Goal: Task Accomplishment & Management: Use online tool/utility

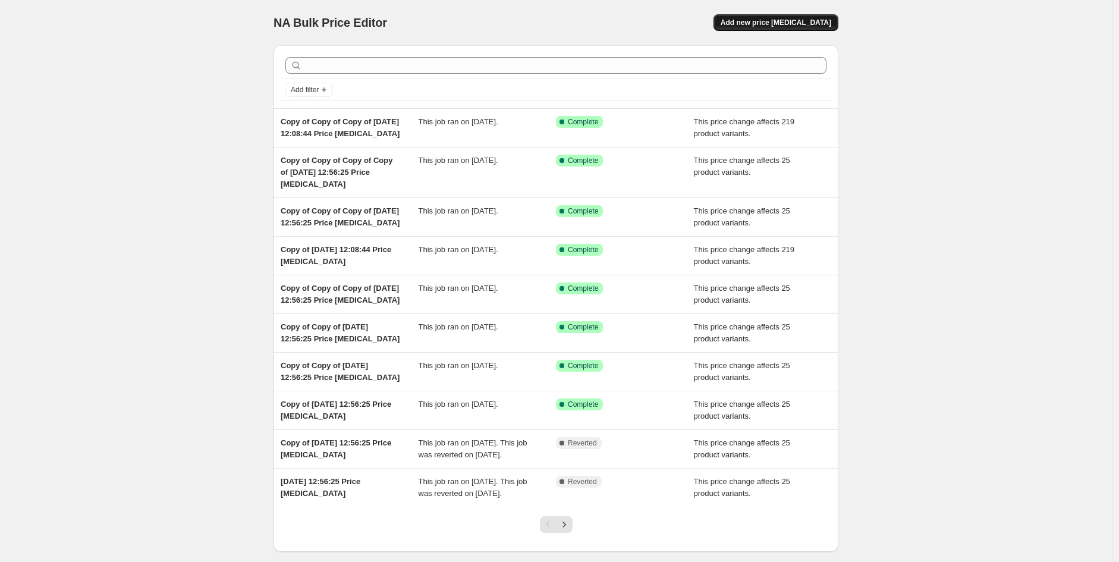
click at [773, 29] on button "Add new price [MEDICAL_DATA]" at bounding box center [775, 22] width 125 height 17
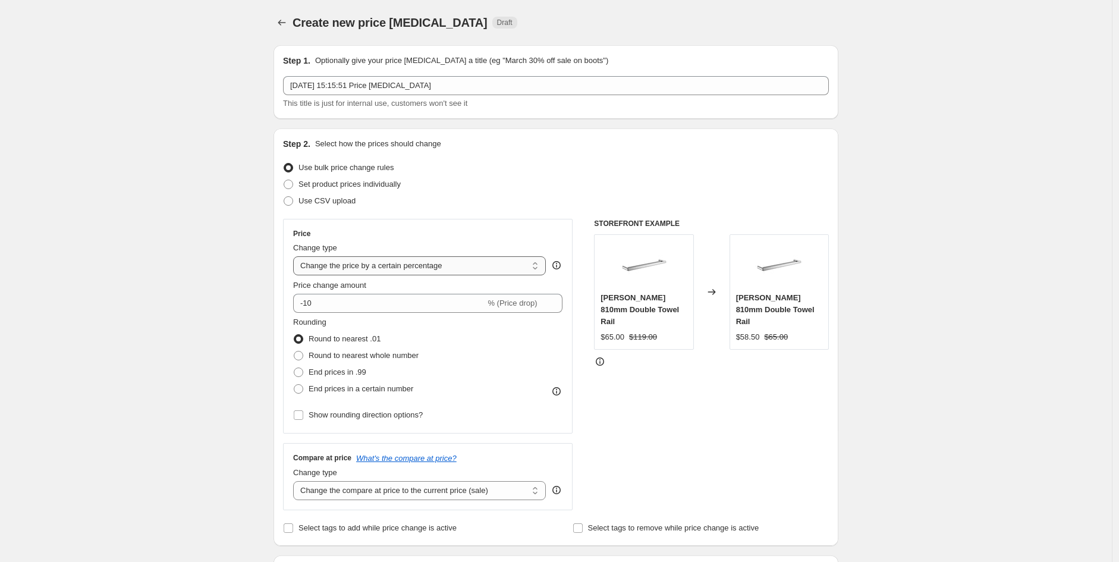
click at [399, 268] on select "Change the price to a certain amount Change the price by a certain amount Chang…" at bounding box center [419, 265] width 253 height 19
select select "pcap"
click at [296, 256] on select "Change the price to a certain amount Change the price by a certain amount Chang…" at bounding box center [419, 265] width 253 height 19
type input "-20"
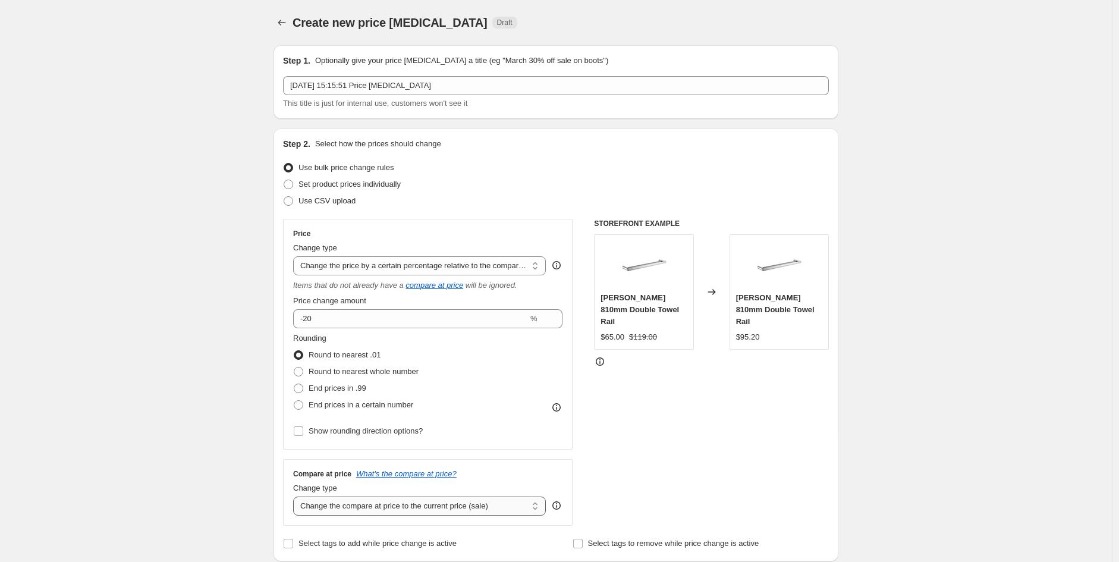
click at [436, 501] on select "Change the compare at price to the current price (sale) Change the compare at p…" at bounding box center [419, 505] width 253 height 19
select select "no_change"
click at [296, 497] on select "Change the compare at price to the current price (sale) Change the compare at p…" at bounding box center [419, 505] width 253 height 19
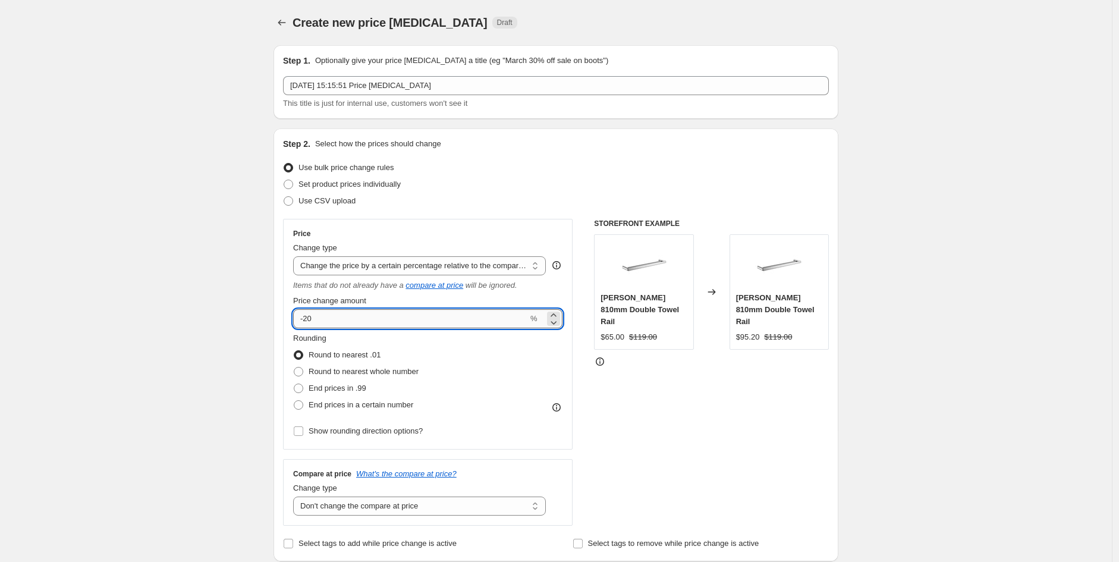
click at [348, 317] on input "-20" at bounding box center [410, 318] width 235 height 19
type input "-2"
type input "-40"
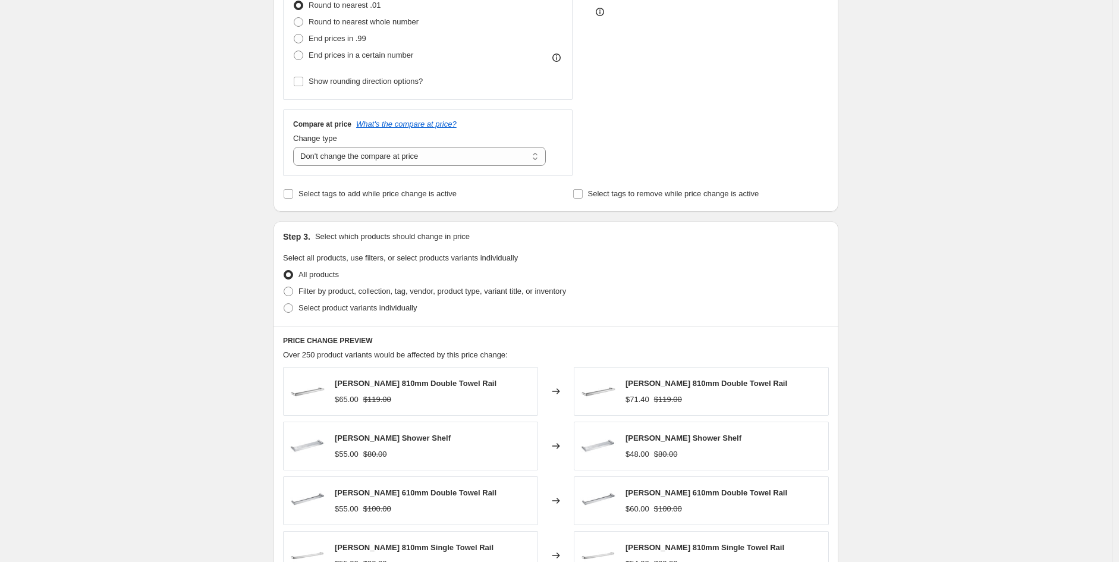
scroll to position [351, 0]
click at [389, 292] on span "Filter by product, collection, tag, vendor, product type, variant title, or inv…" at bounding box center [431, 289] width 267 height 9
click at [284, 286] on input "Filter by product, collection, tag, vendor, product type, variant title, or inv…" at bounding box center [284, 285] width 1 height 1
radio input "true"
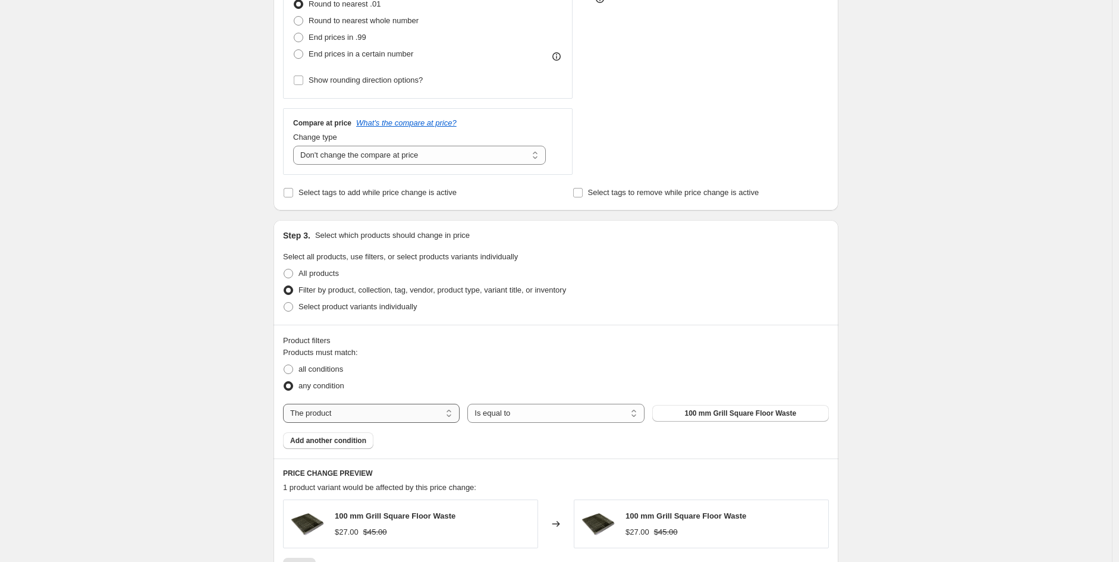
click at [394, 412] on select "The product The product's collection The product's tag The product's vendor The…" at bounding box center [371, 413] width 177 height 19
select select "vendor"
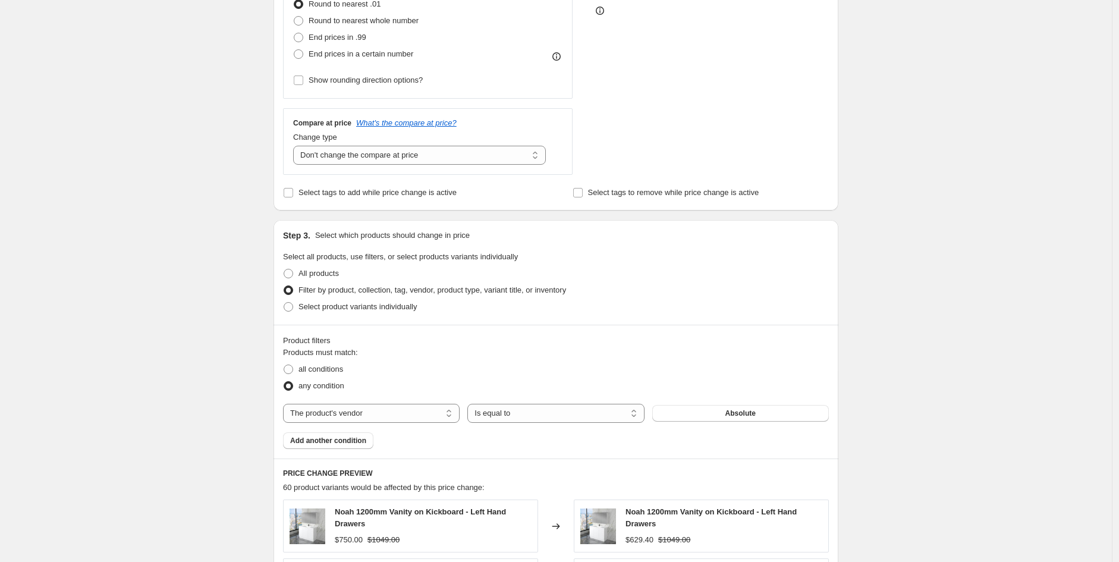
click at [771, 415] on button "Absolute" at bounding box center [740, 413] width 177 height 17
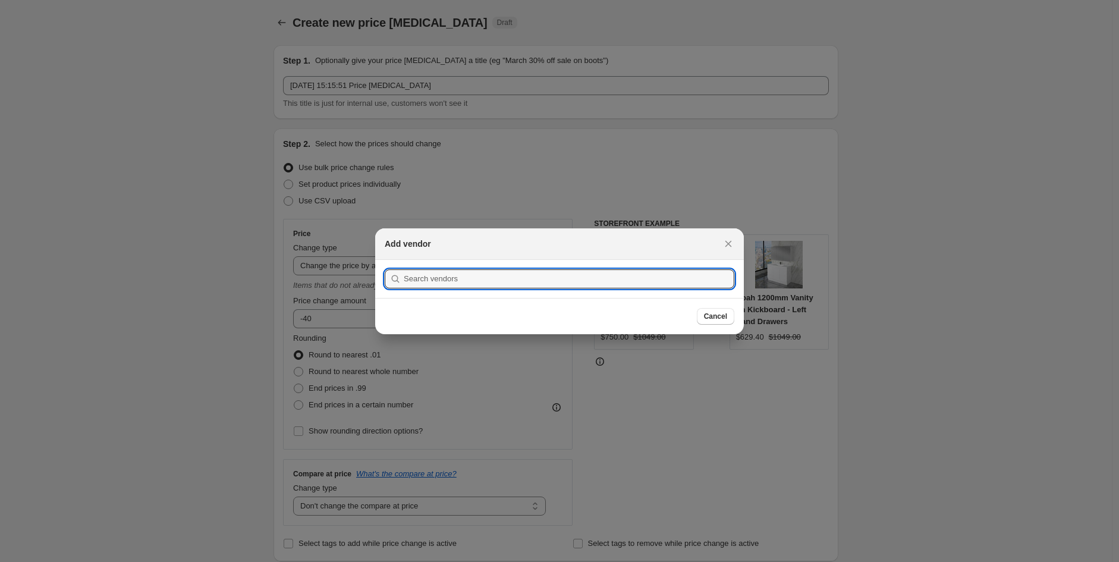
scroll to position [0, 0]
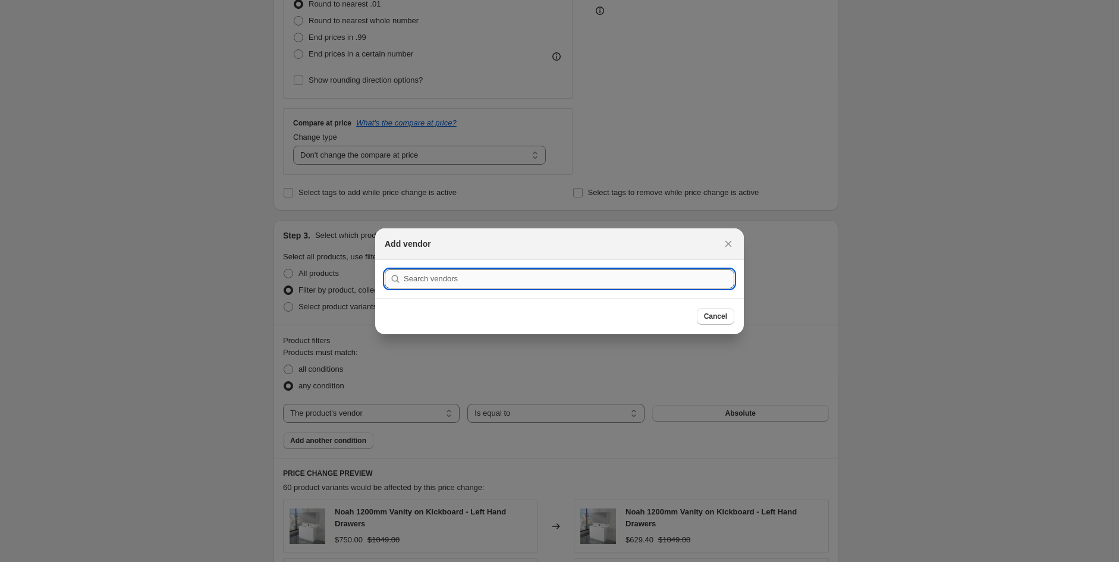
click at [437, 285] on input ":r2f:" at bounding box center [569, 278] width 330 height 19
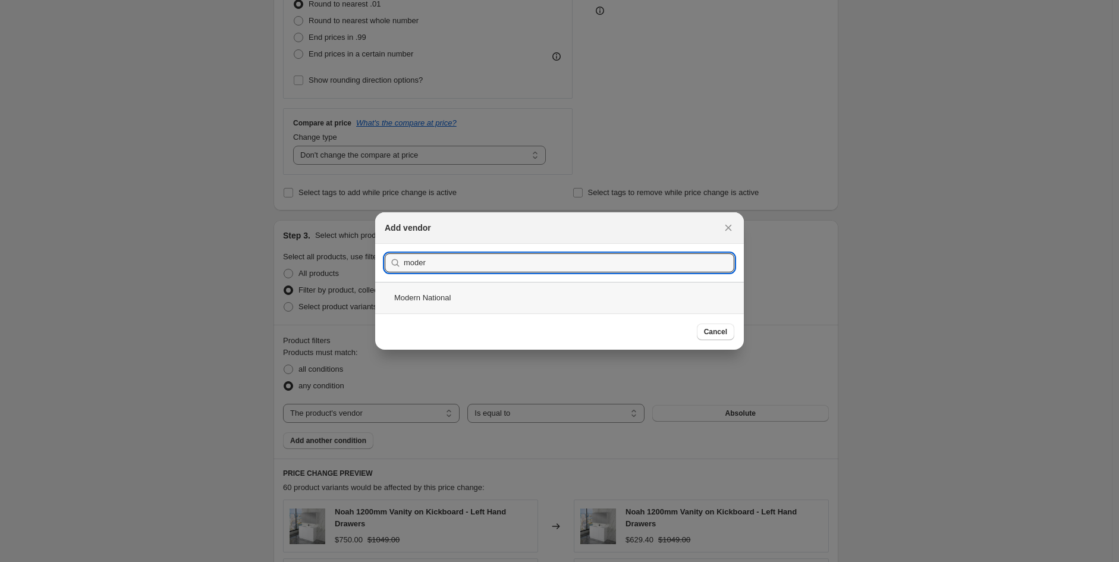
type input "moder"
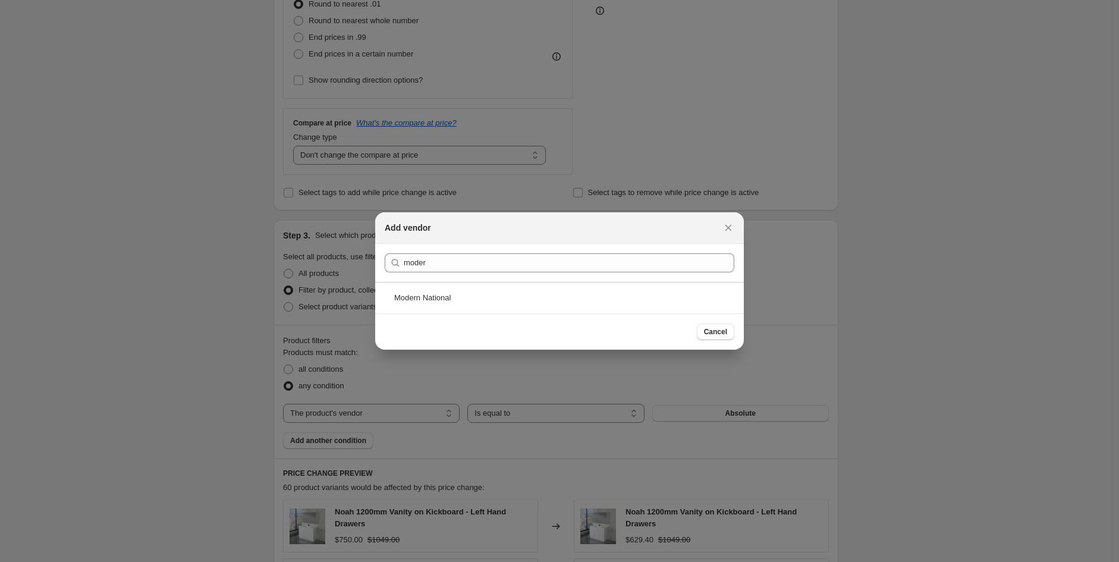
click at [127, 398] on div at bounding box center [559, 281] width 1119 height 562
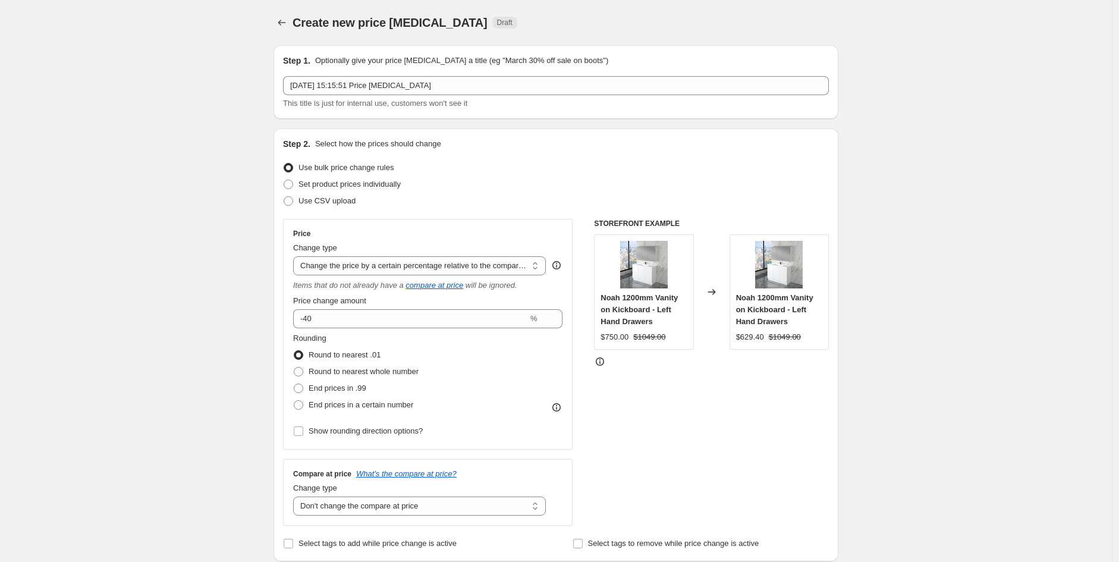
scroll to position [351, 0]
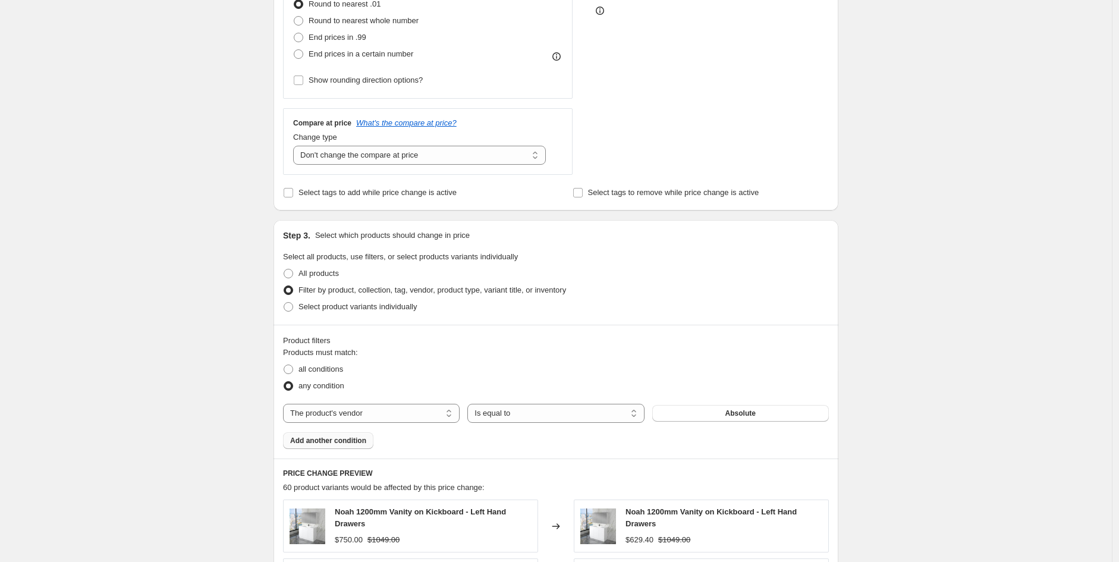
click at [342, 446] on button "Add another condition" at bounding box center [328, 440] width 90 height 17
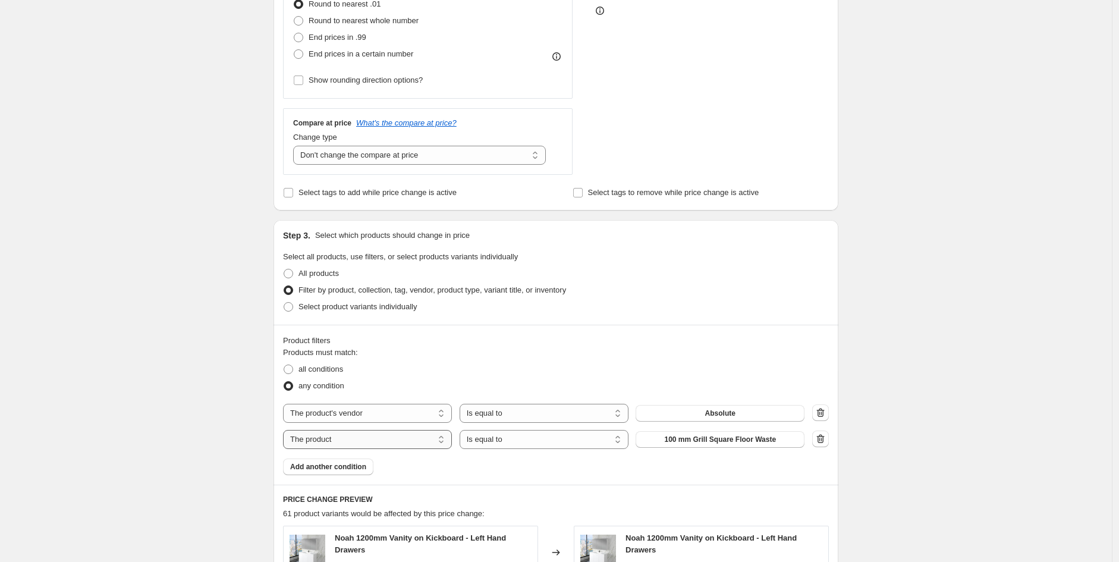
click at [392, 439] on select "The product The product's collection The product's tag The product's vendor The…" at bounding box center [367, 439] width 169 height 19
select select "tag"
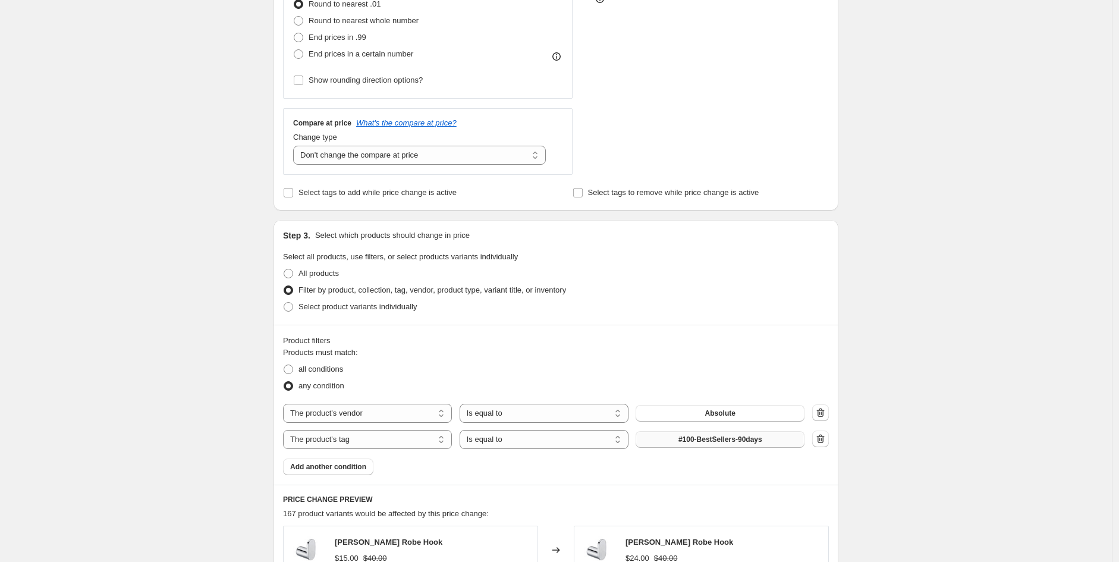
click at [710, 442] on span "#100-BestSellers-90days" at bounding box center [720, 440] width 84 height 10
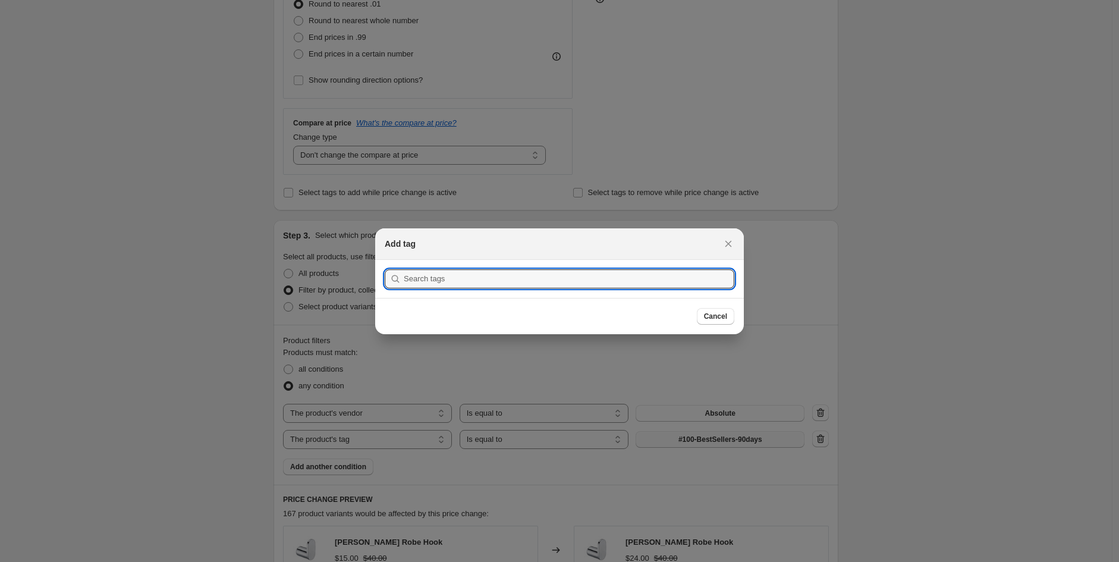
scroll to position [0, 0]
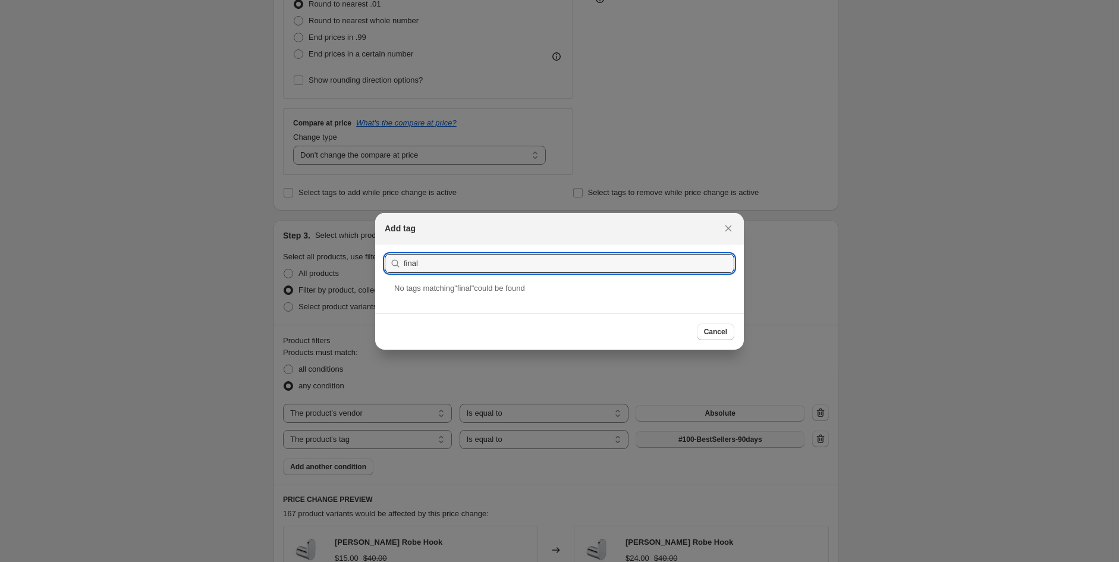
click at [402, 257] on div "final" at bounding box center [560, 263] width 350 height 19
type input "Availability_final"
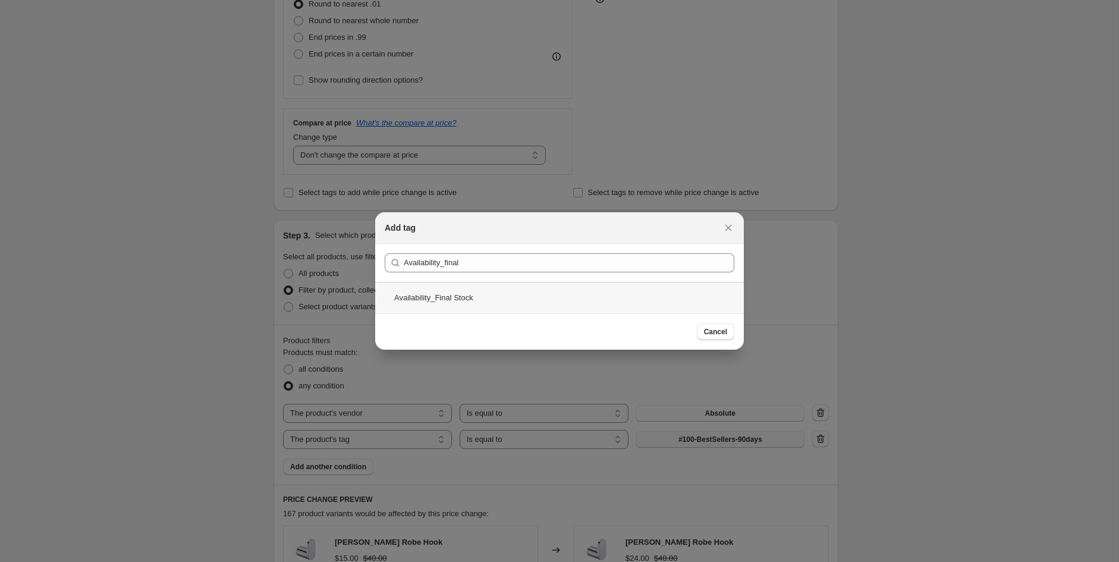
click at [470, 296] on div "Availability_Final Stock" at bounding box center [559, 298] width 369 height 32
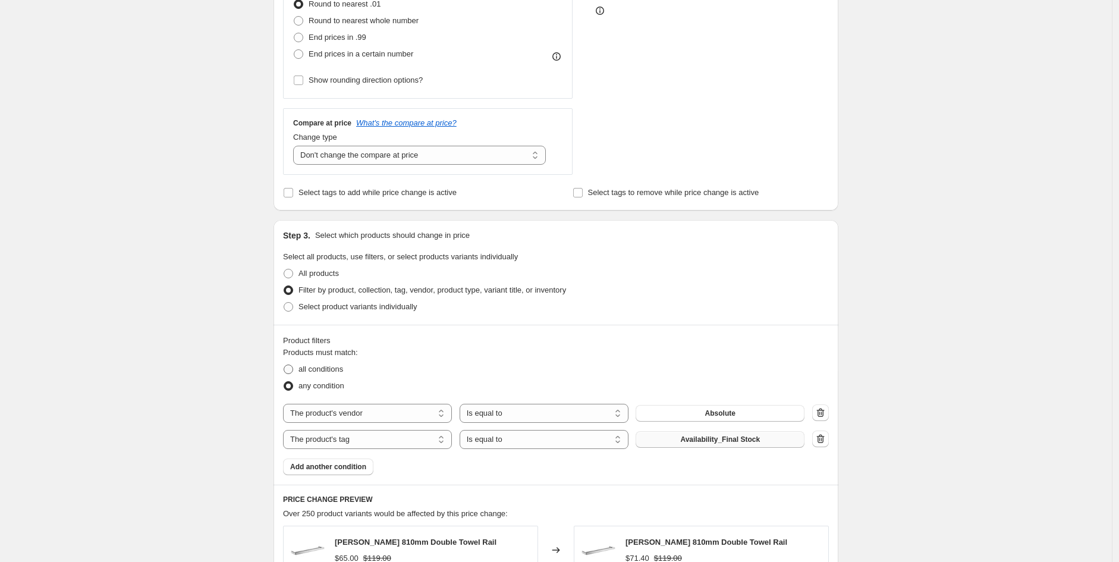
click at [318, 364] on span "all conditions" at bounding box center [320, 368] width 45 height 9
click at [284, 364] on input "all conditions" at bounding box center [284, 364] width 1 height 1
radio input "true"
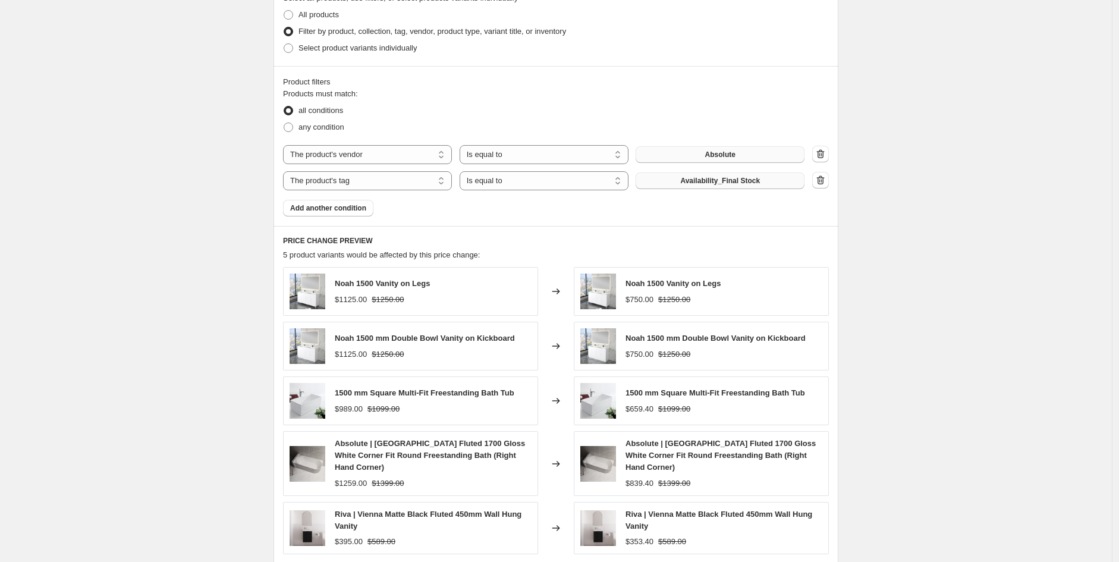
click at [782, 162] on div "The product The product's collection The product's tag The product's vendor The…" at bounding box center [543, 154] width 521 height 19
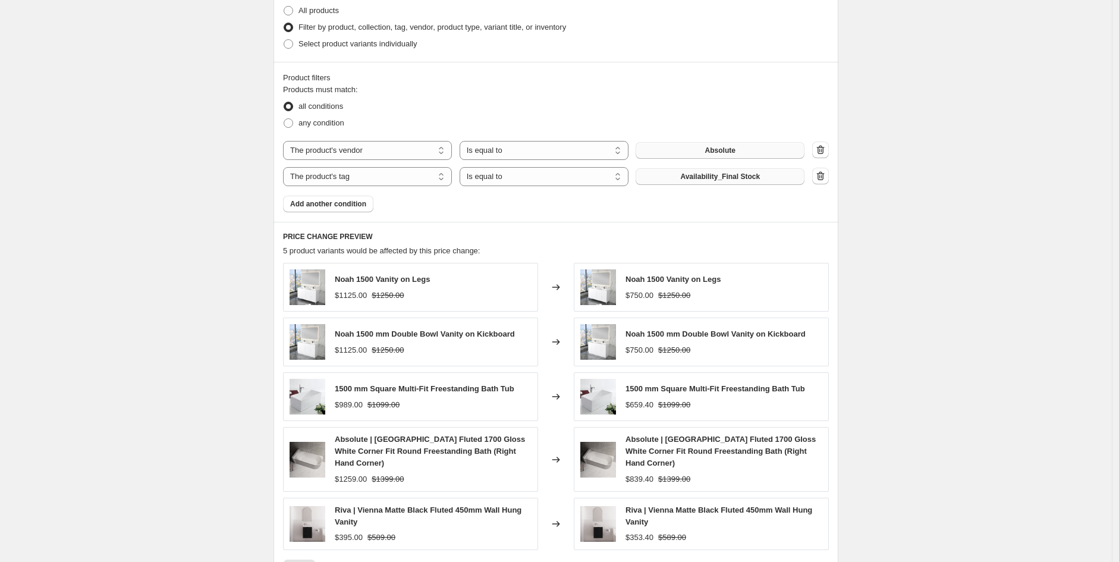
scroll to position [614, 0]
click at [775, 143] on button "Absolute" at bounding box center [719, 149] width 169 height 17
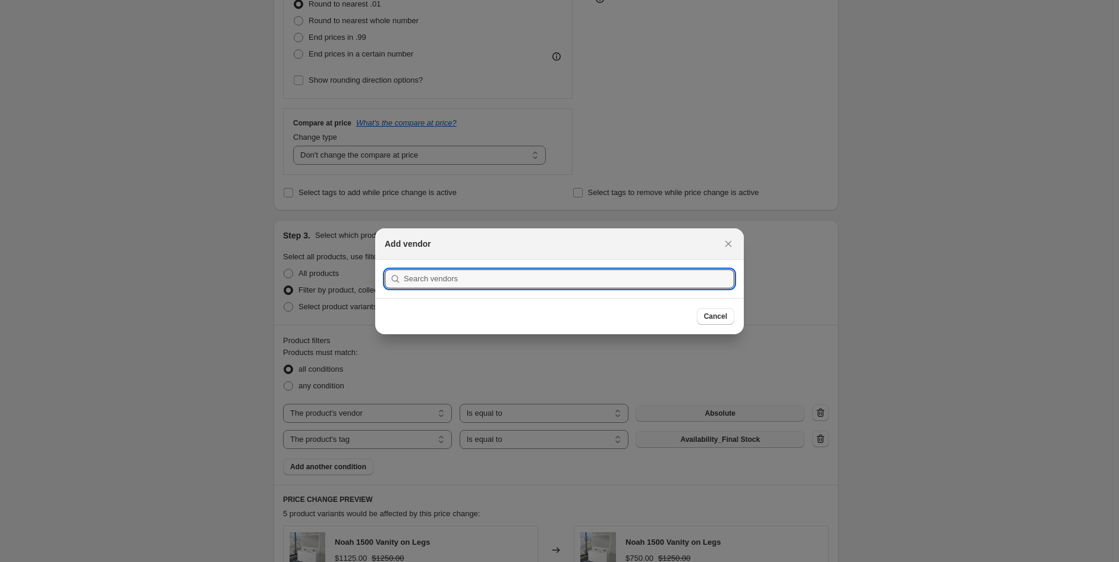
scroll to position [615, 0]
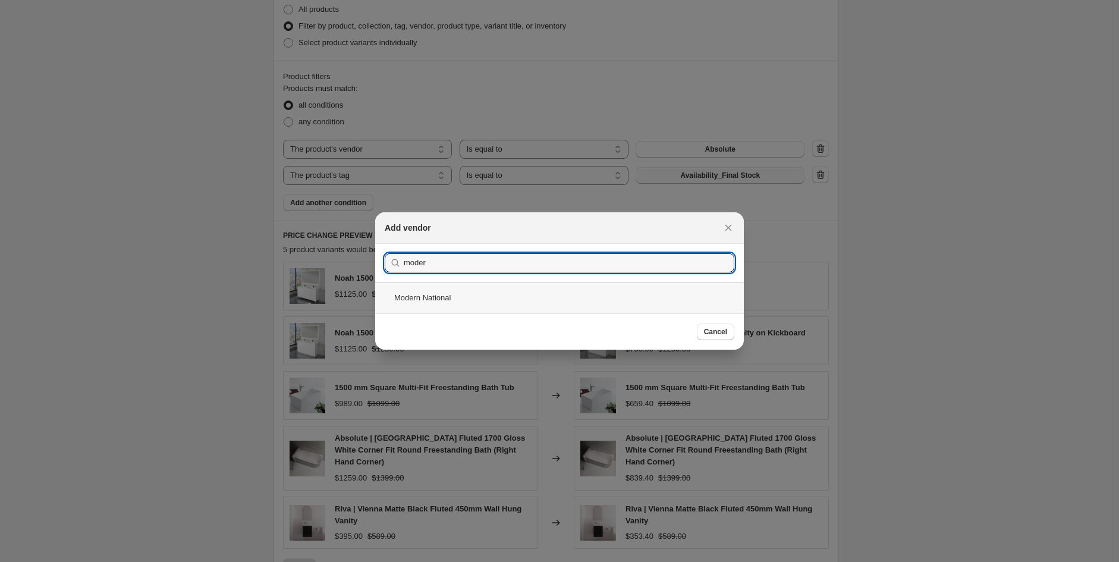
type input "moder"
click at [491, 303] on div "Modern National" at bounding box center [559, 298] width 369 height 32
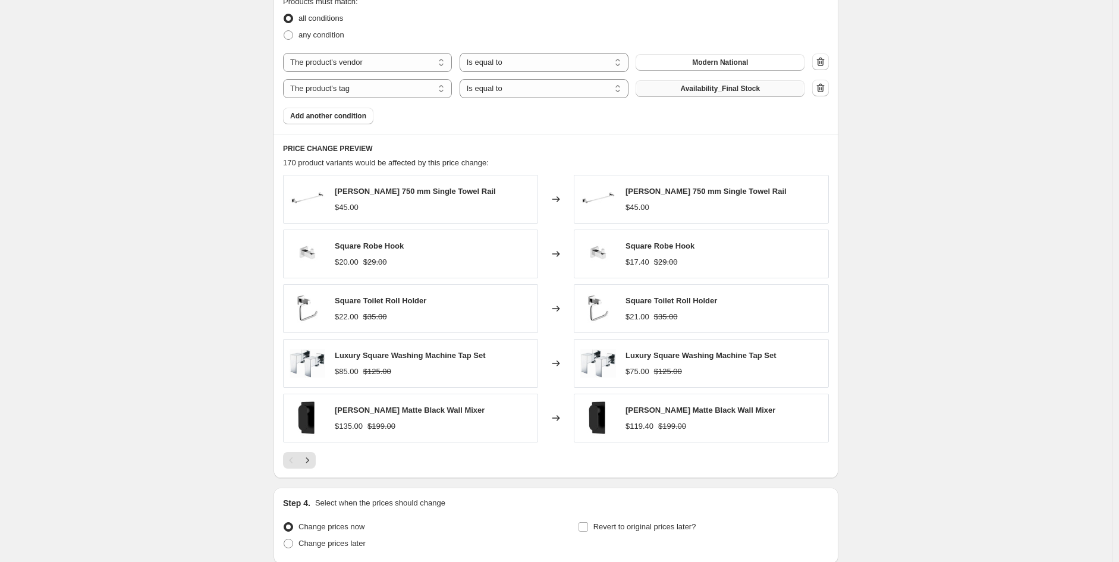
scroll to position [702, 0]
click at [313, 461] on icon "Next" at bounding box center [307, 460] width 12 height 12
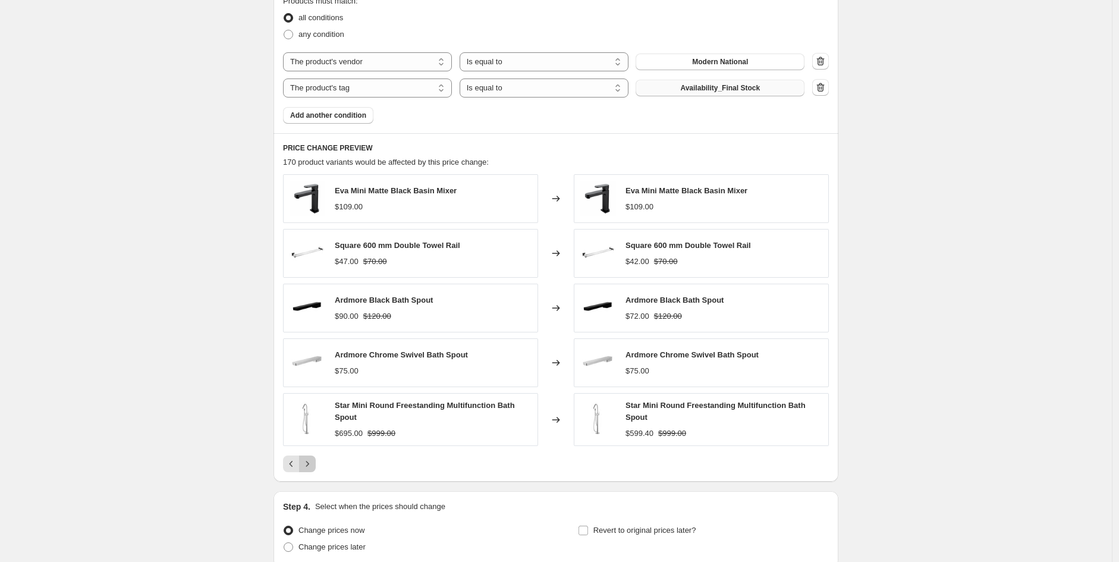
click at [313, 461] on icon "Next" at bounding box center [307, 464] width 12 height 12
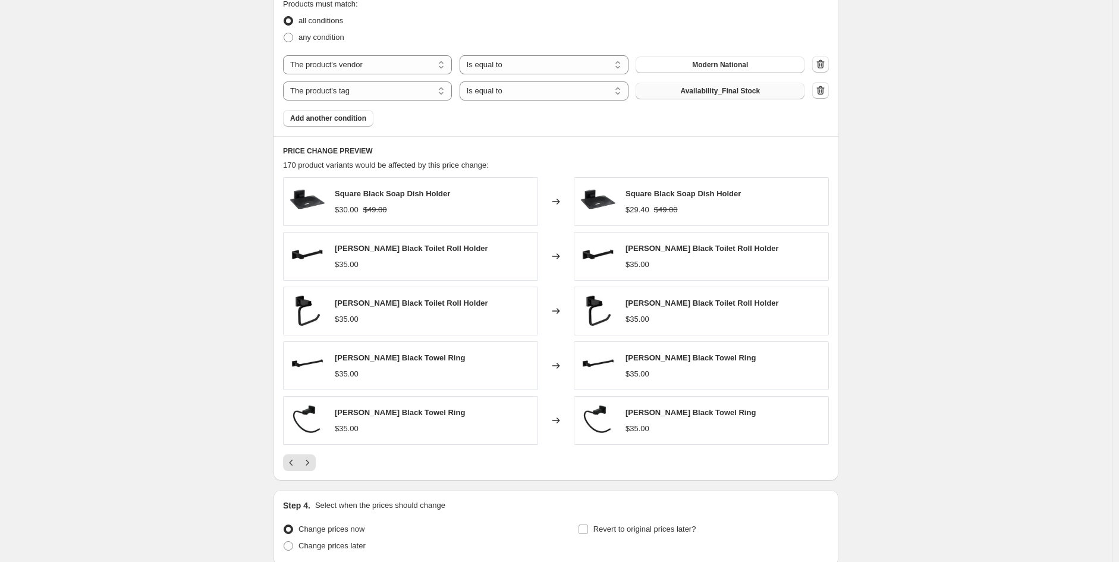
scroll to position [700, 0]
click at [329, 115] on span "Add another condition" at bounding box center [328, 118] width 76 height 10
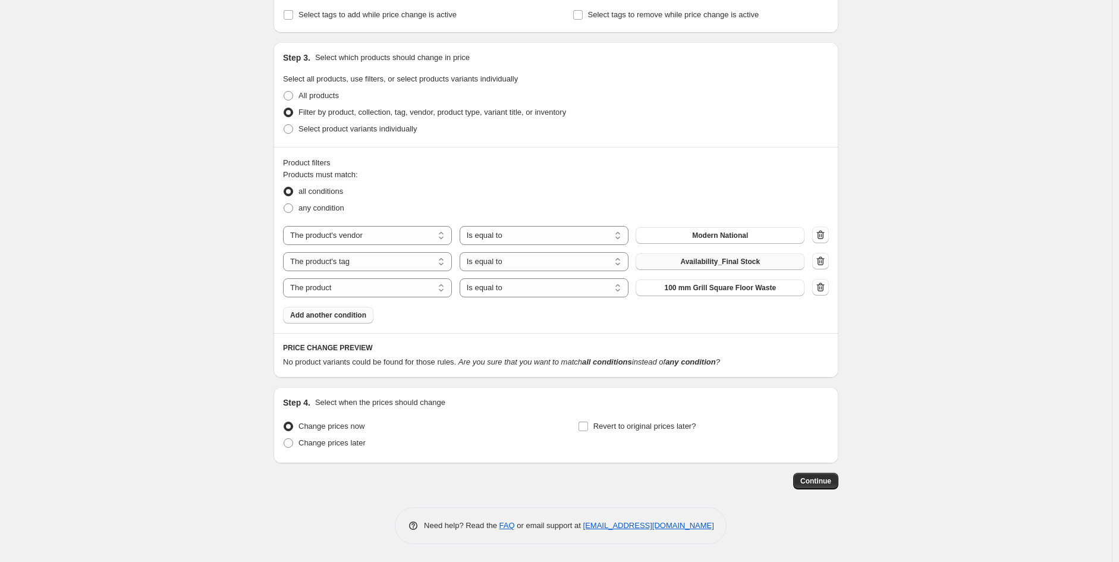
scroll to position [530, 0]
click at [398, 292] on select "The product The product's collection The product's tag The product's vendor The…" at bounding box center [367, 287] width 169 height 19
select select "tag"
click at [575, 292] on select "Is equal to Is not equal to" at bounding box center [543, 287] width 169 height 19
select select "not_equal"
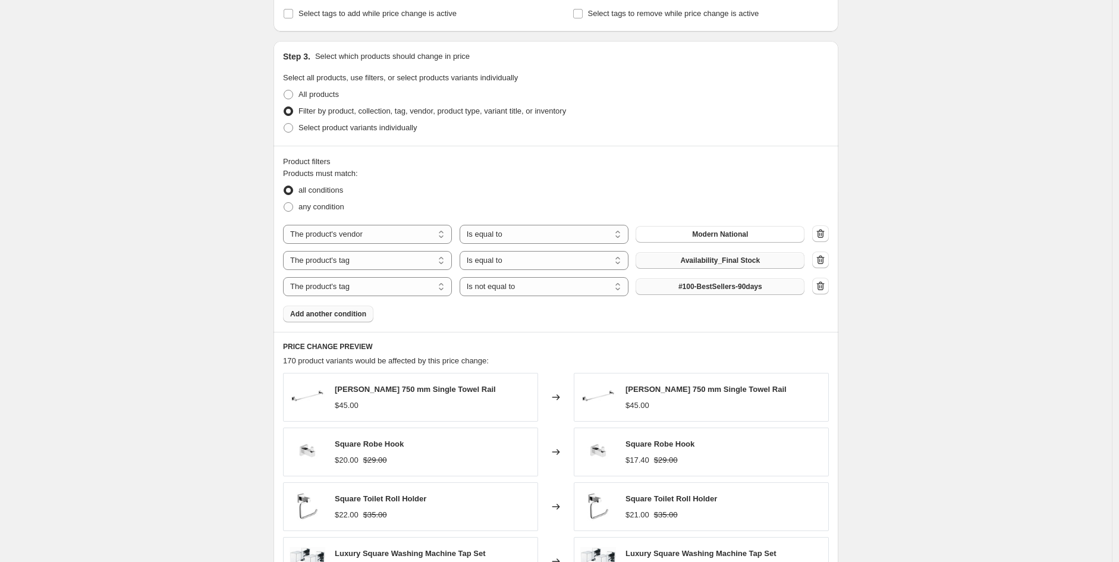
click at [726, 288] on span "#100-BestSellers-90days" at bounding box center [720, 287] width 84 height 10
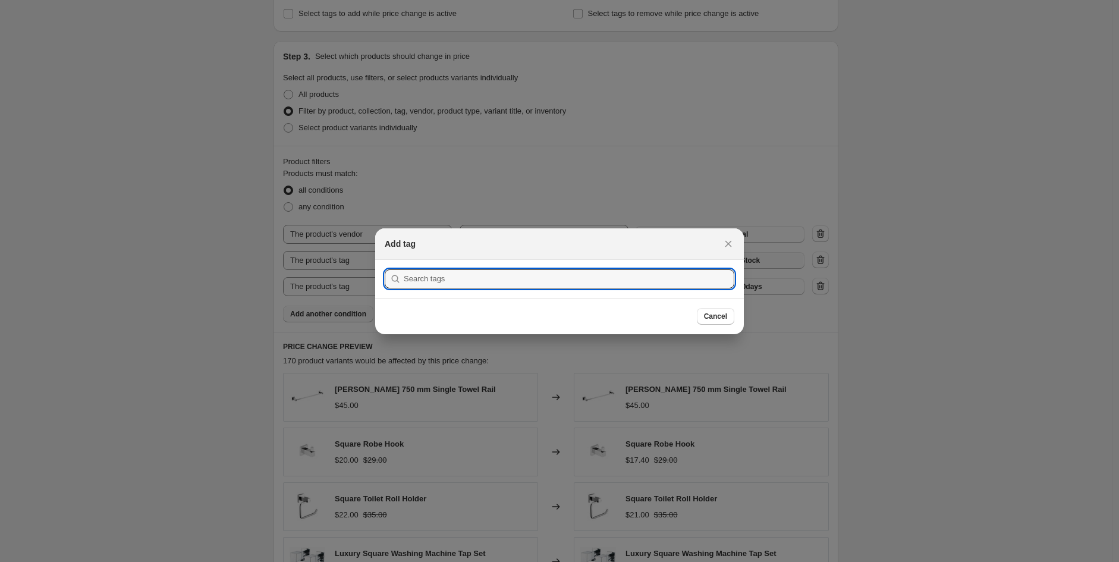
type input "E"
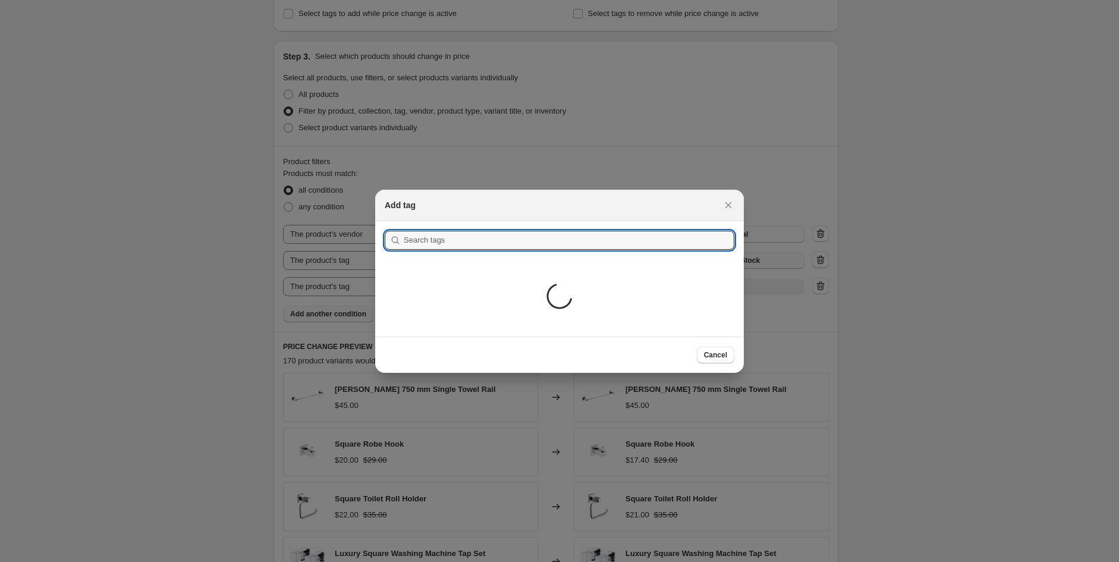
type input "R"
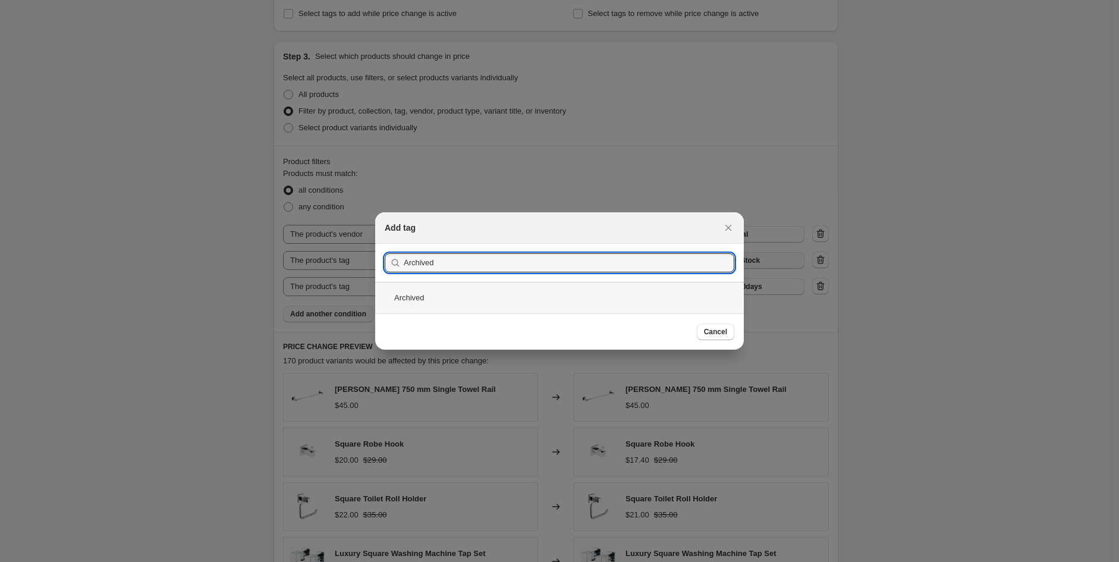
type input "Archived"
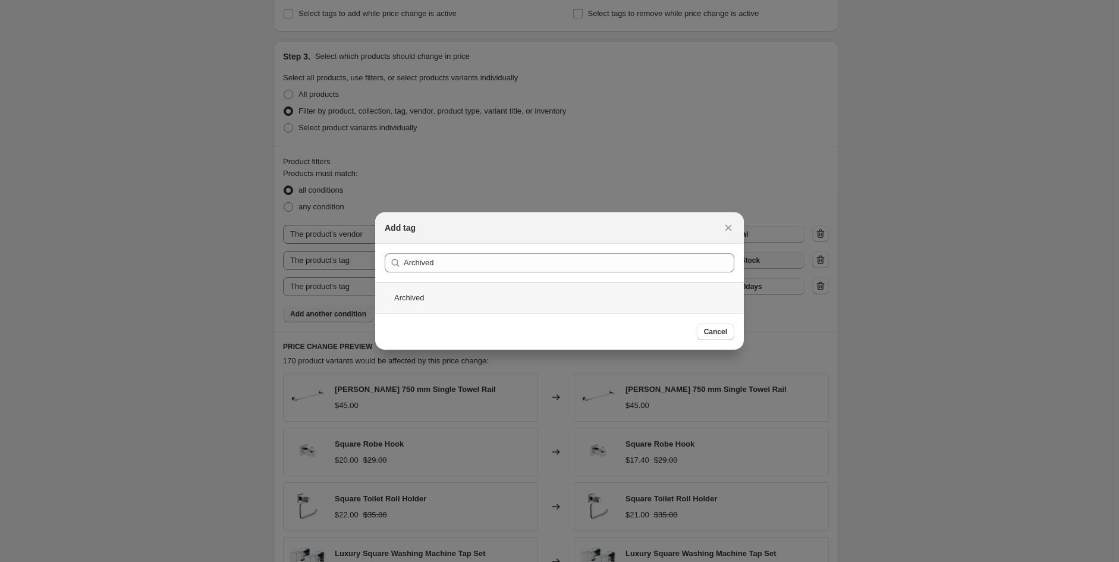
click at [431, 294] on div "Archived" at bounding box center [559, 298] width 369 height 32
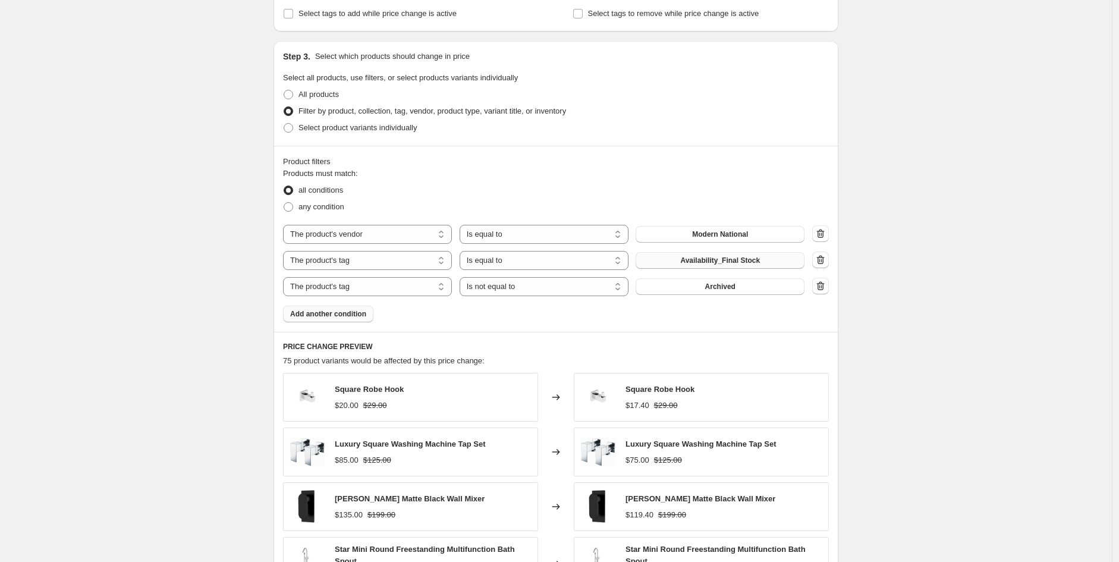
click at [330, 316] on span "Add another condition" at bounding box center [328, 314] width 76 height 10
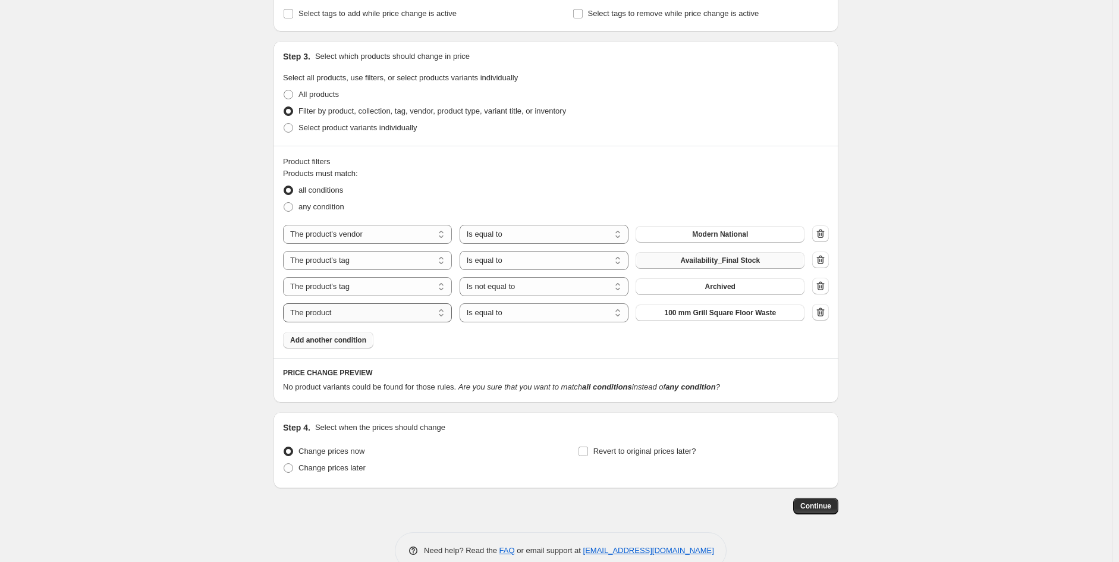
click at [347, 314] on select "The product The product's collection The product's tag The product's vendor The…" at bounding box center [367, 312] width 169 height 19
select select "product_status"
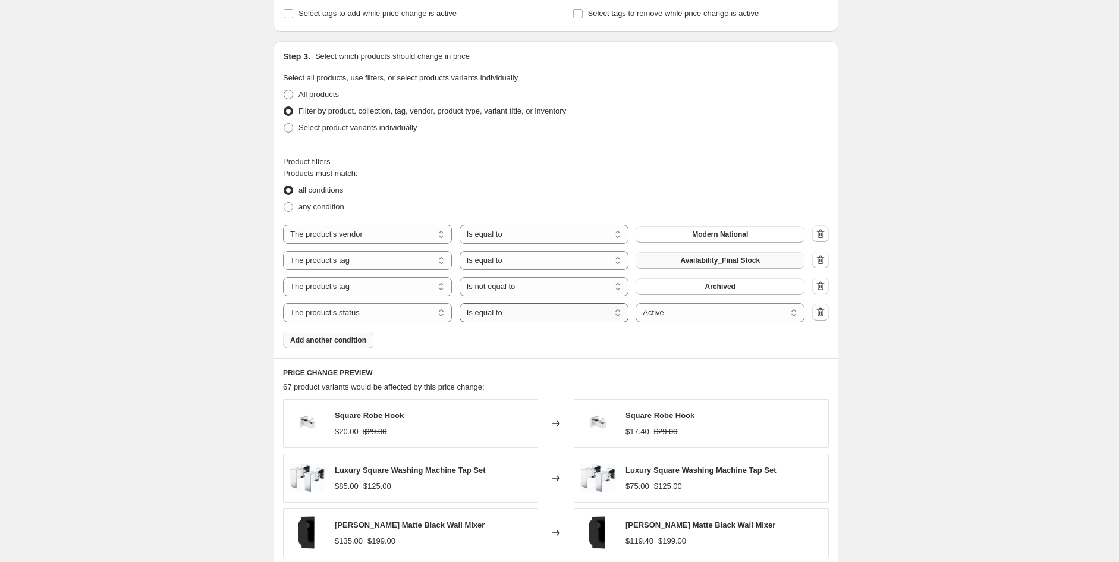
click at [531, 309] on select "Is equal to Is not equal to" at bounding box center [543, 312] width 169 height 19
drag, startPoint x: 731, startPoint y: 342, endPoint x: 741, endPoint y: 333, distance: 13.5
click at [731, 342] on div "Products must match: all conditions any condition The product The product's col…" at bounding box center [556, 258] width 546 height 181
click at [827, 280] on button "button" at bounding box center [820, 286] width 17 height 17
select select "product_status"
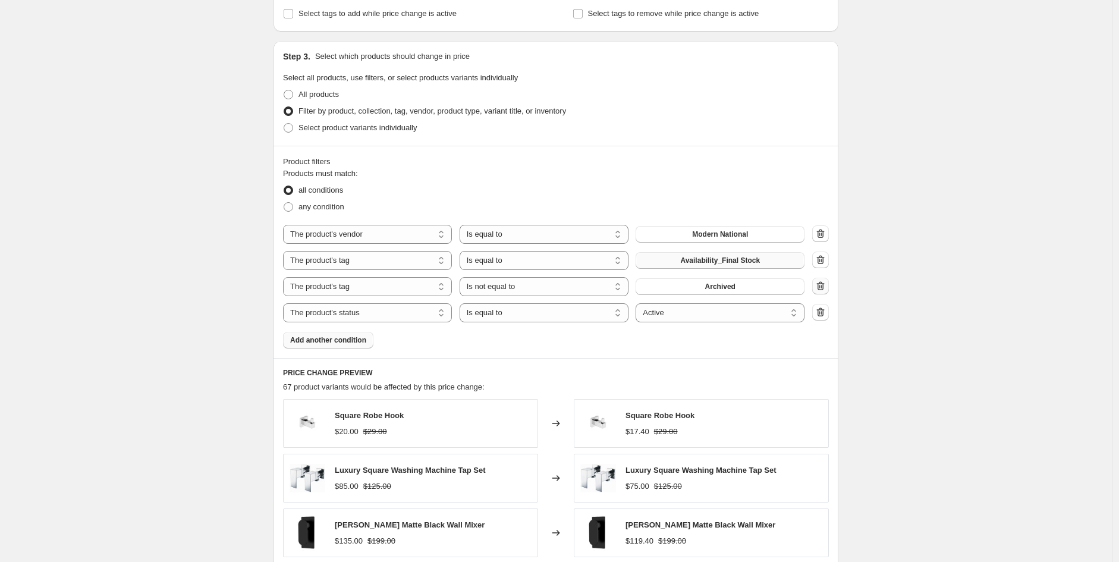
select select "equal"
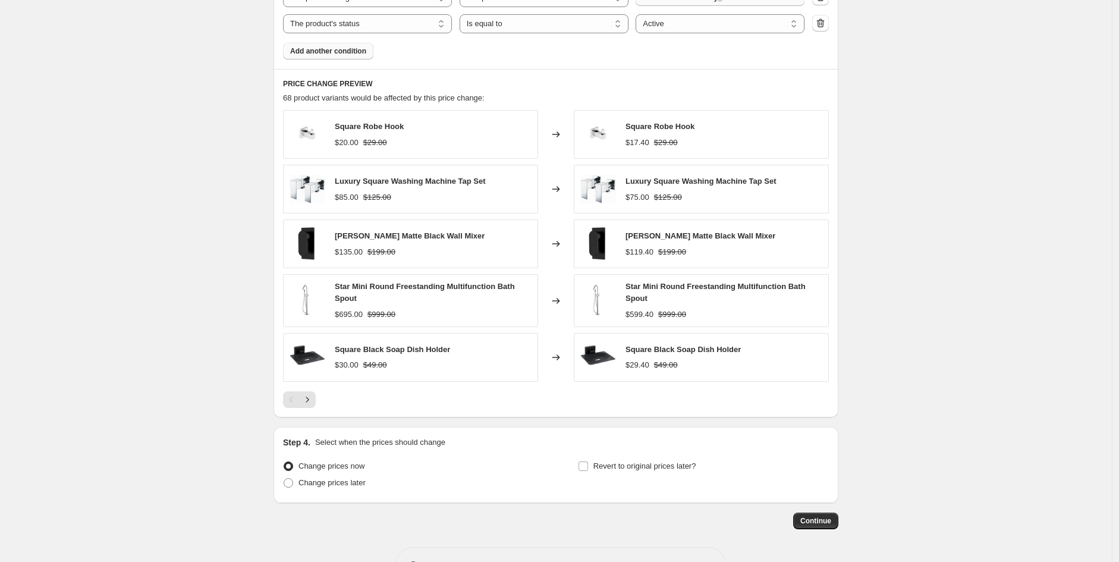
scroll to position [793, 0]
click at [308, 394] on button "Next" at bounding box center [307, 399] width 17 height 17
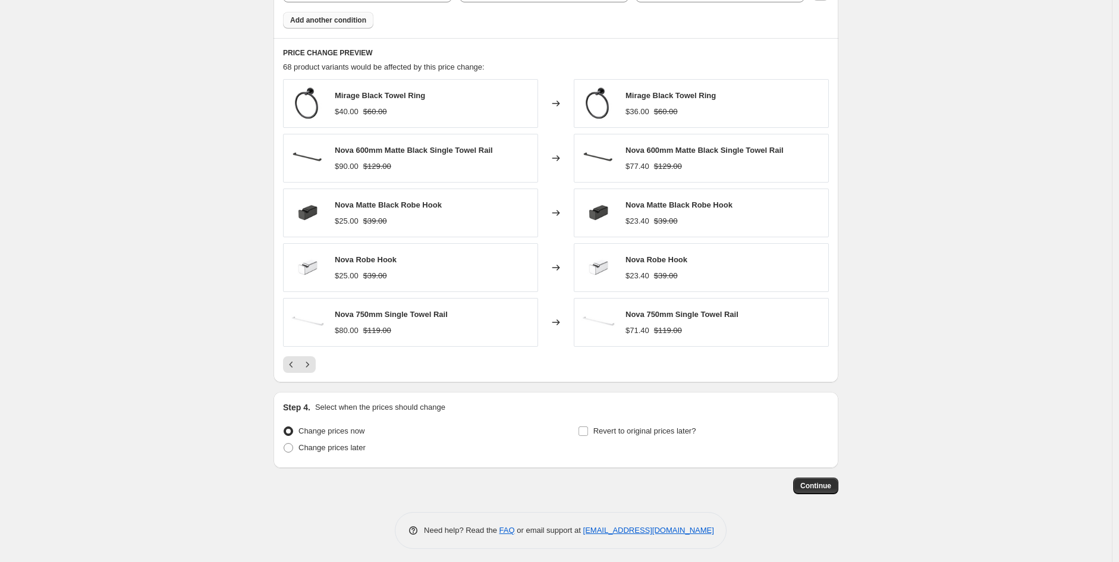
scroll to position [829, 0]
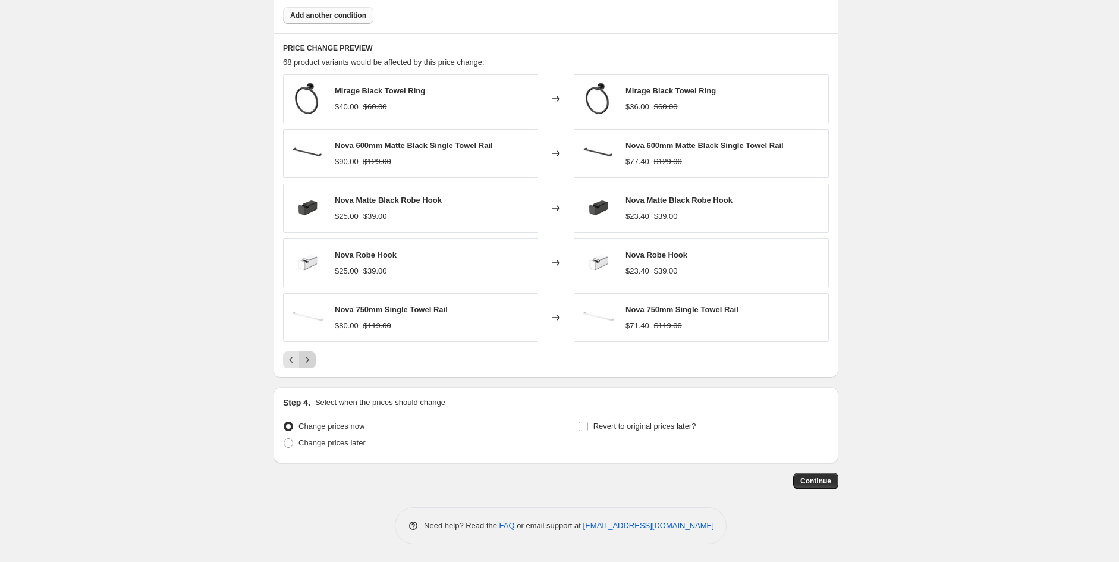
click at [307, 357] on icon "Next" at bounding box center [307, 360] width 12 height 12
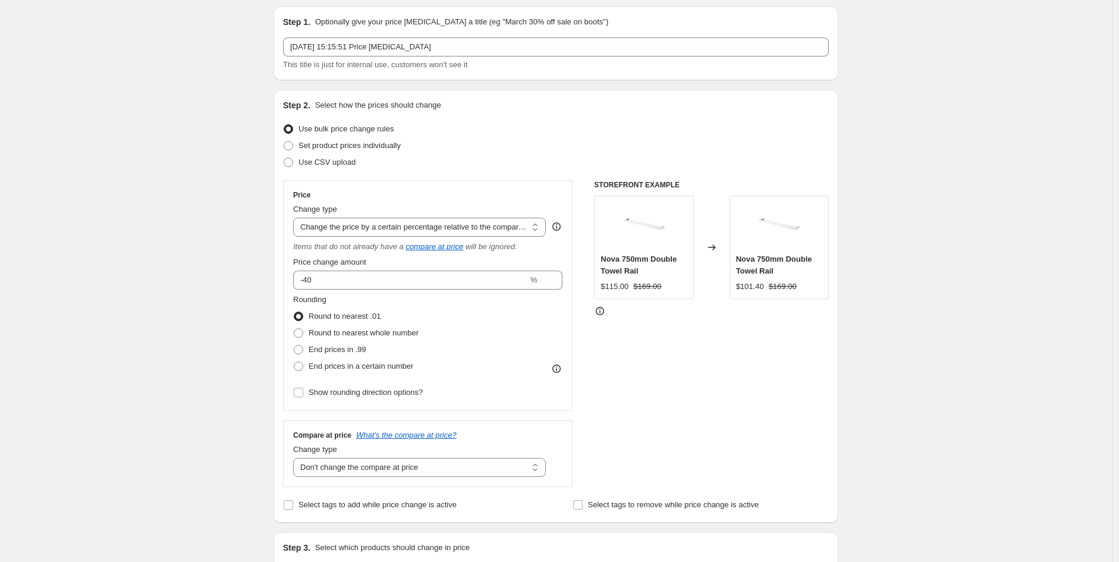
scroll to position [38, 0]
click at [411, 339] on label "Round to nearest whole number" at bounding box center [355, 333] width 125 height 17
click at [294, 329] on input "Round to nearest whole number" at bounding box center [294, 329] width 1 height 1
radio input "true"
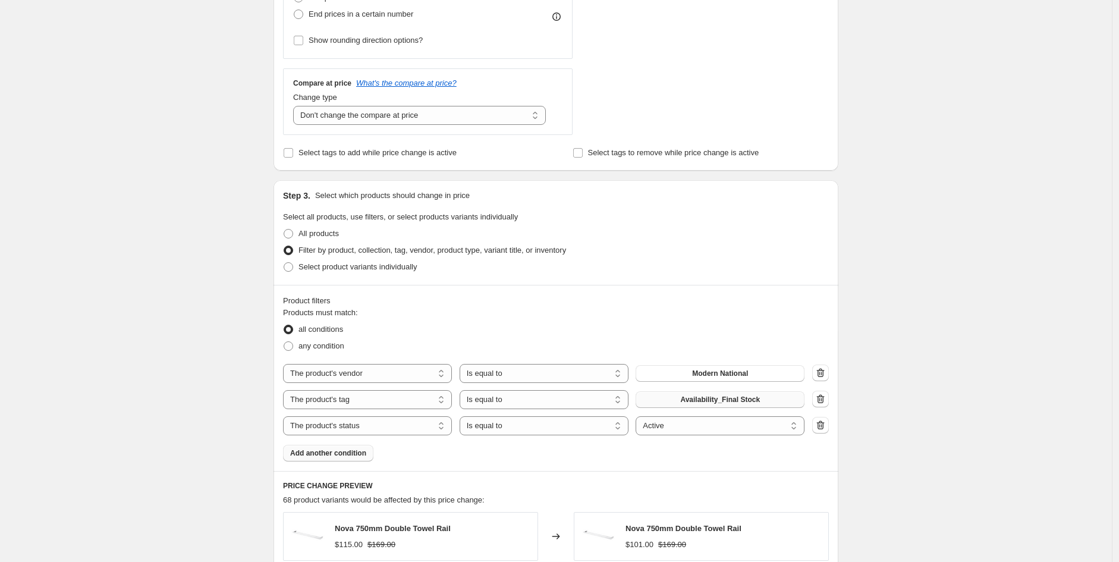
scroll to position [829, 0]
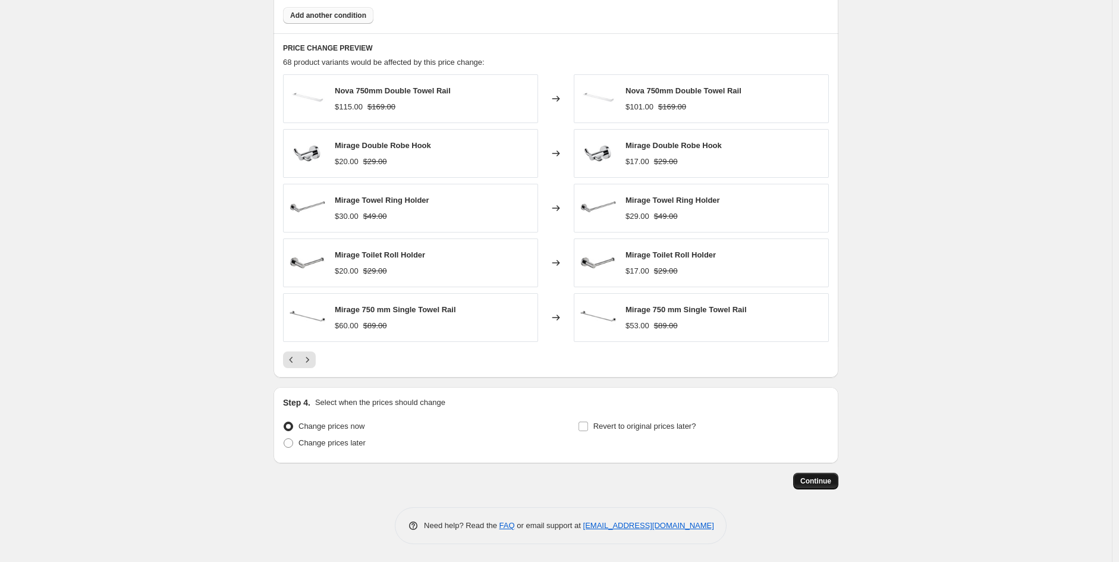
click at [837, 479] on button "Continue" at bounding box center [815, 481] width 45 height 17
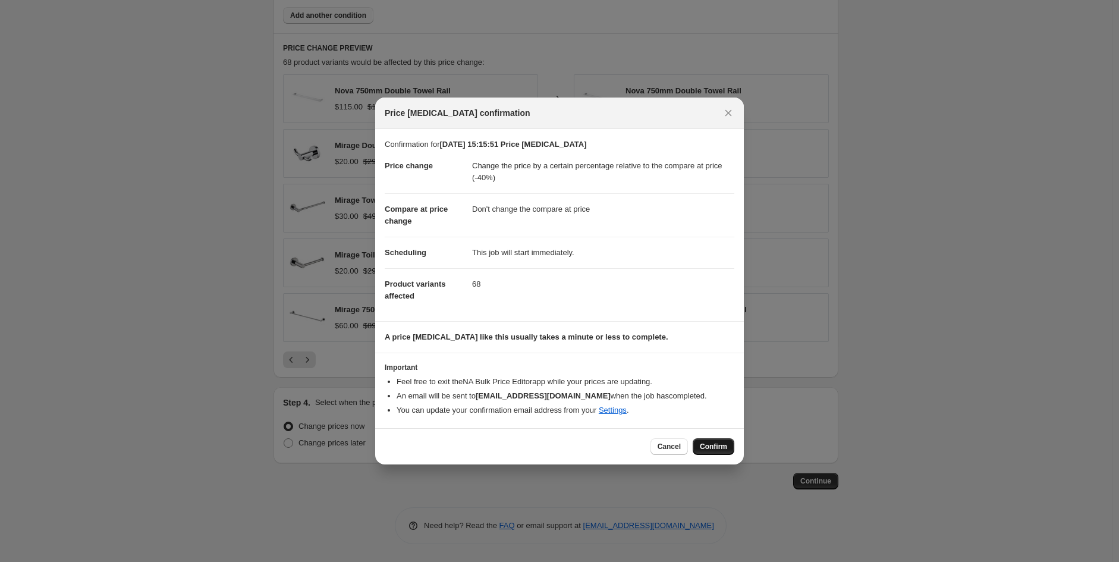
click at [705, 448] on span "Confirm" at bounding box center [713, 447] width 27 height 10
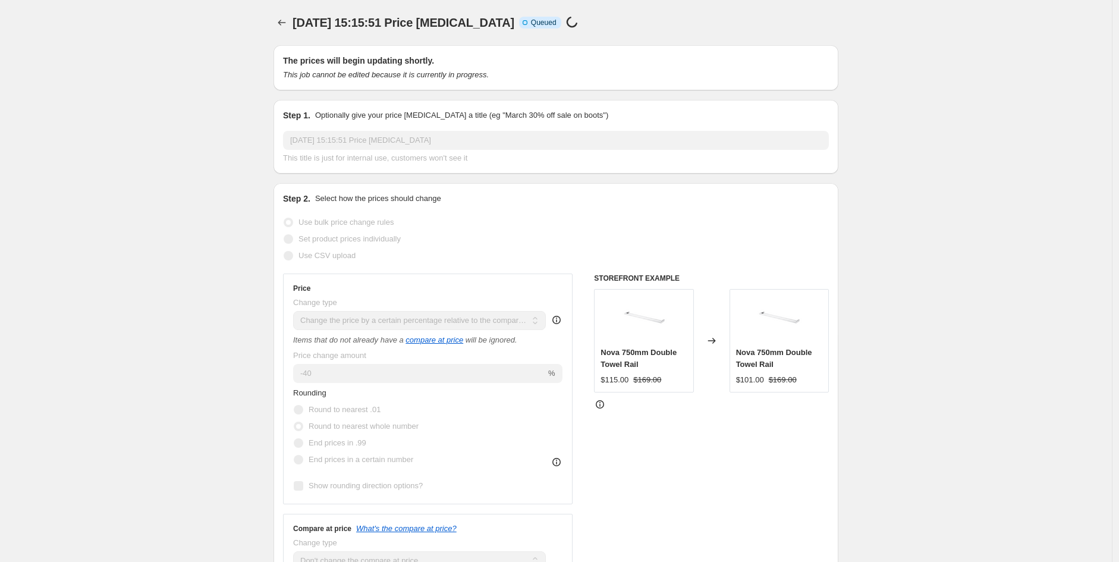
scroll to position [829, 0]
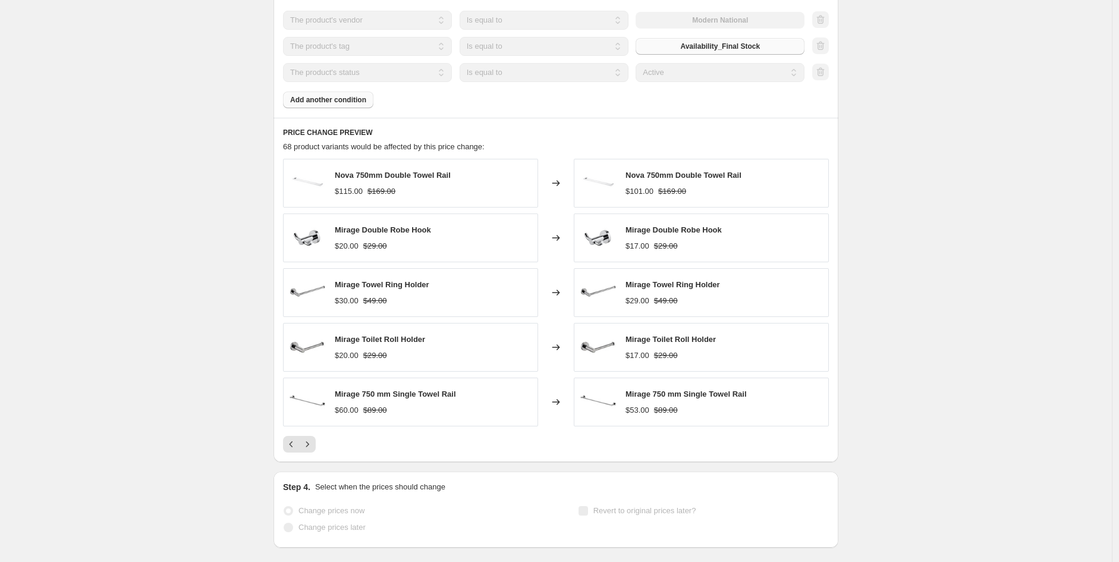
select select "pcap"
select select "no_change"
select select "vendor"
select select "tag"
select select "product_status"
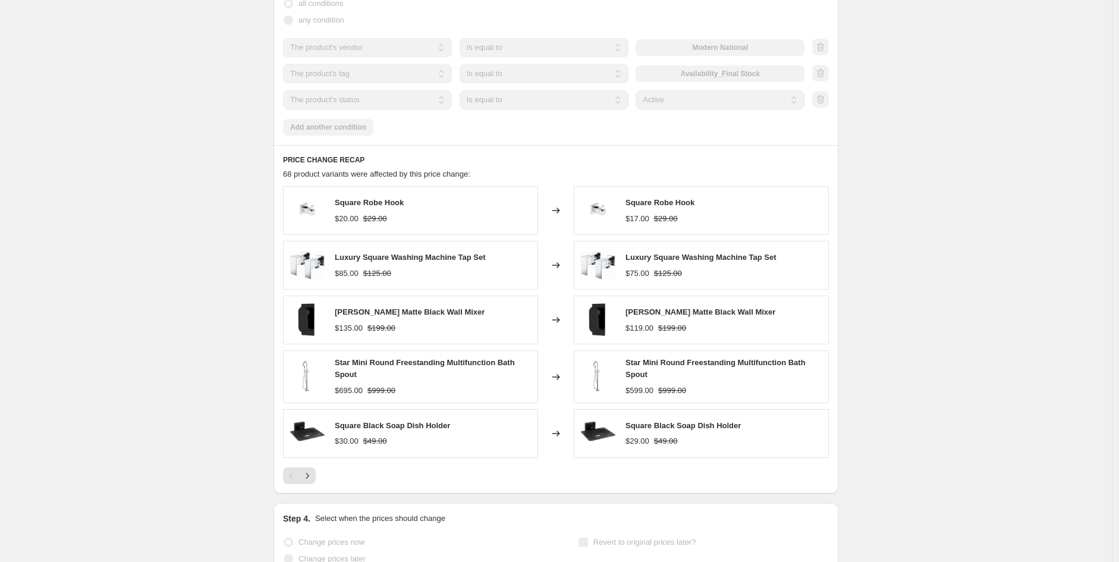
scroll to position [0, 0]
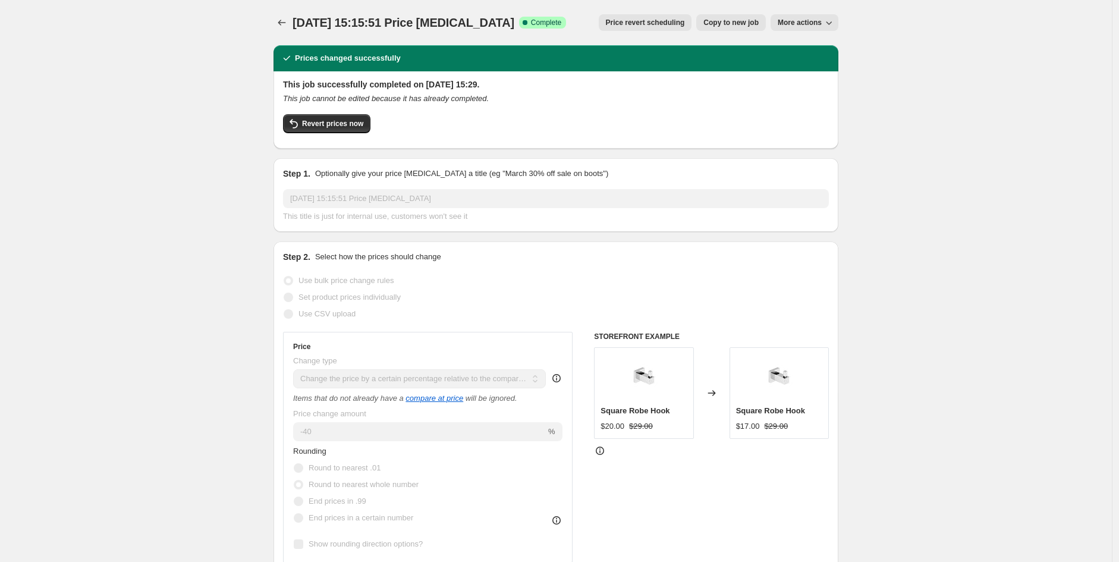
click at [758, 20] on span "Copy to new job" at bounding box center [730, 23] width 55 height 10
select select "pcap"
select select "no_change"
select select "vendor"
select select "tag"
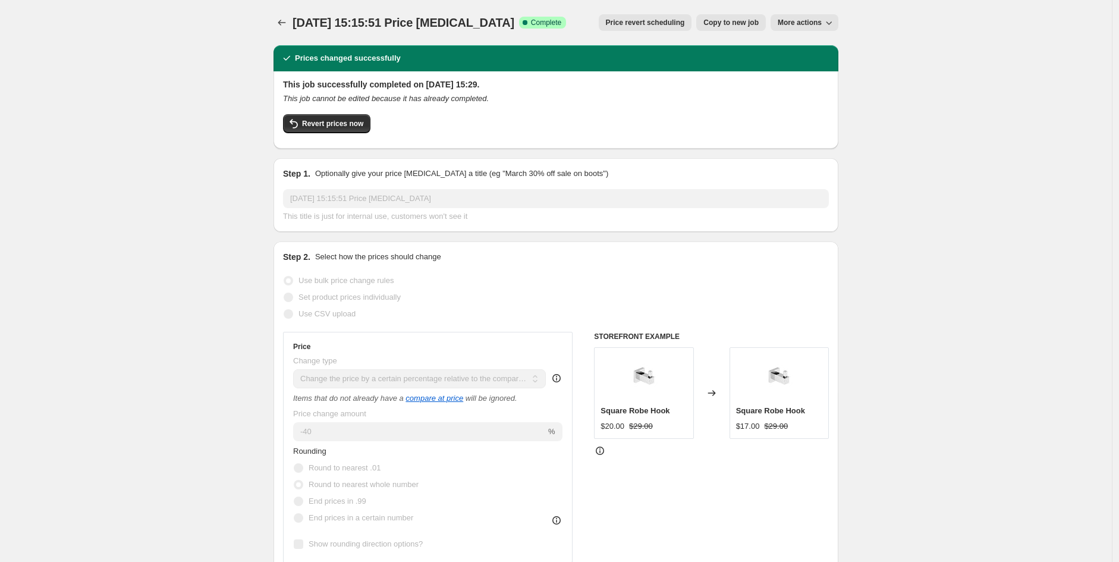
select select "product_status"
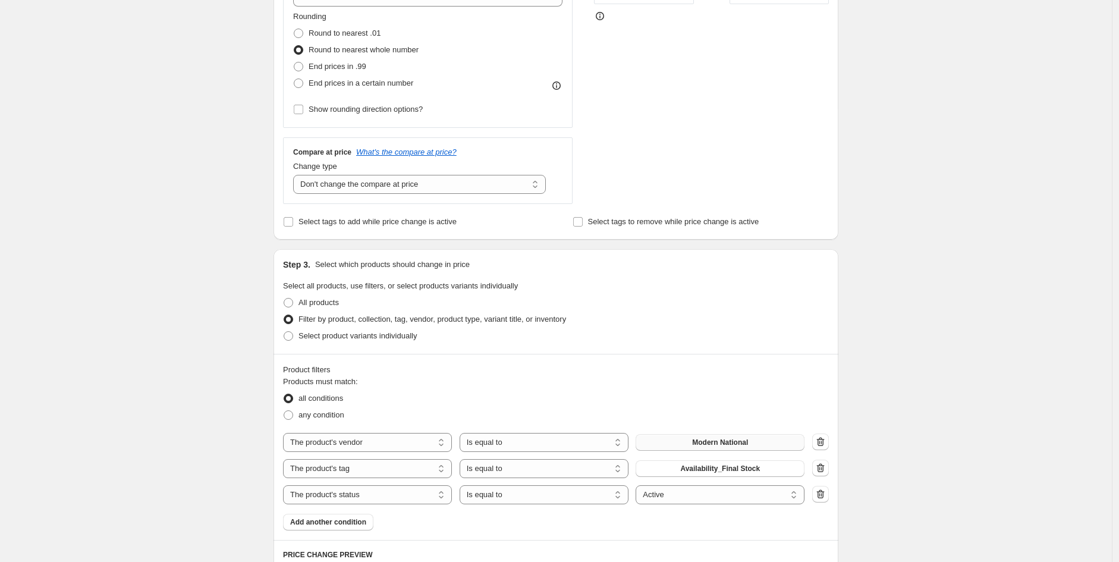
scroll to position [324, 0]
click at [774, 447] on button "Modern National" at bounding box center [719, 440] width 169 height 17
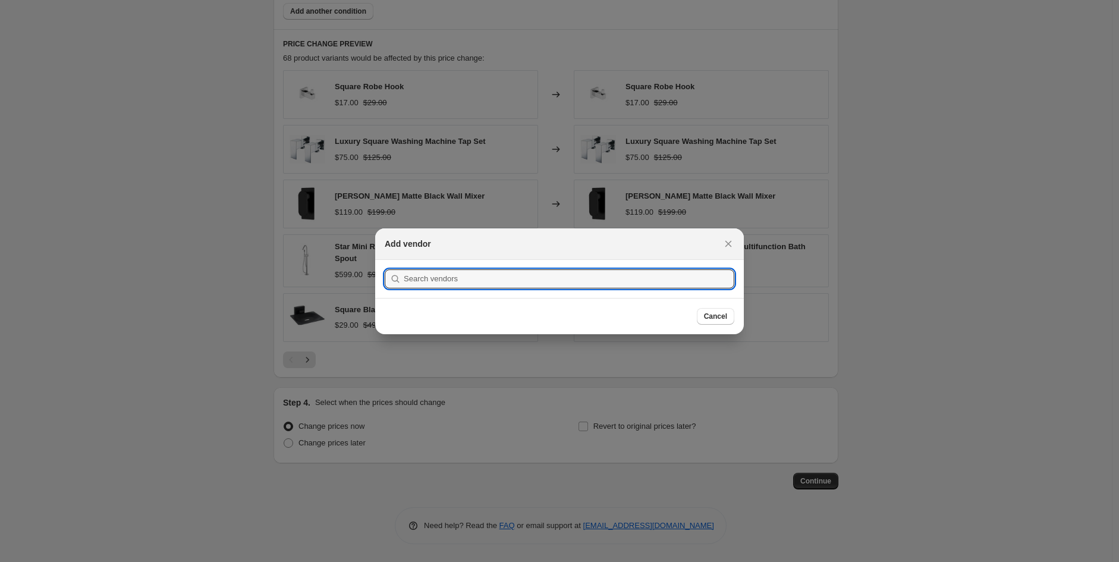
scroll to position [325, 0]
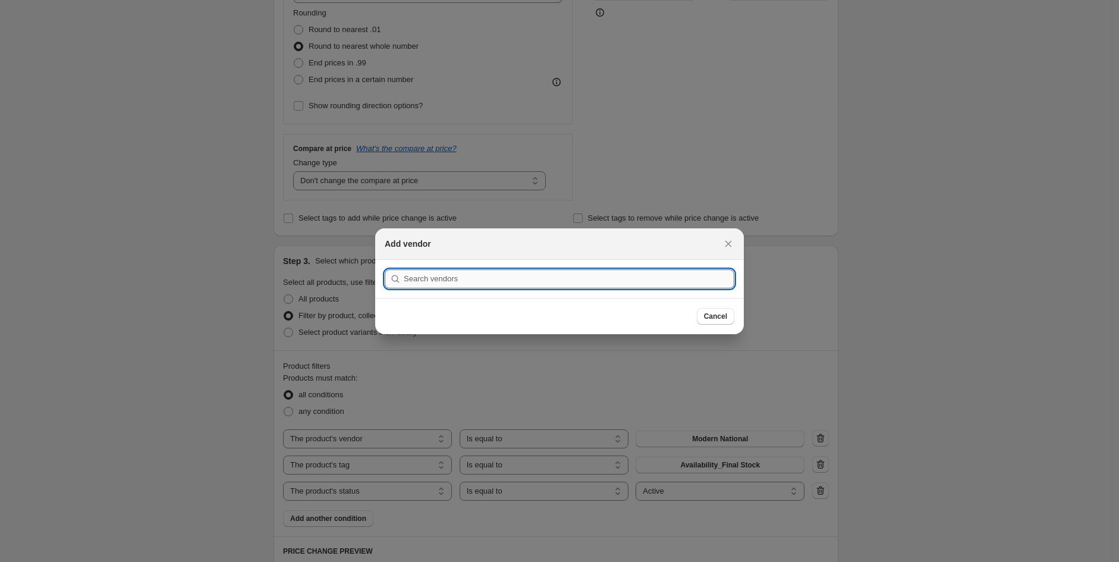
click at [494, 281] on input ":r65:" at bounding box center [569, 278] width 330 height 19
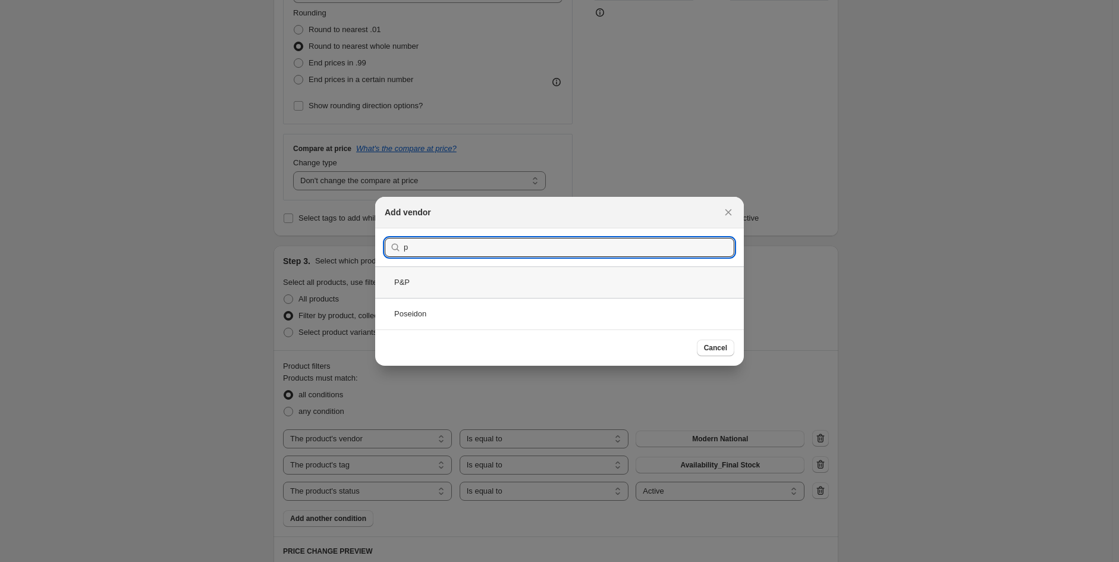
type input "p"
click at [585, 273] on div "P&P" at bounding box center [559, 282] width 369 height 32
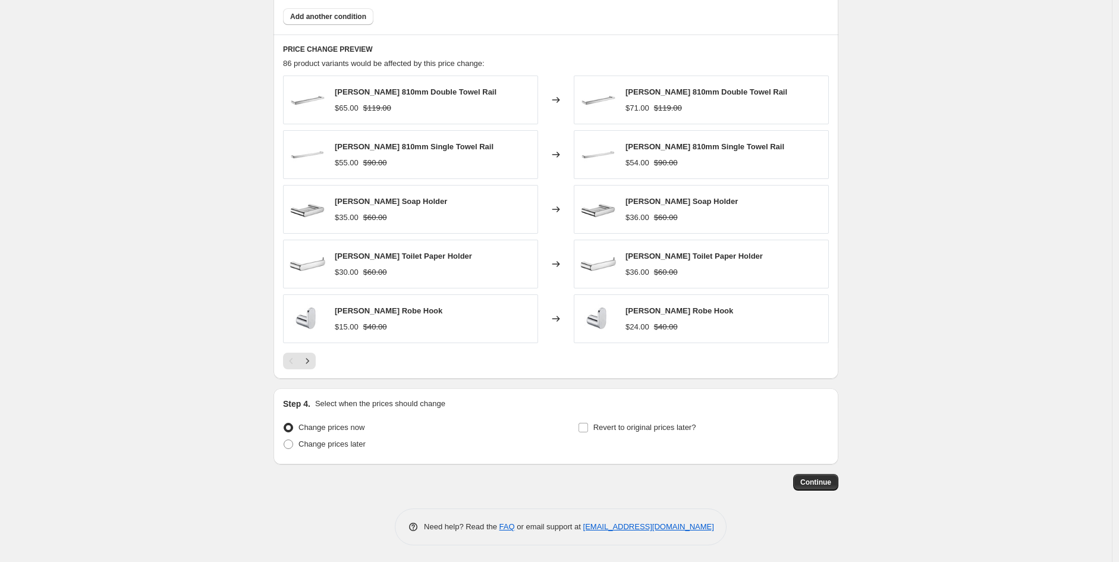
scroll to position [829, 0]
click at [811, 480] on span "Continue" at bounding box center [815, 481] width 31 height 10
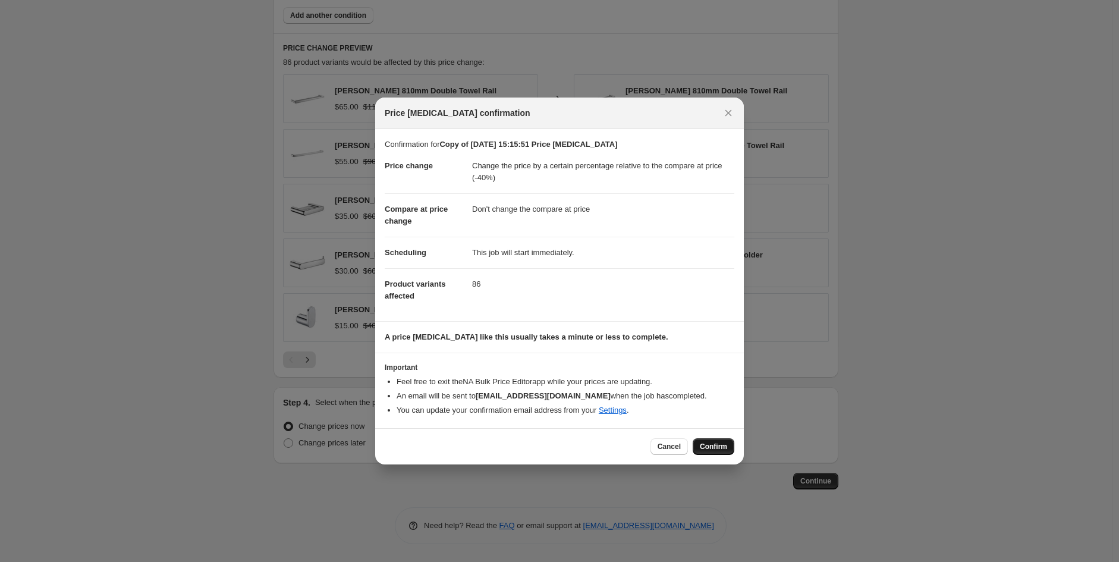
click at [716, 451] on span "Confirm" at bounding box center [713, 447] width 27 height 10
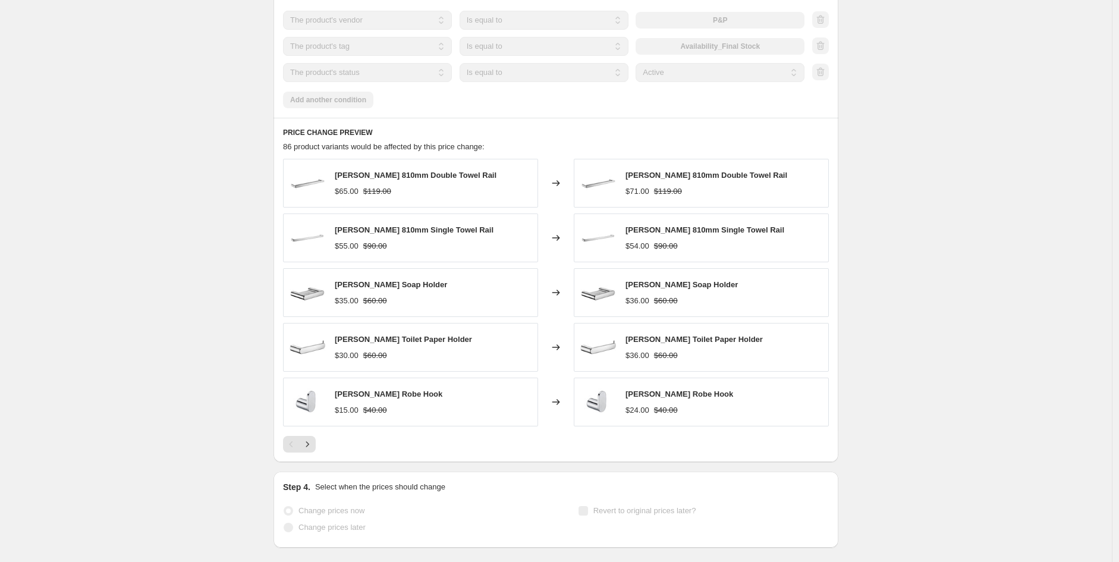
scroll to position [860, 0]
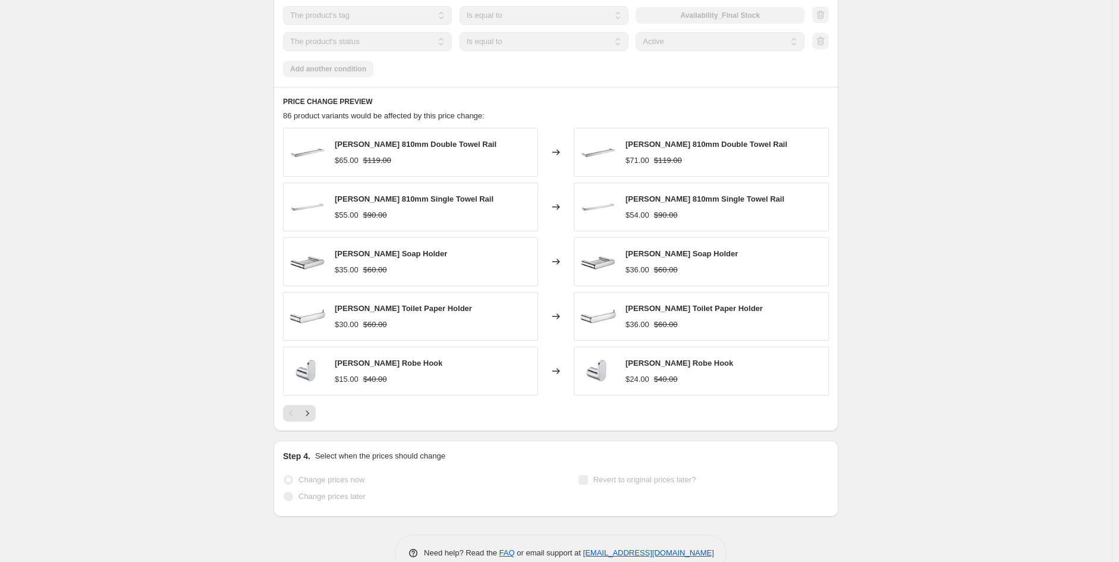
select select "pcap"
select select "no_change"
select select "vendor"
select select "tag"
select select "product_status"
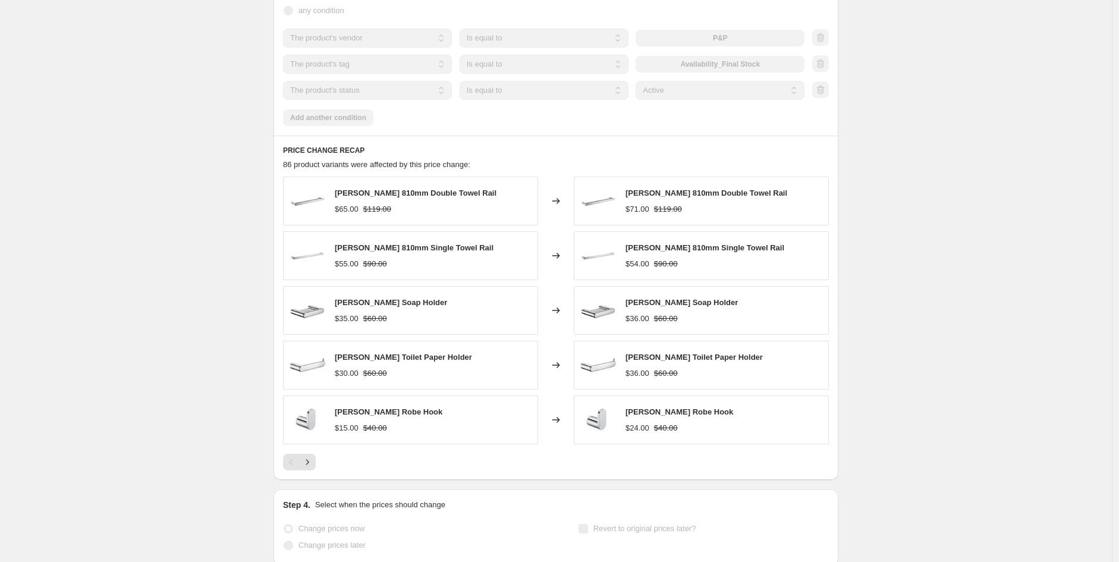
scroll to position [0, 0]
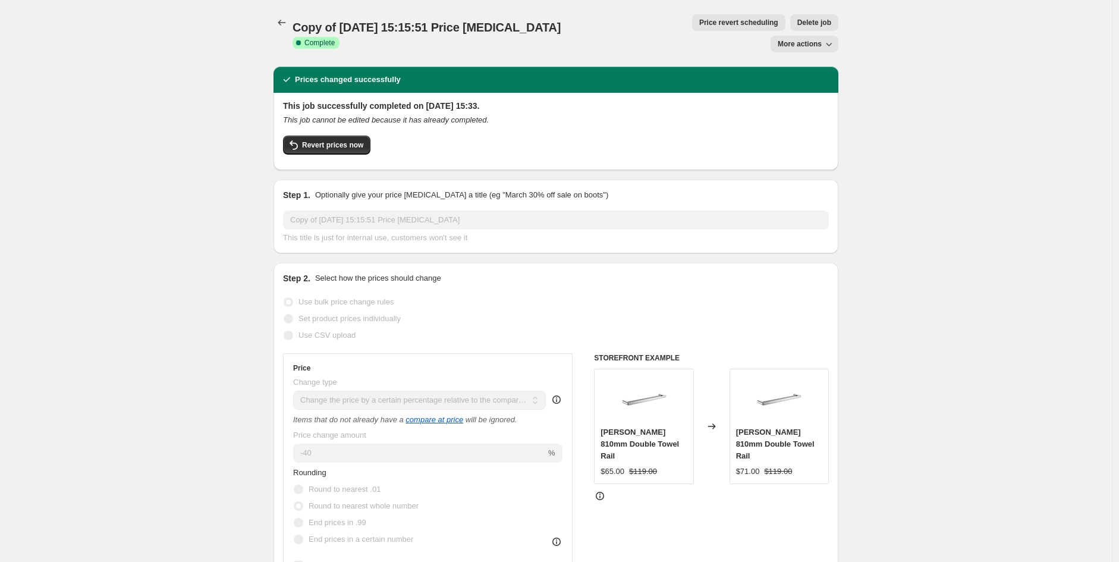
drag, startPoint x: 726, startPoint y: 21, endPoint x: 1022, endPoint y: 85, distance: 302.8
click at [815, 39] on span "More actions" at bounding box center [800, 44] width 44 height 10
click at [830, 44] on span "Copy to new job" at bounding box center [810, 46] width 55 height 9
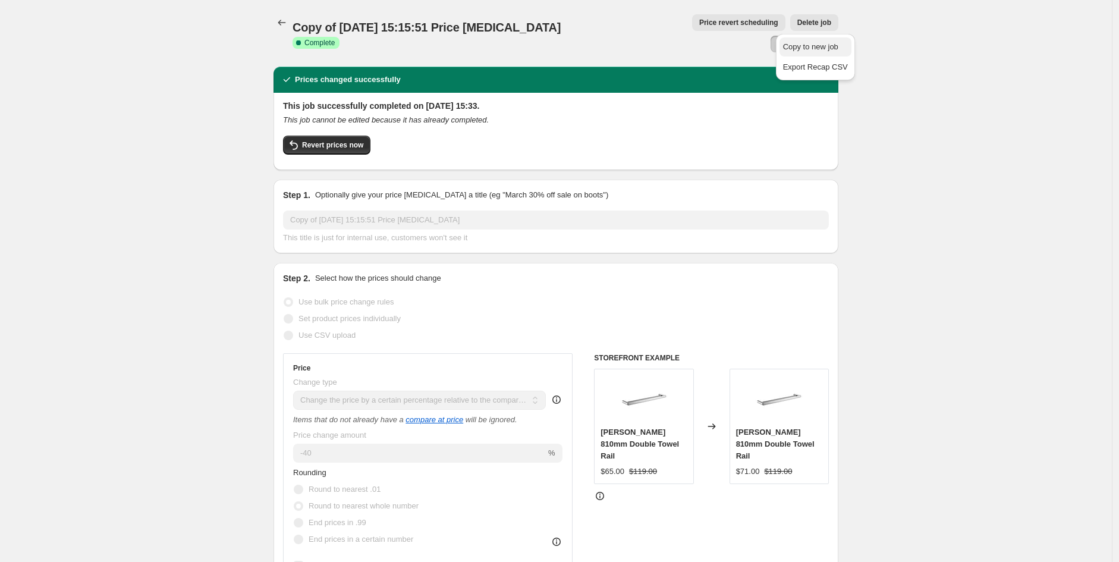
select select "pcap"
select select "no_change"
select select "vendor"
select select "tag"
select select "product_status"
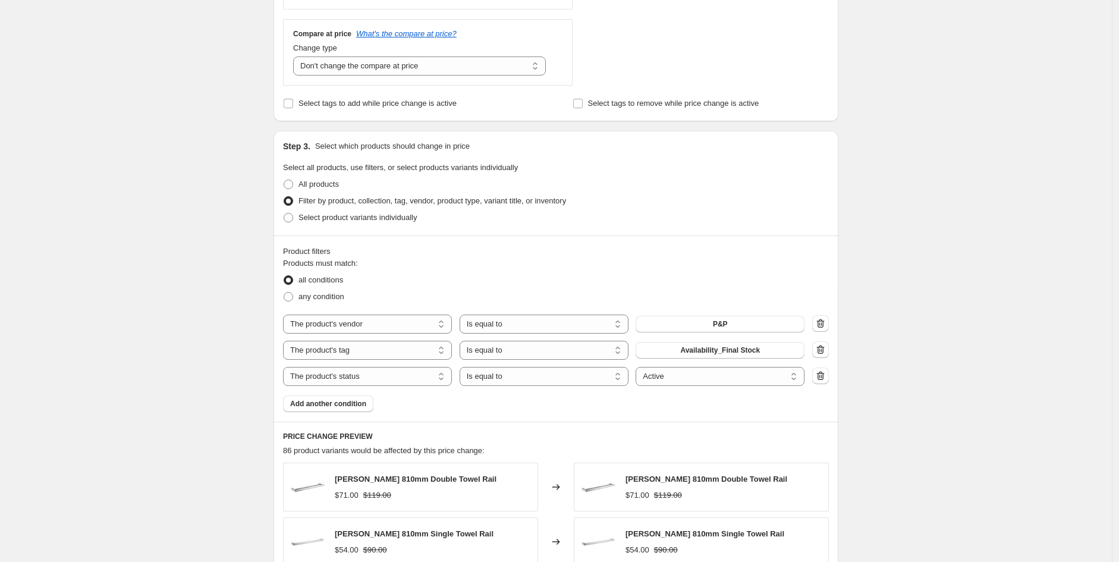
scroll to position [440, 0]
click at [761, 324] on button "P&P" at bounding box center [719, 323] width 169 height 17
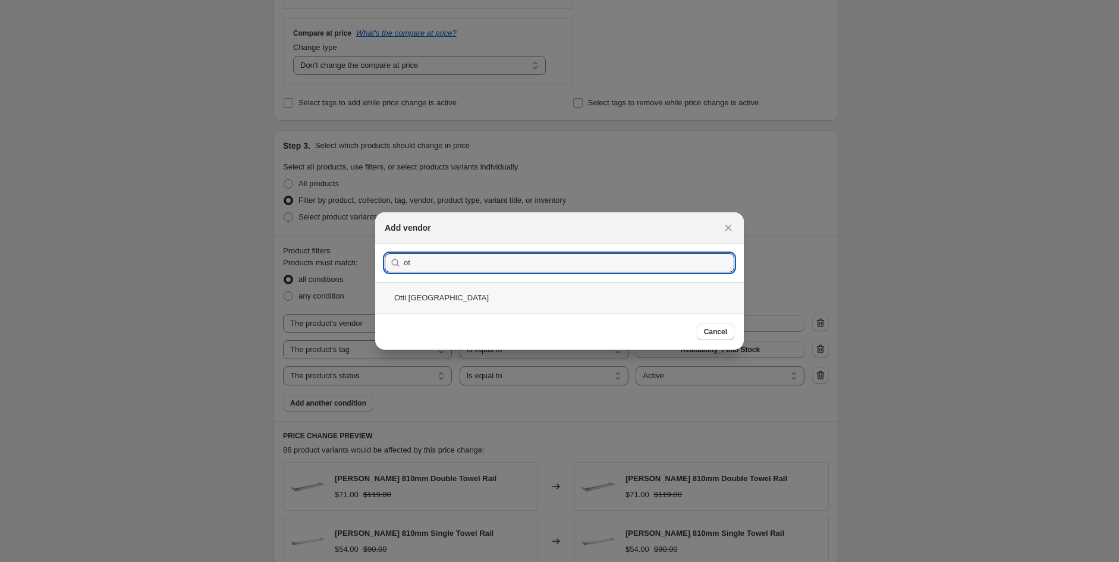
type input "ot"
click at [528, 298] on div "Otti Australia" at bounding box center [559, 298] width 369 height 32
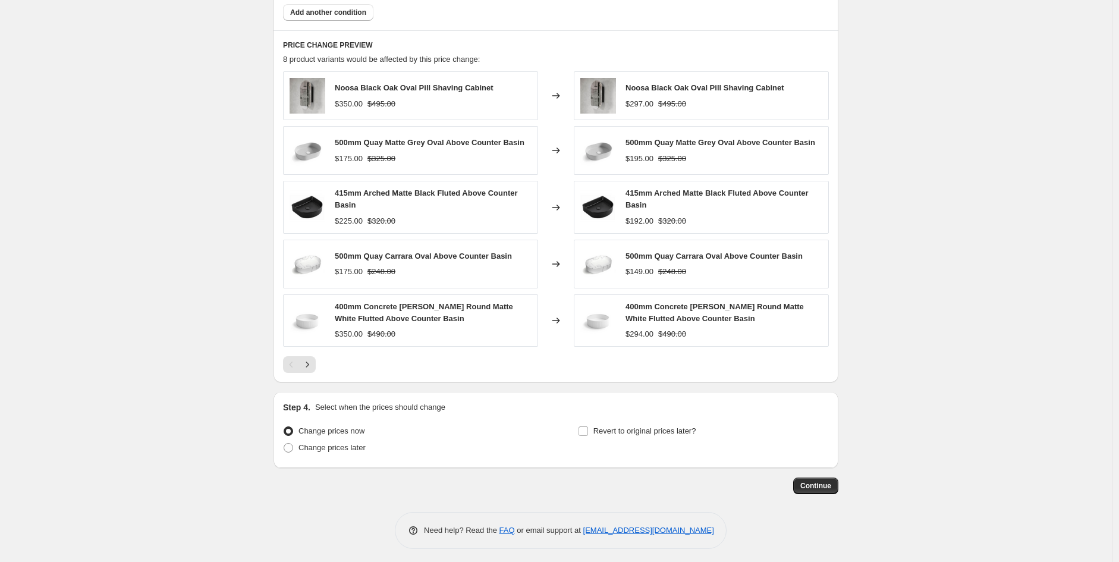
scroll to position [837, 0]
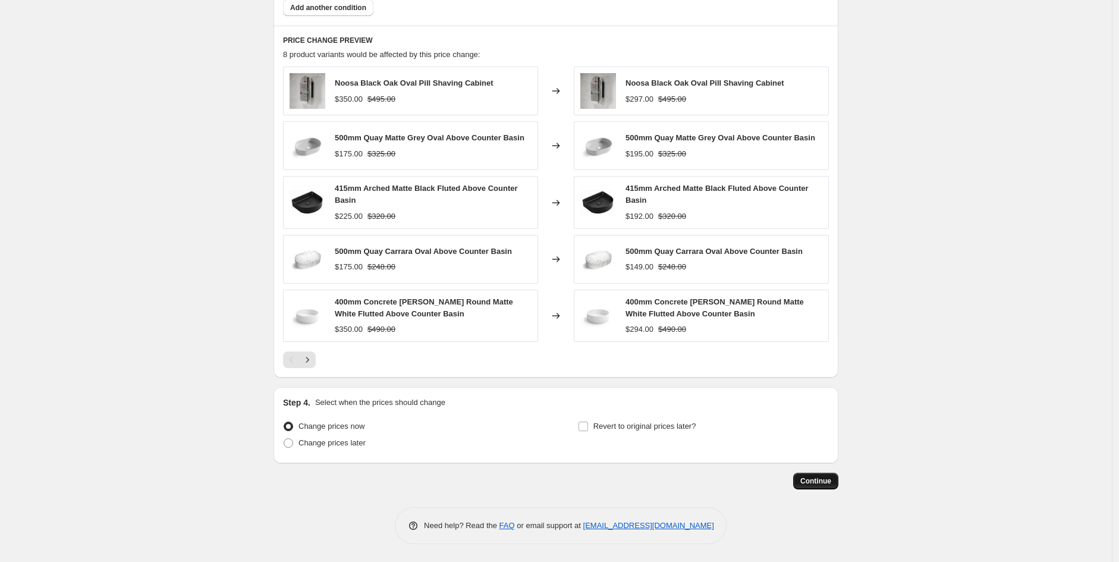
click at [808, 478] on span "Continue" at bounding box center [815, 481] width 31 height 10
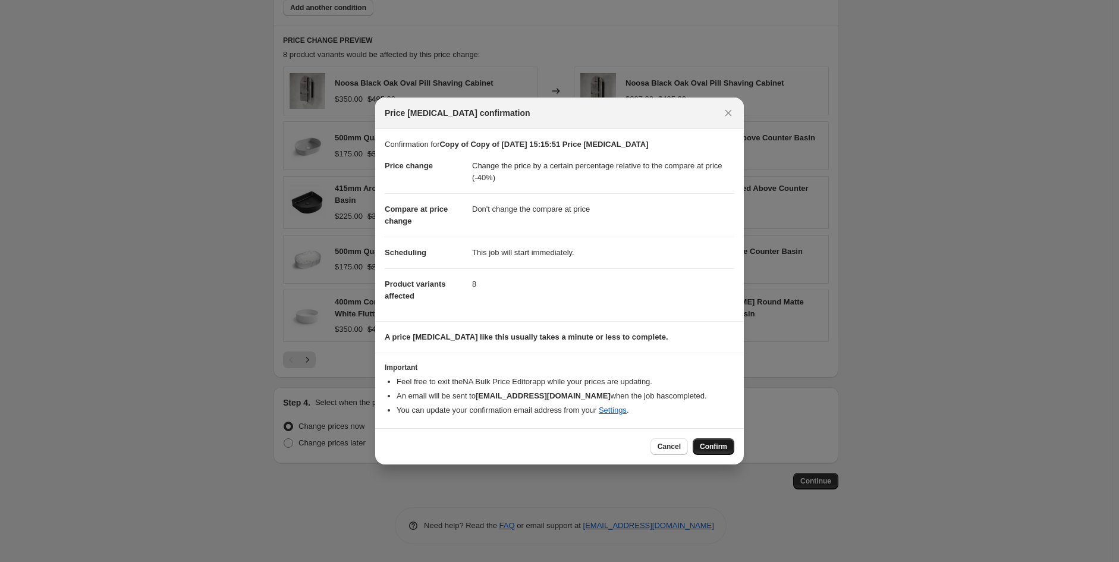
click at [720, 454] on div "Cancel Confirm" at bounding box center [559, 446] width 369 height 36
click at [720, 452] on button "Confirm" at bounding box center [713, 446] width 42 height 17
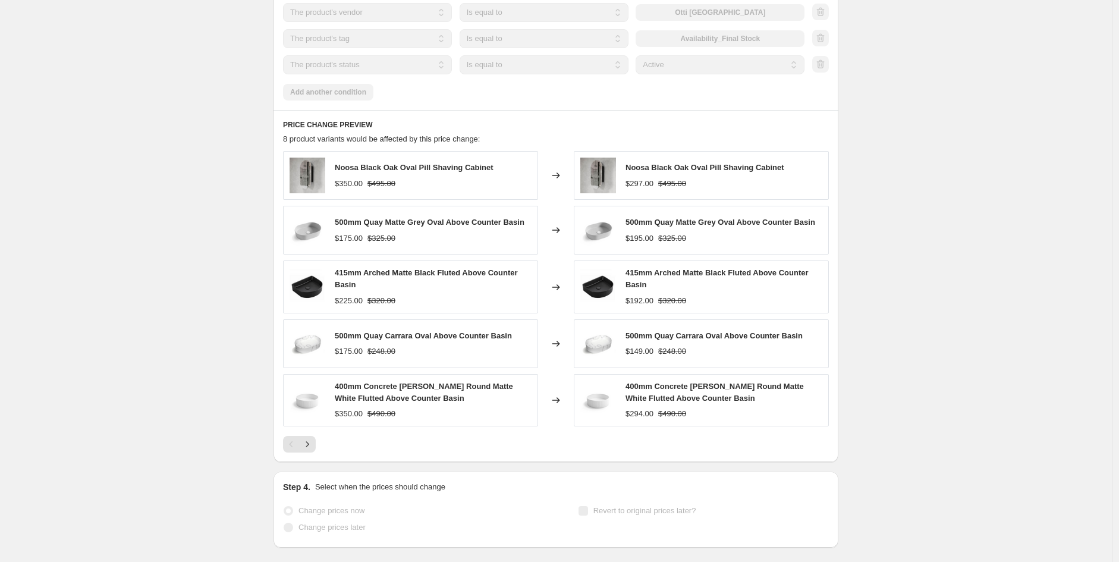
scroll to position [868, 0]
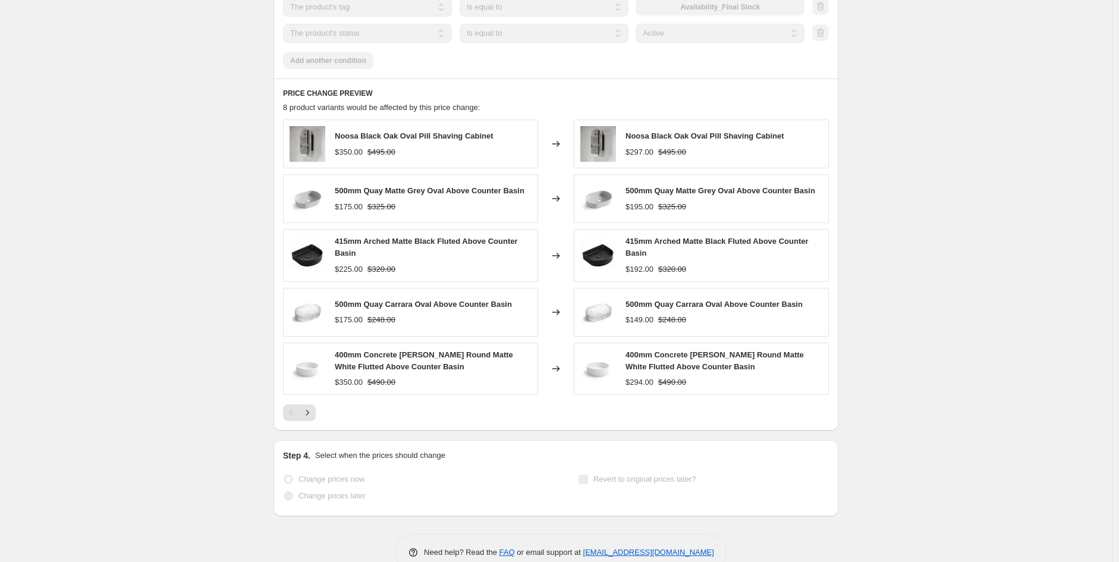
select select "pcap"
select select "no_change"
select select "vendor"
select select "tag"
select select "product_status"
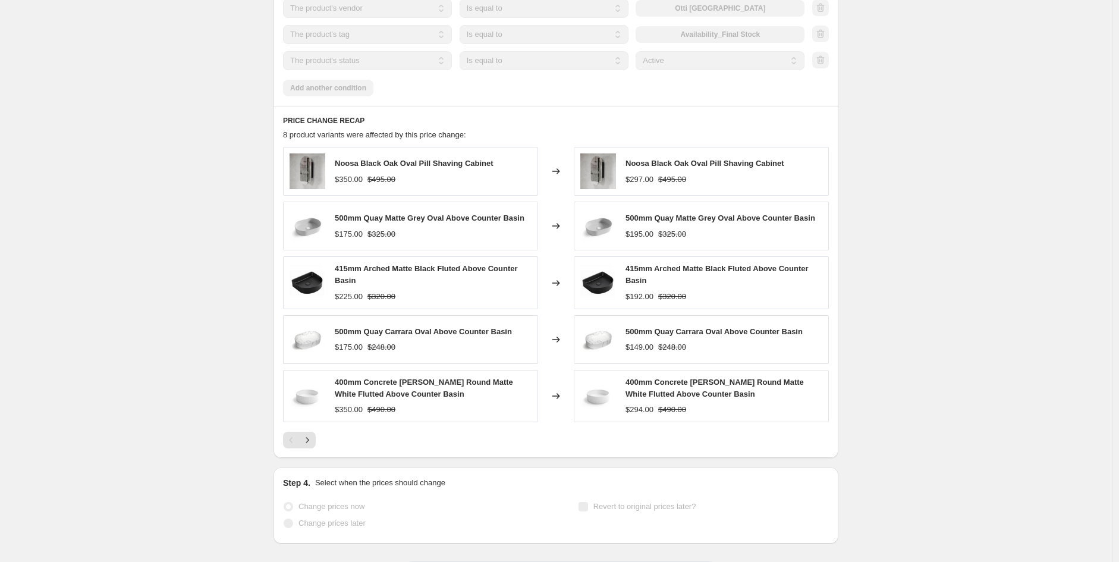
scroll to position [0, 0]
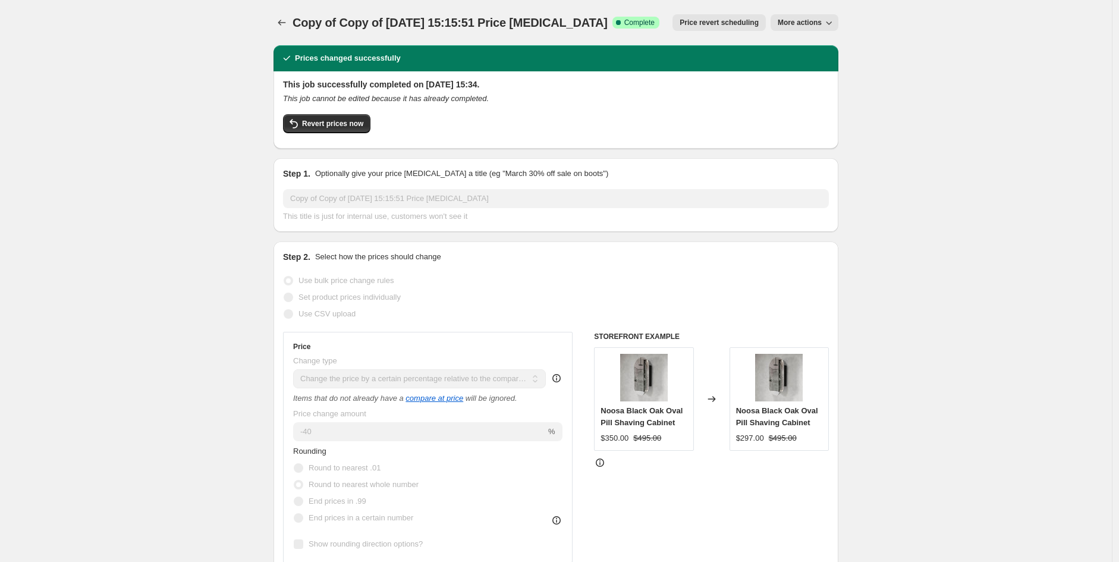
click at [810, 23] on span "More actions" at bounding box center [800, 23] width 44 height 10
click at [817, 45] on span "Copy to new job" at bounding box center [810, 46] width 55 height 9
select select "pcap"
select select "no_change"
select select "vendor"
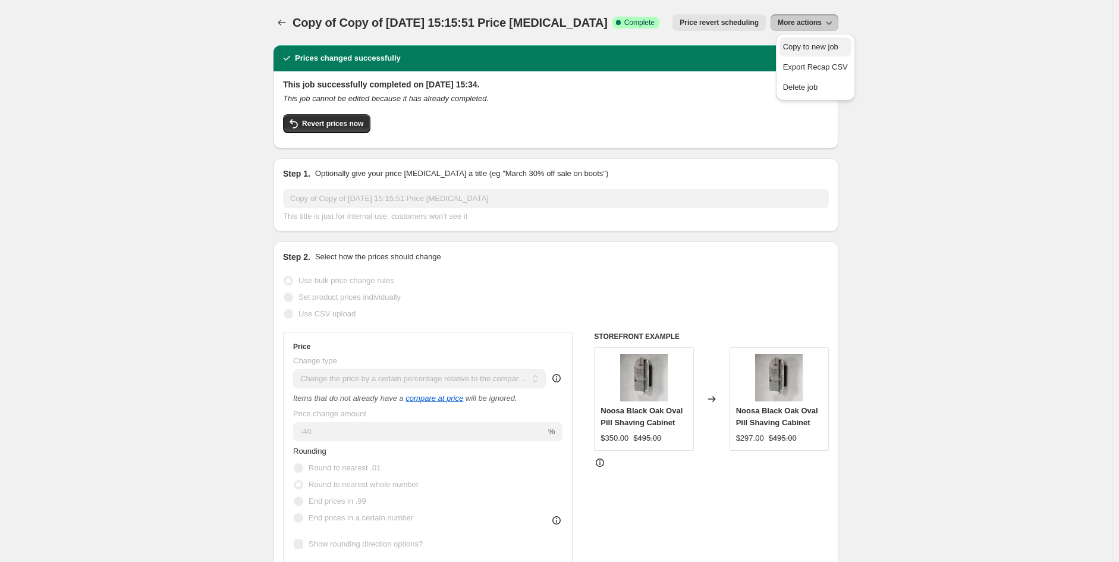
select select "tag"
select select "product_status"
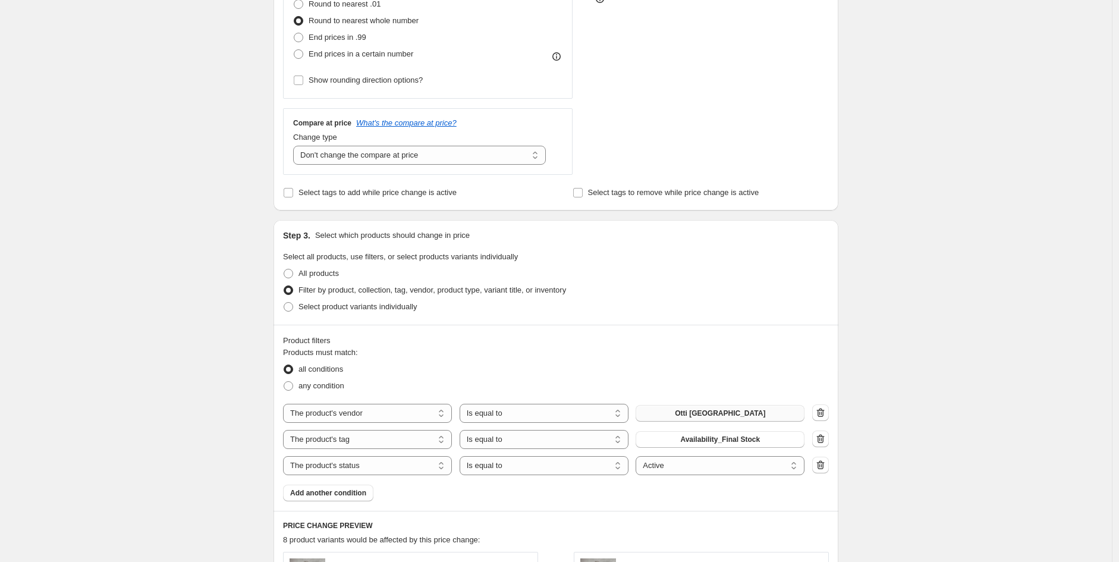
scroll to position [351, 0]
click at [760, 411] on button "Otti Australia" at bounding box center [719, 412] width 169 height 17
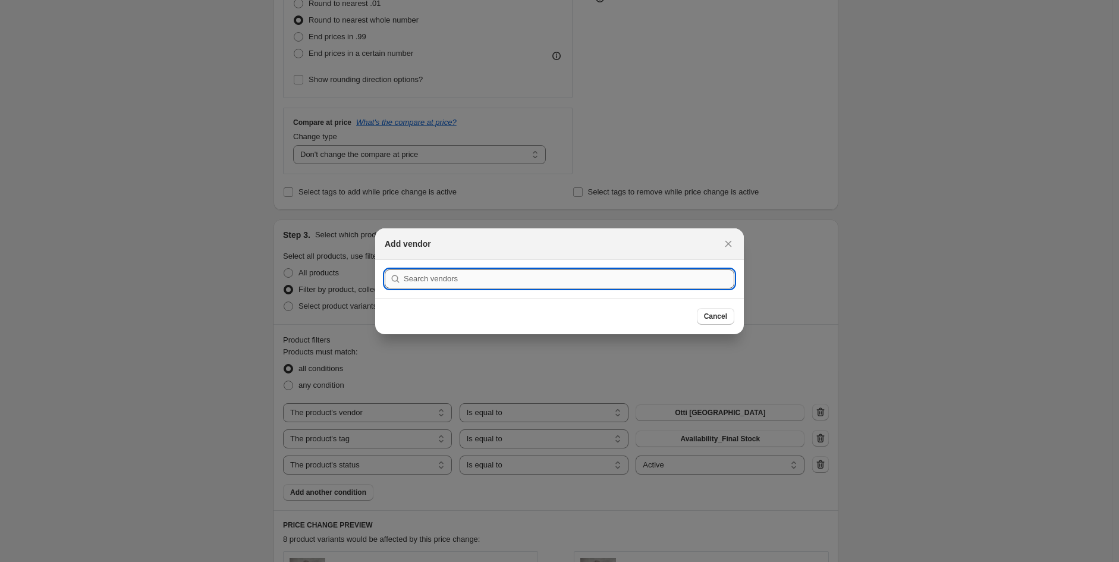
click at [549, 278] on input ":rdf:" at bounding box center [569, 278] width 330 height 19
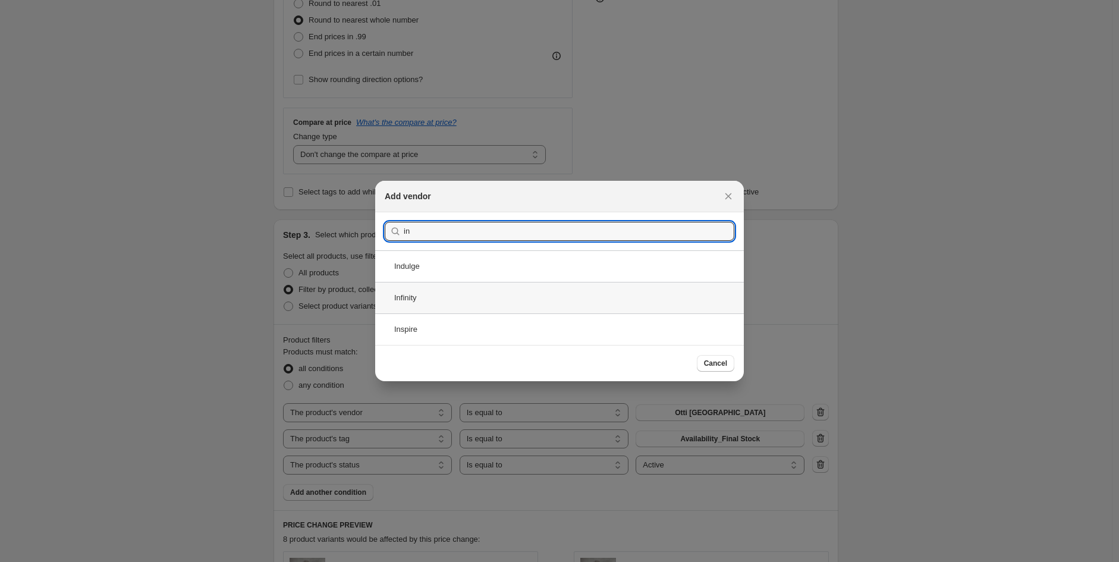
type input "in"
click at [459, 299] on div "Infinity" at bounding box center [559, 298] width 369 height 32
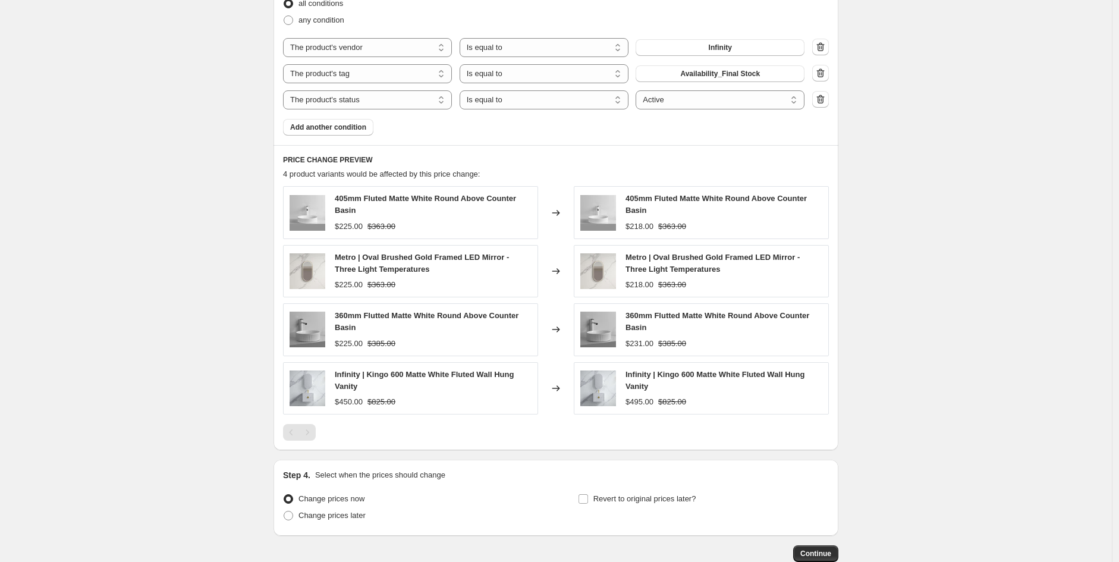
scroll to position [789, 0]
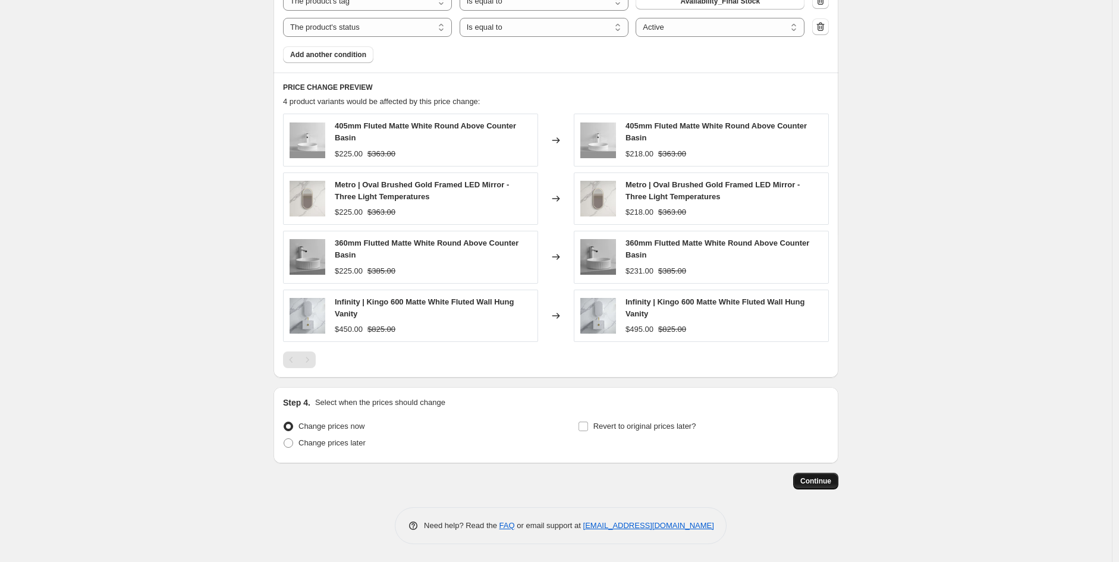
click at [834, 485] on button "Continue" at bounding box center [815, 481] width 45 height 17
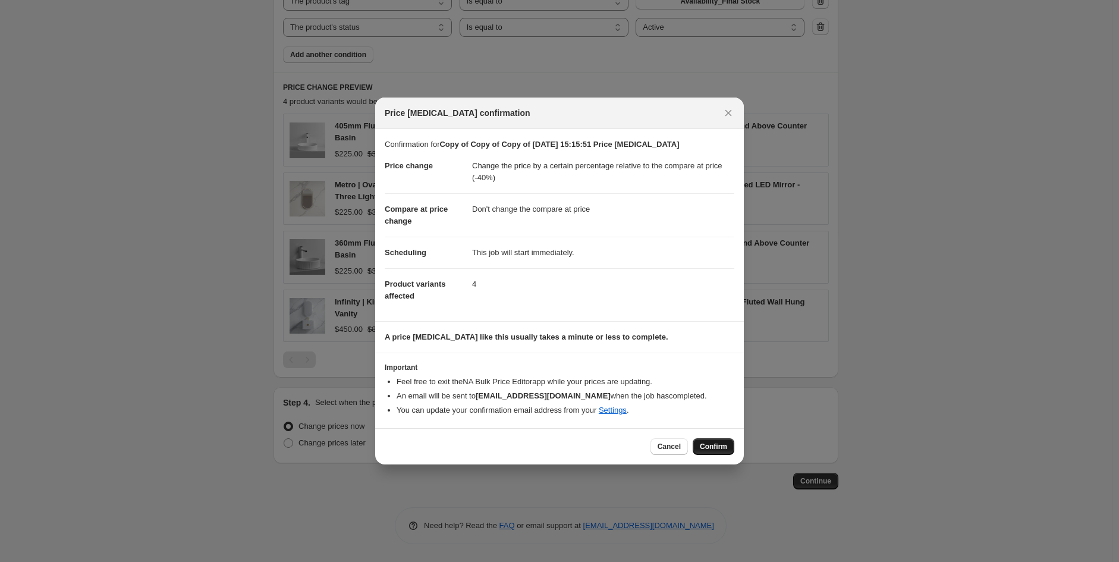
click at [715, 445] on span "Confirm" at bounding box center [713, 447] width 27 height 10
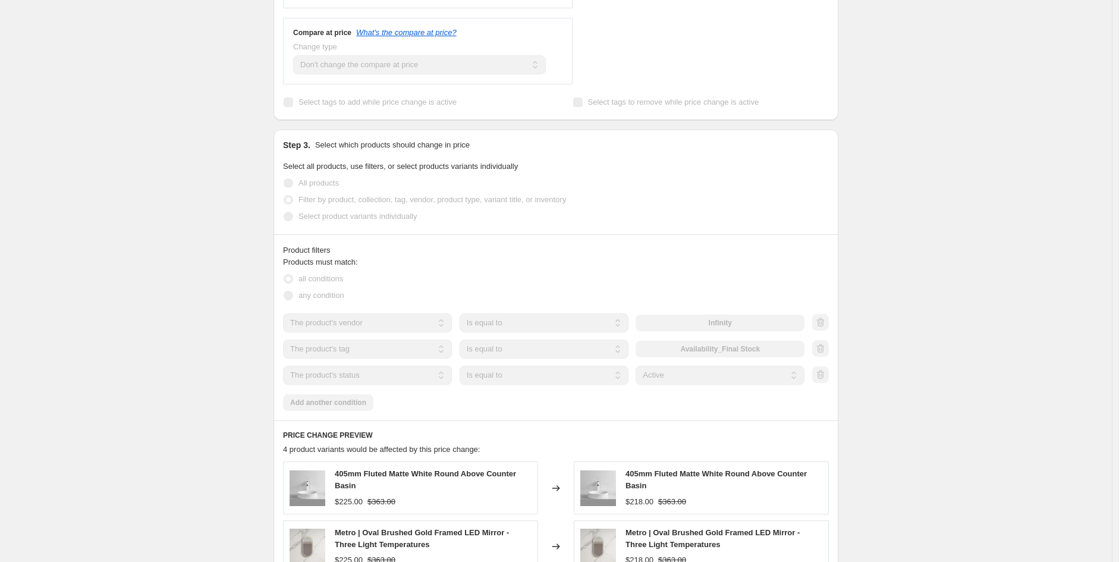
scroll to position [557, 0]
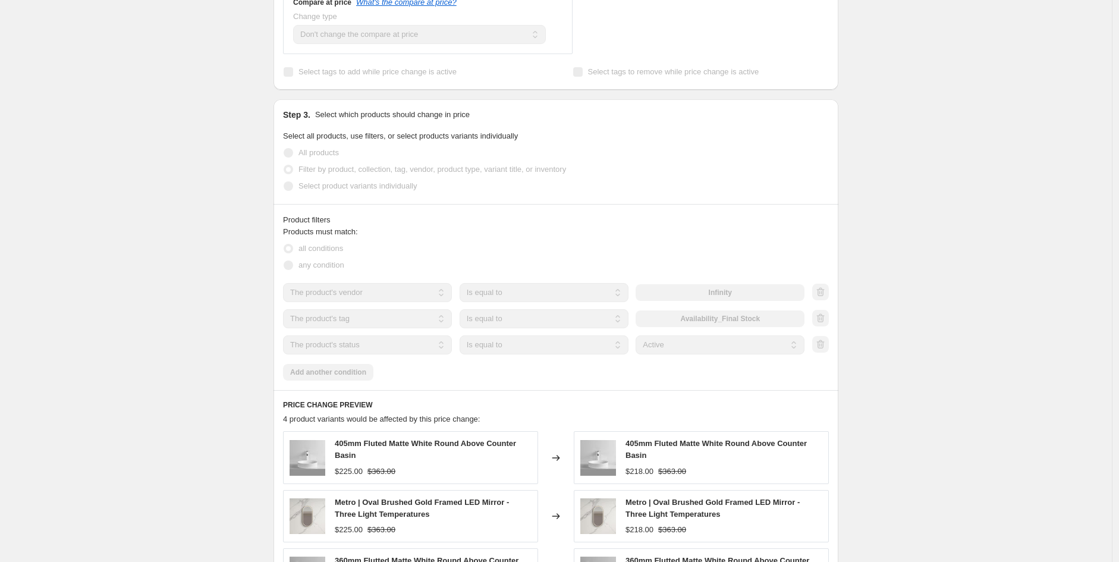
select select "pcap"
select select "no_change"
select select "vendor"
select select "tag"
select select "product_status"
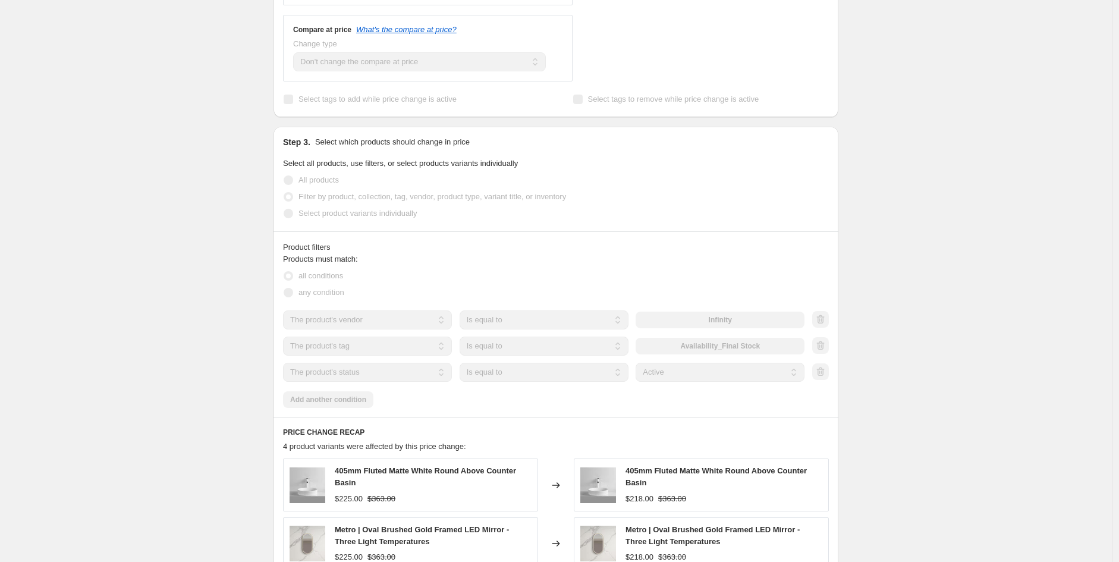
scroll to position [0, 0]
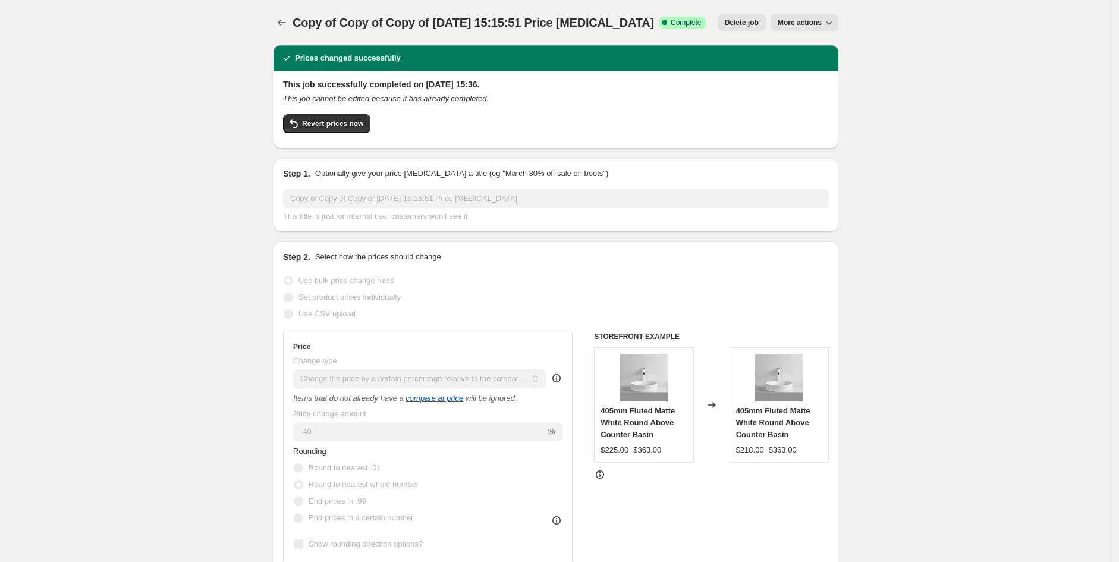
click at [805, 15] on button "More actions" at bounding box center [804, 22] width 68 height 17
click at [815, 76] on button "Copy to new job" at bounding box center [822, 67] width 86 height 19
select select "pcap"
select select "no_change"
select select "vendor"
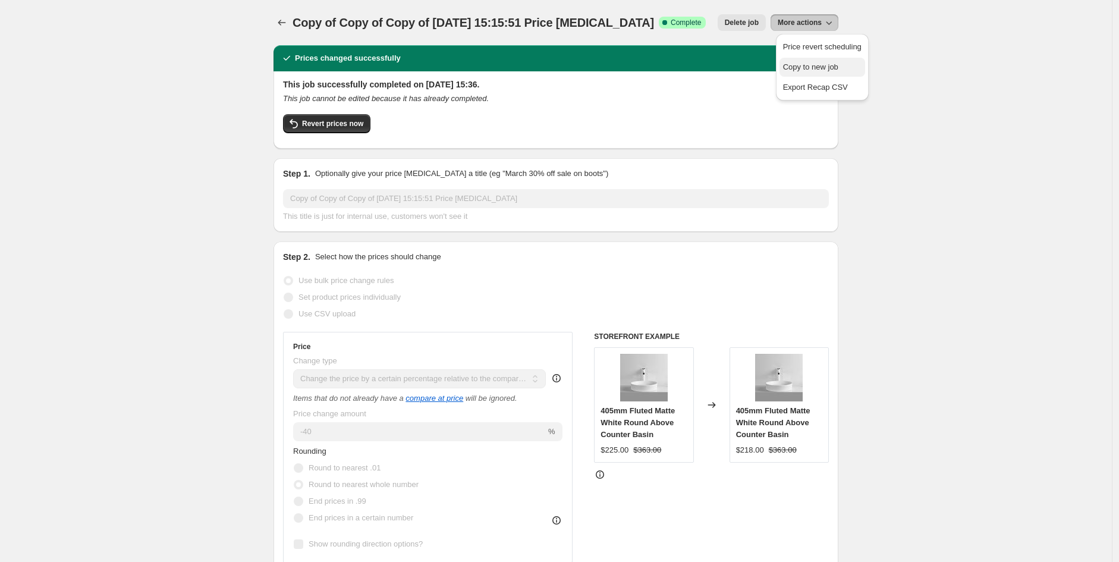
select select "tag"
select select "product_status"
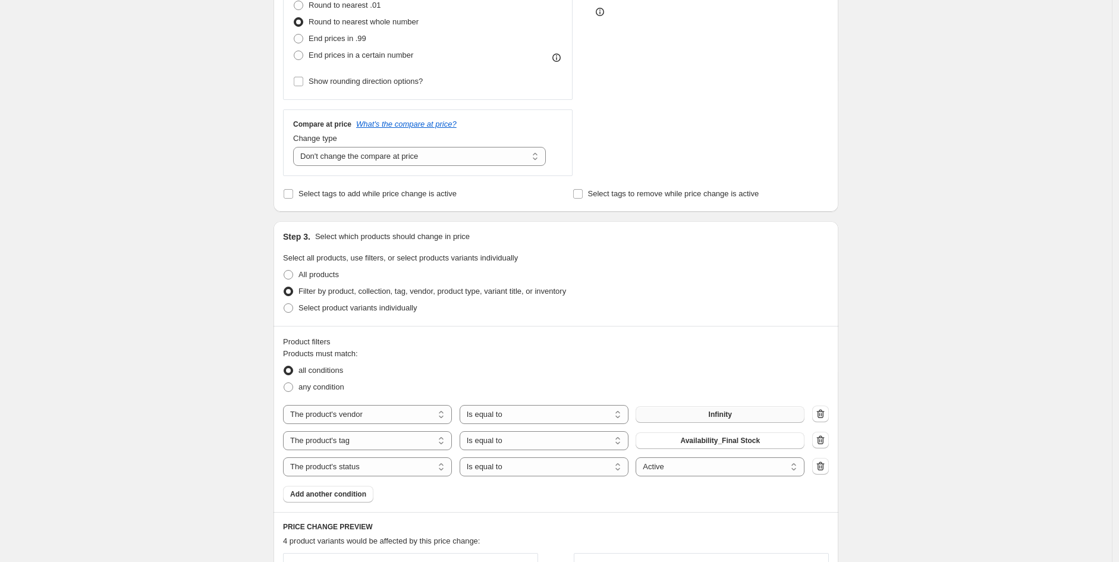
scroll to position [351, 0]
click at [757, 413] on button "Infinity" at bounding box center [719, 412] width 169 height 17
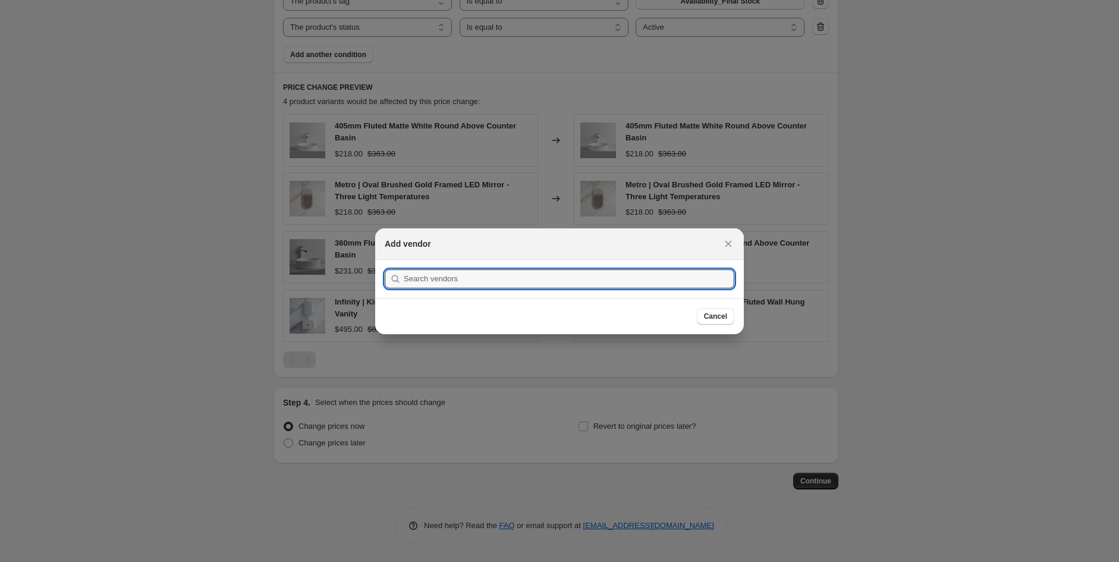
scroll to position [352, 0]
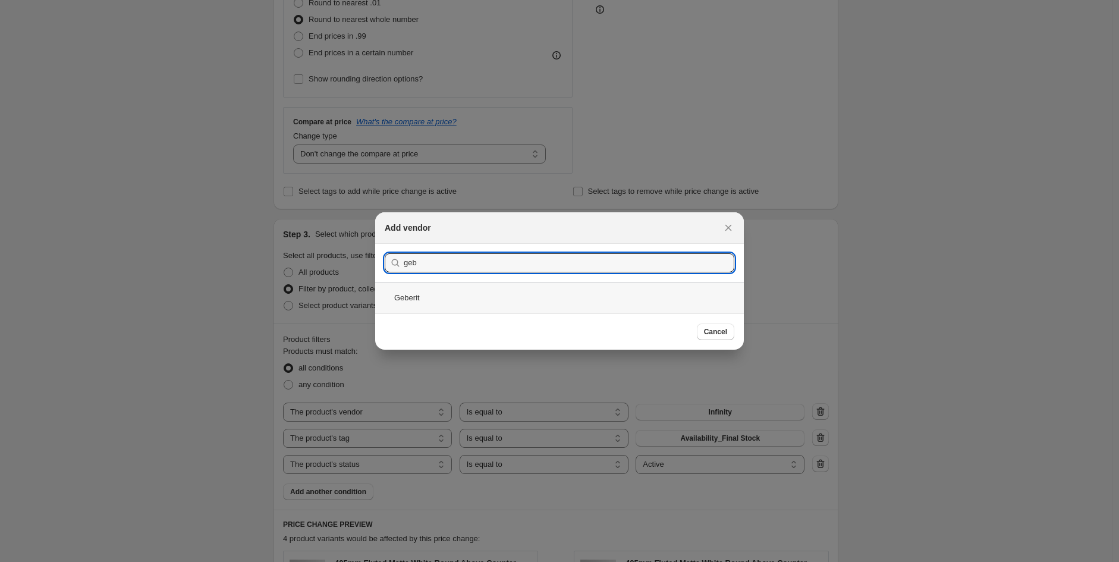
type input "geb"
click at [407, 295] on div "Geberit" at bounding box center [559, 298] width 369 height 32
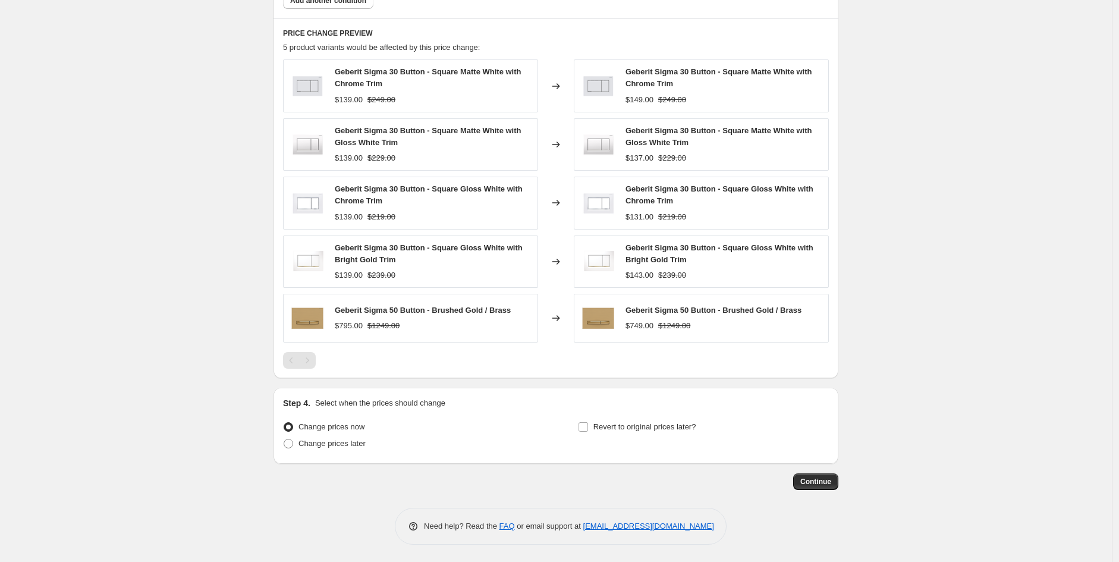
scroll to position [845, 0]
click at [825, 477] on span "Continue" at bounding box center [815, 481] width 31 height 10
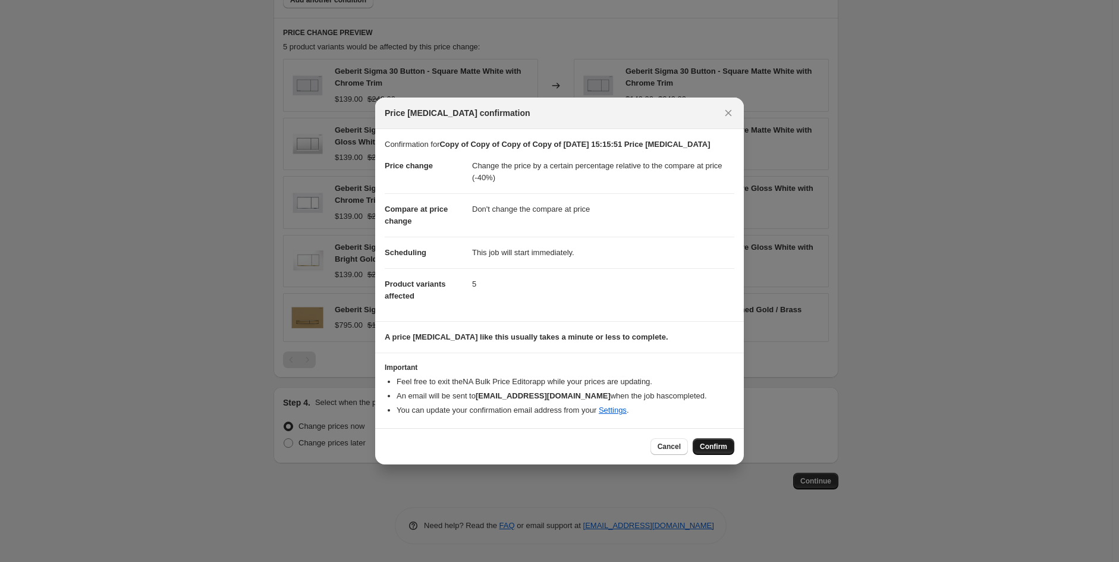
click at [716, 442] on span "Confirm" at bounding box center [713, 447] width 27 height 10
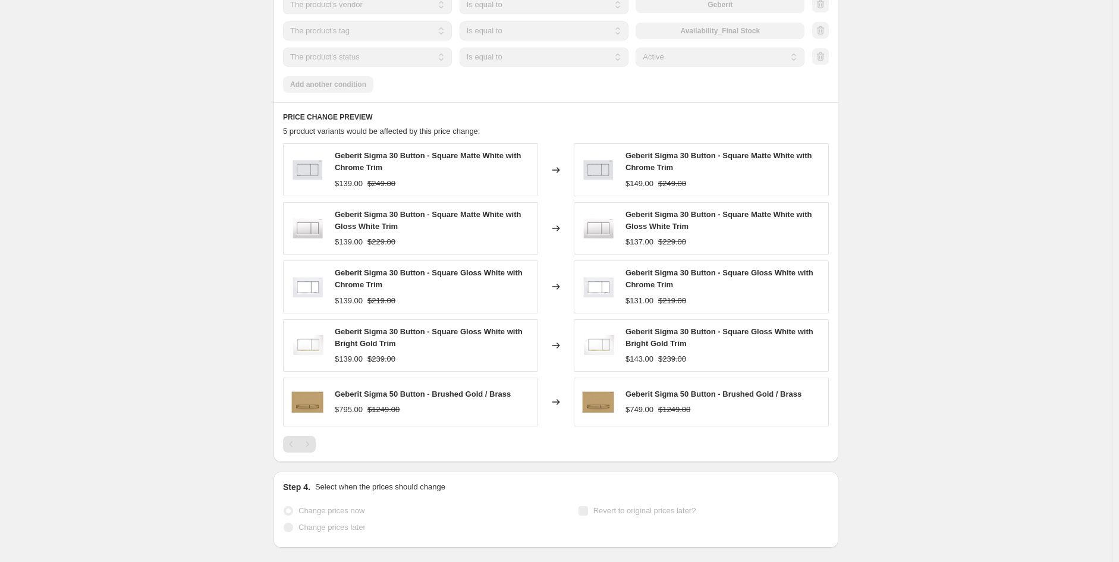
select select "pcap"
select select "no_change"
select select "vendor"
select select "tag"
select select "product_status"
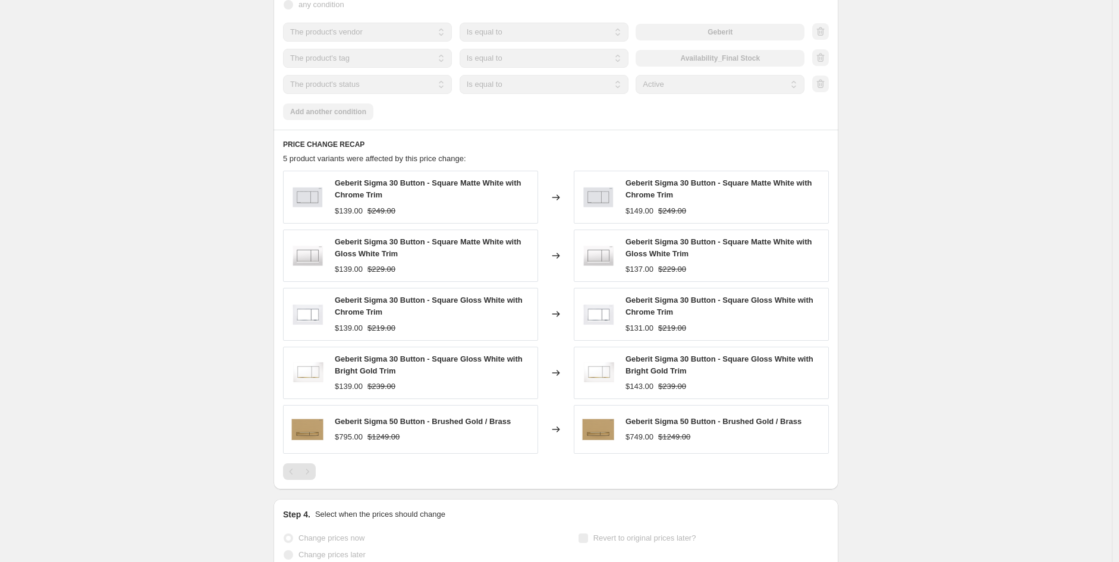
scroll to position [0, 0]
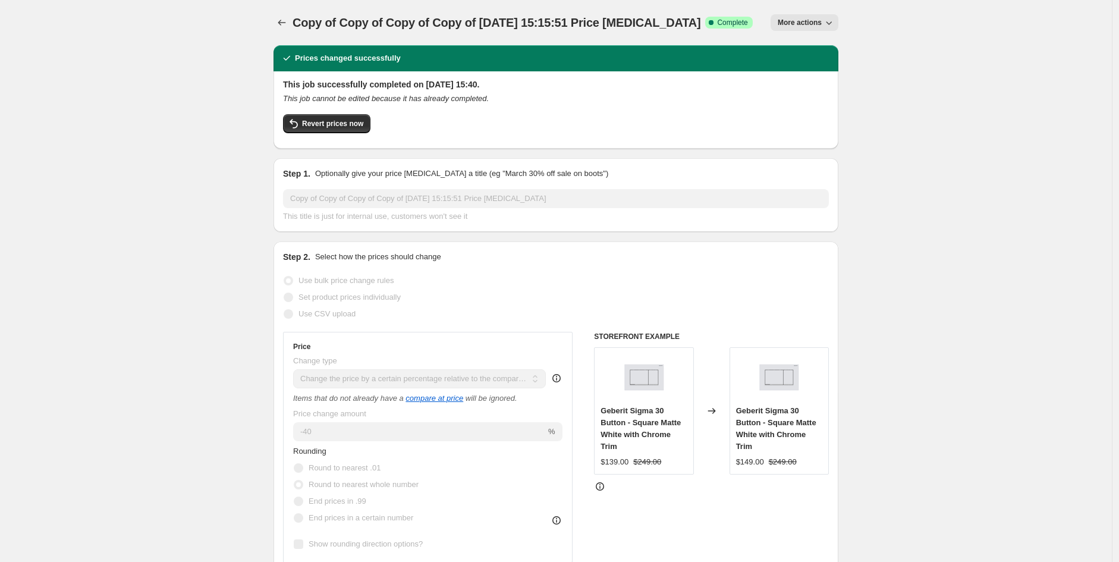
click at [821, 19] on span "More actions" at bounding box center [800, 23] width 44 height 10
click at [838, 67] on span "Copy to new job" at bounding box center [810, 66] width 55 height 9
select select "pcap"
select select "no_change"
select select "vendor"
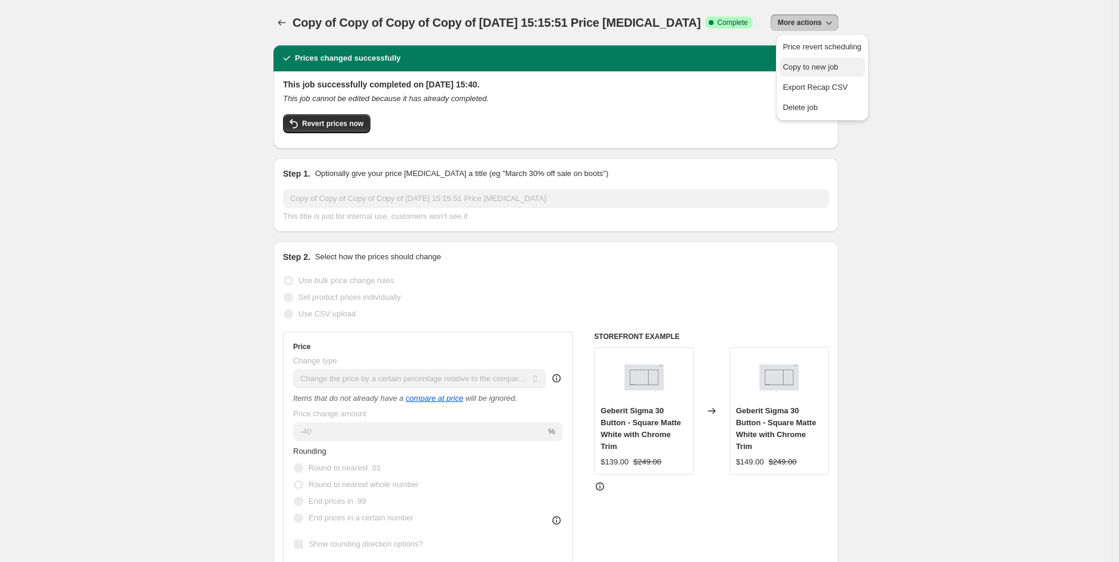
select select "tag"
select select "product_status"
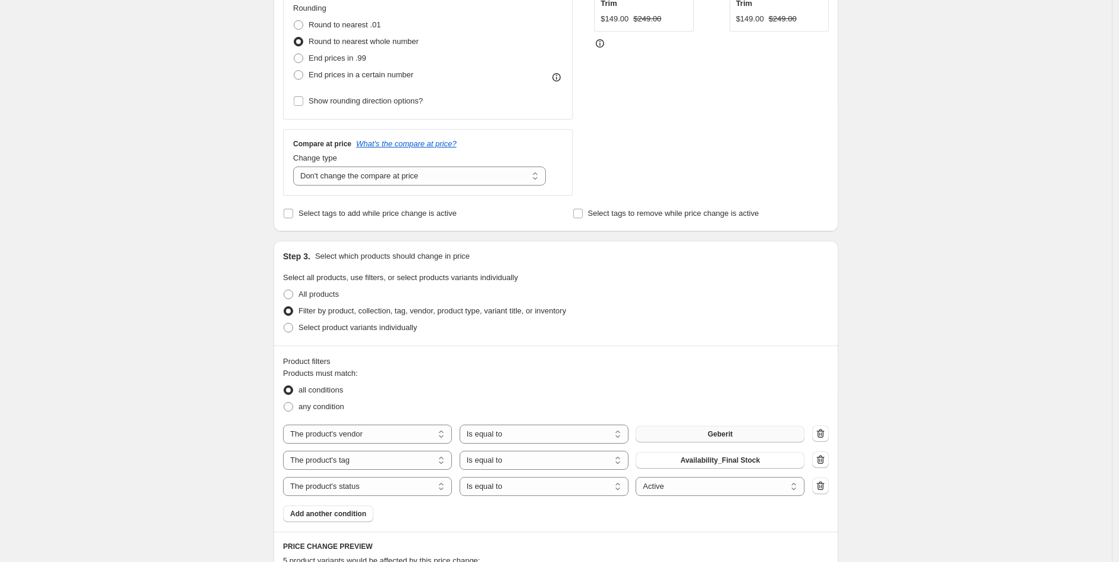
scroll to position [329, 0]
click at [729, 427] on button "Geberit" at bounding box center [719, 434] width 169 height 17
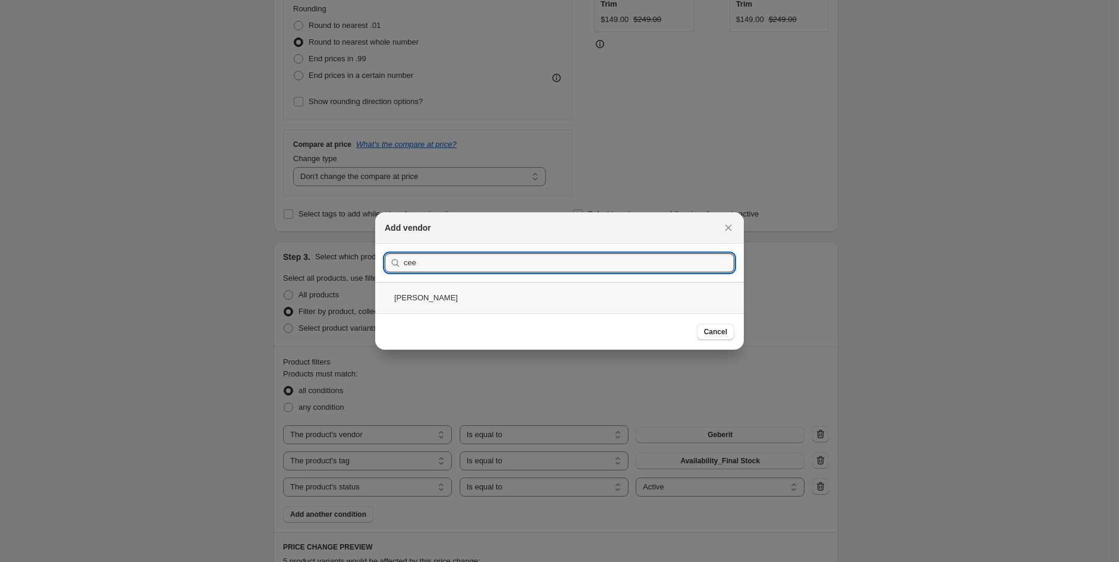
type input "cee"
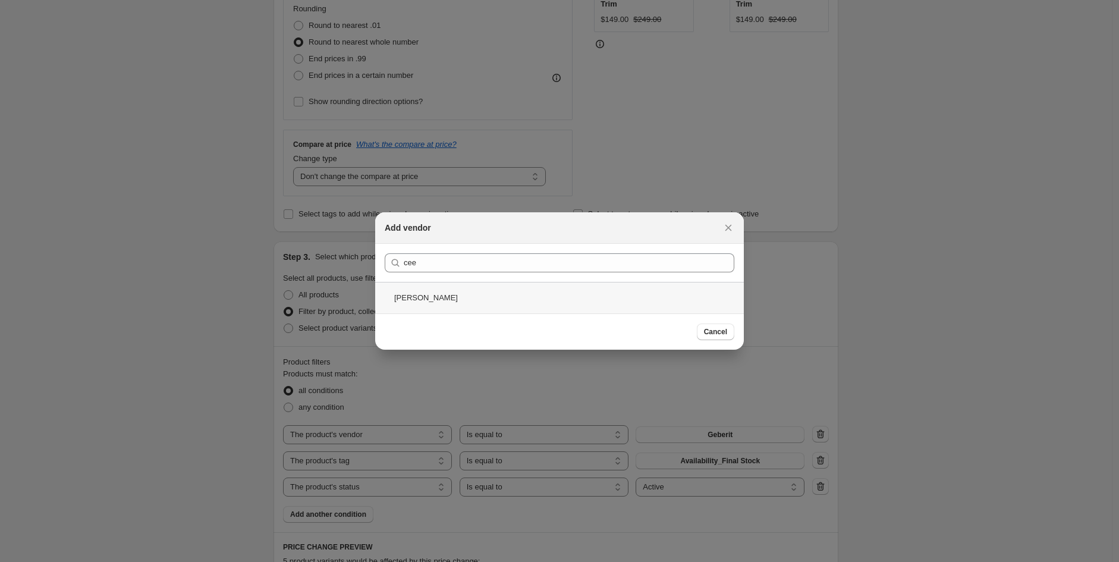
click at [434, 309] on div "Cee Jay" at bounding box center [559, 298] width 369 height 32
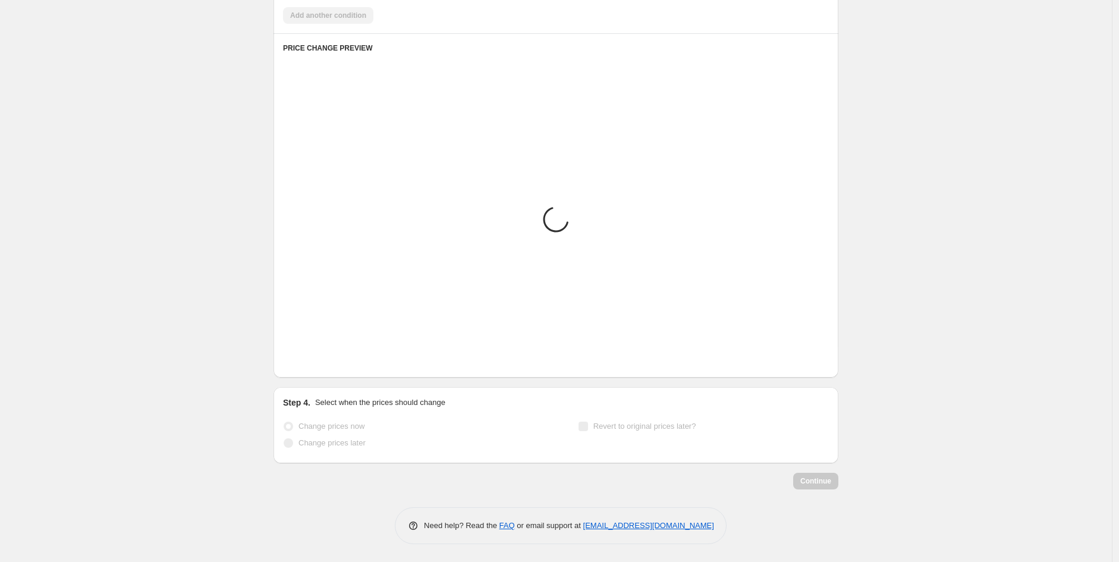
scroll to position [610, 0]
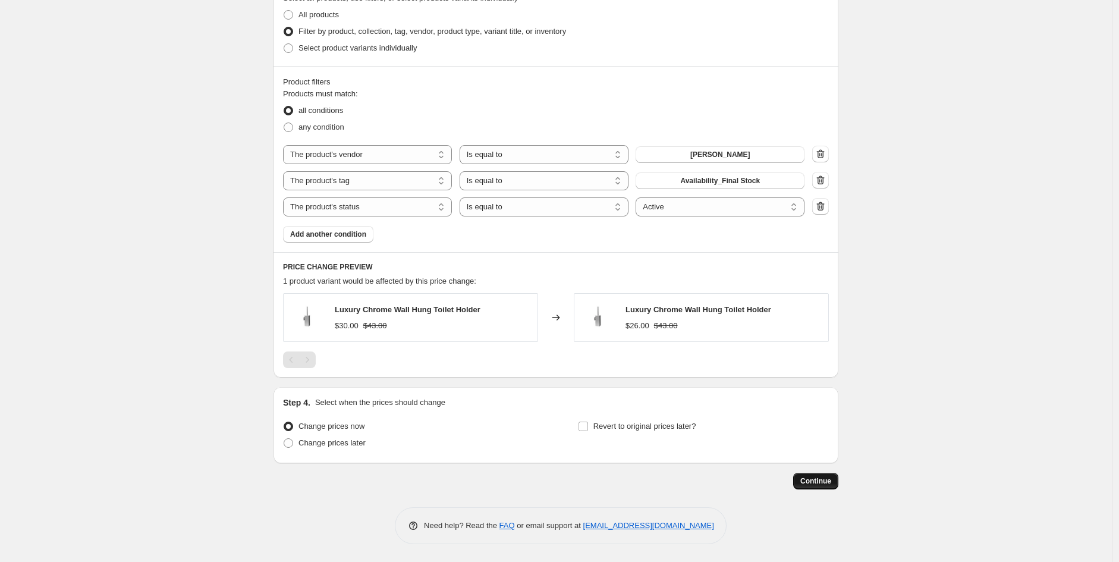
click at [801, 479] on button "Continue" at bounding box center [815, 481] width 45 height 17
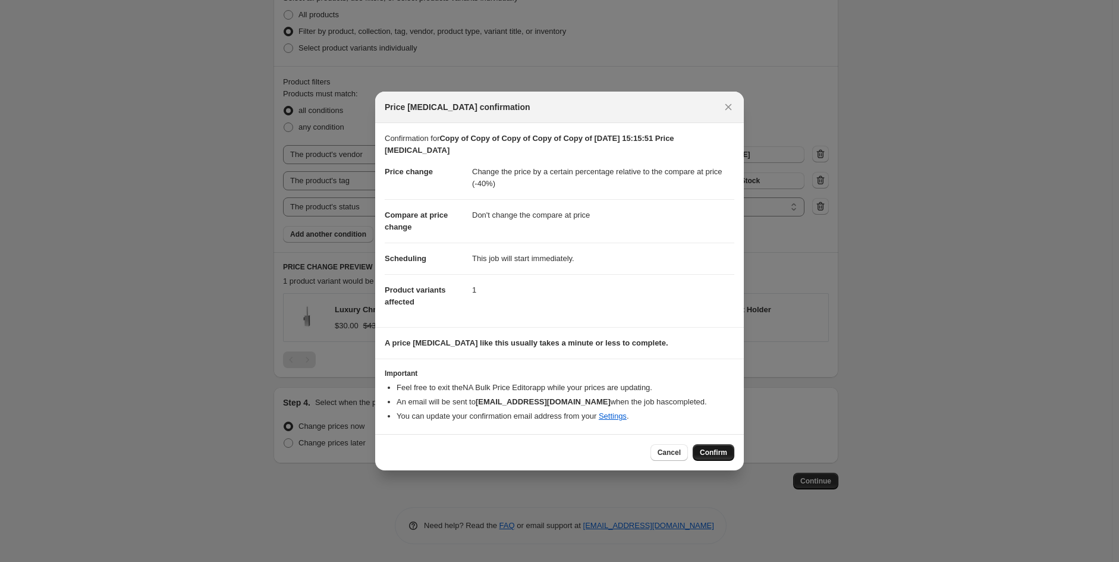
click at [712, 455] on span "Confirm" at bounding box center [713, 453] width 27 height 10
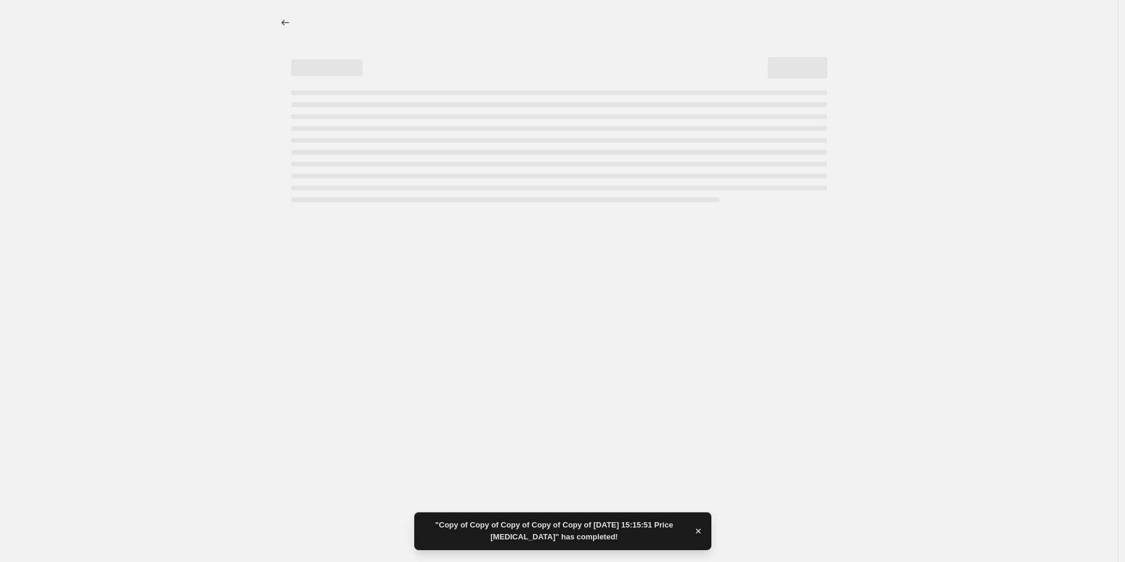
select select "pcap"
select select "no_change"
select select "vendor"
select select "tag"
select select "product_status"
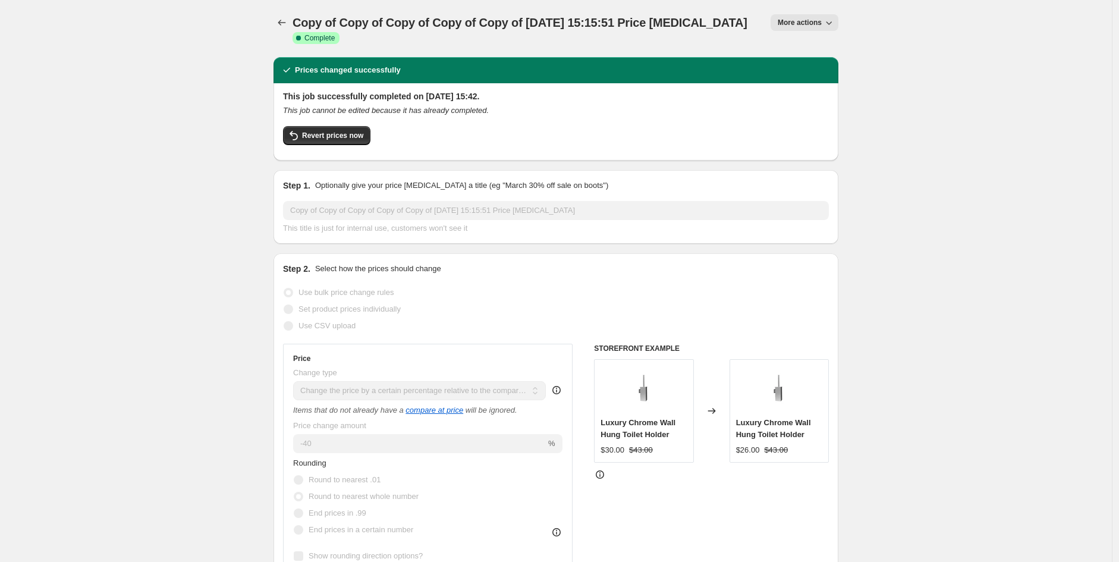
click at [831, 19] on icon "button" at bounding box center [829, 23] width 12 height 12
click at [845, 67] on span "Copy to new job" at bounding box center [822, 67] width 78 height 12
select select "pcap"
select select "no_change"
select select "vendor"
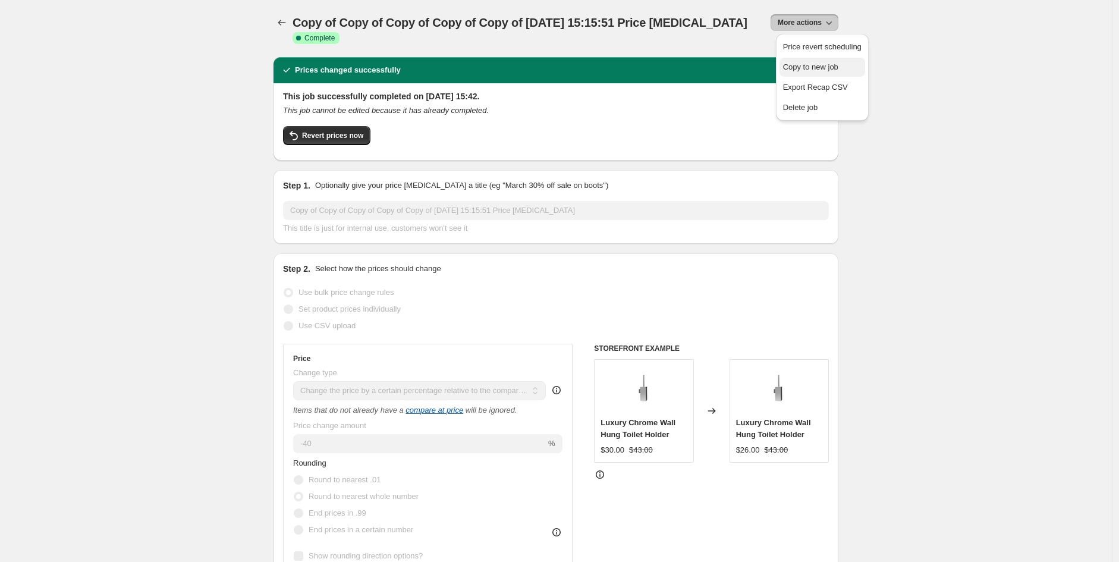
select select "tag"
select select "product_status"
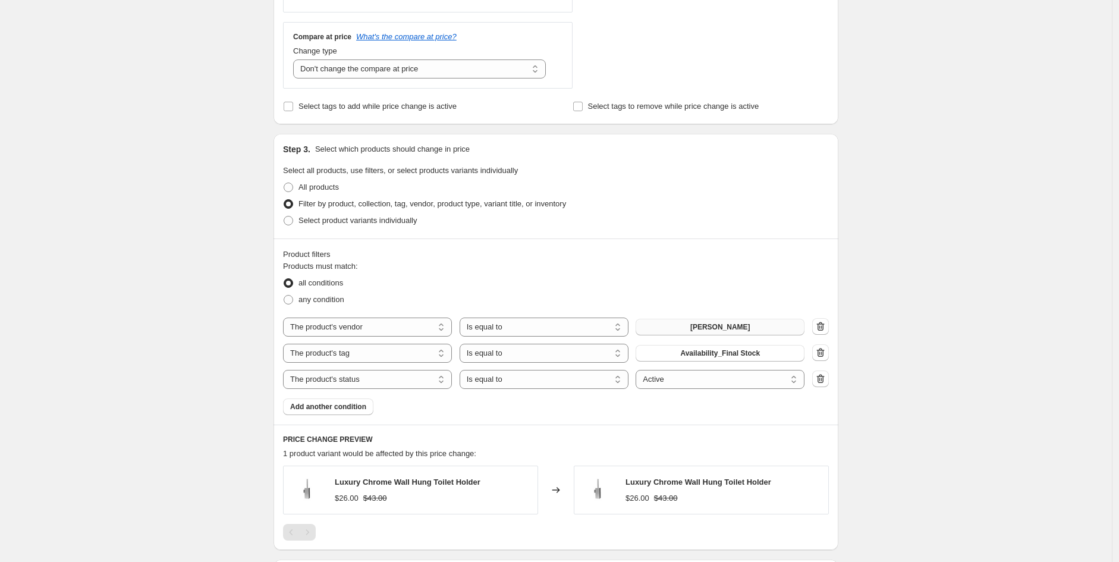
scroll to position [438, 0]
click at [735, 324] on span "Cee Jay" at bounding box center [720, 326] width 60 height 10
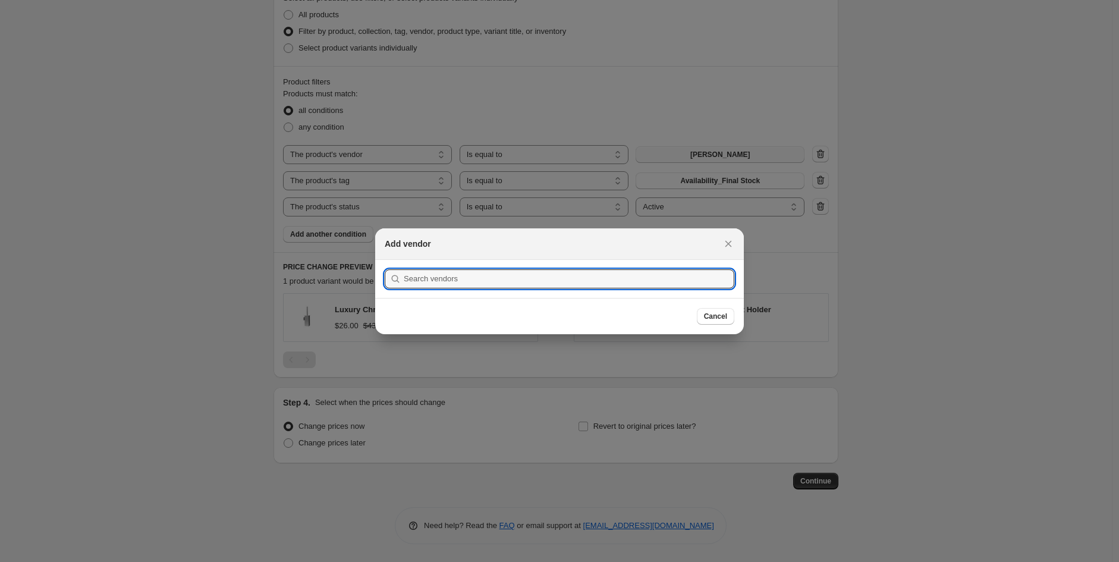
scroll to position [0, 0]
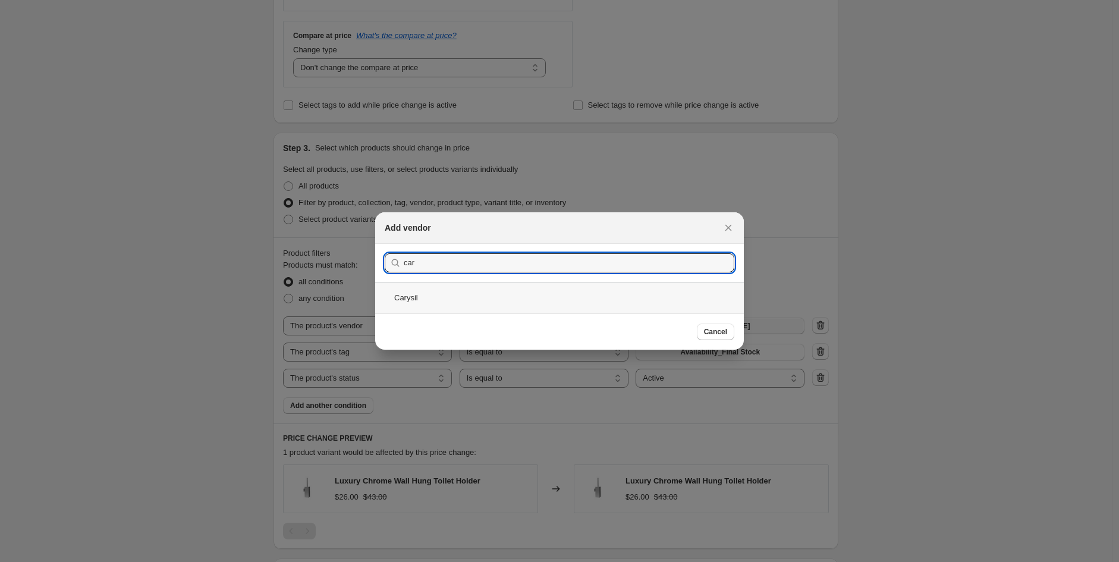
type input "car"
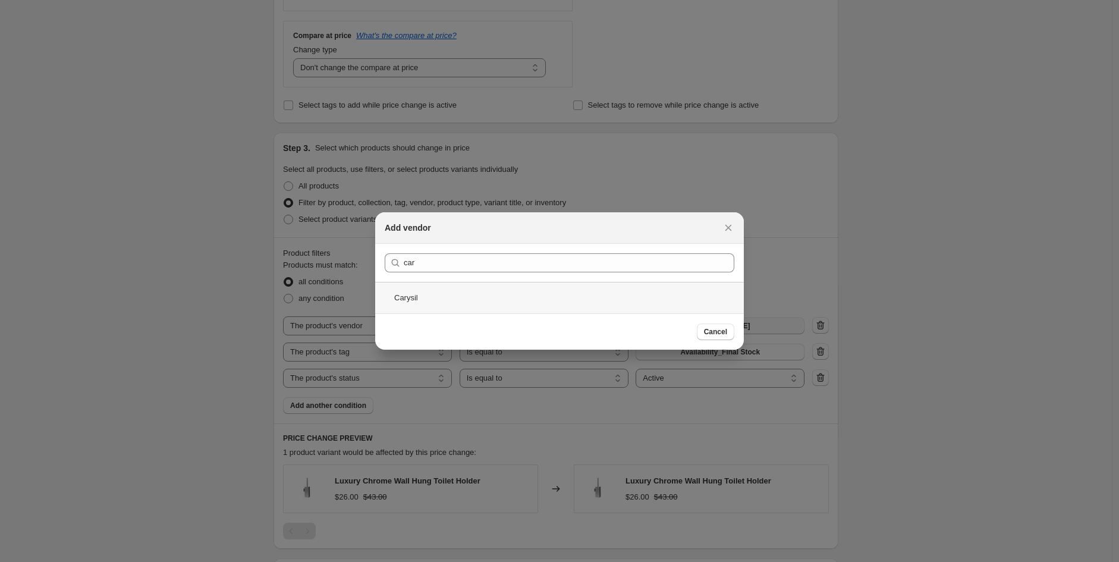
click at [432, 309] on div "Carysil" at bounding box center [559, 298] width 369 height 32
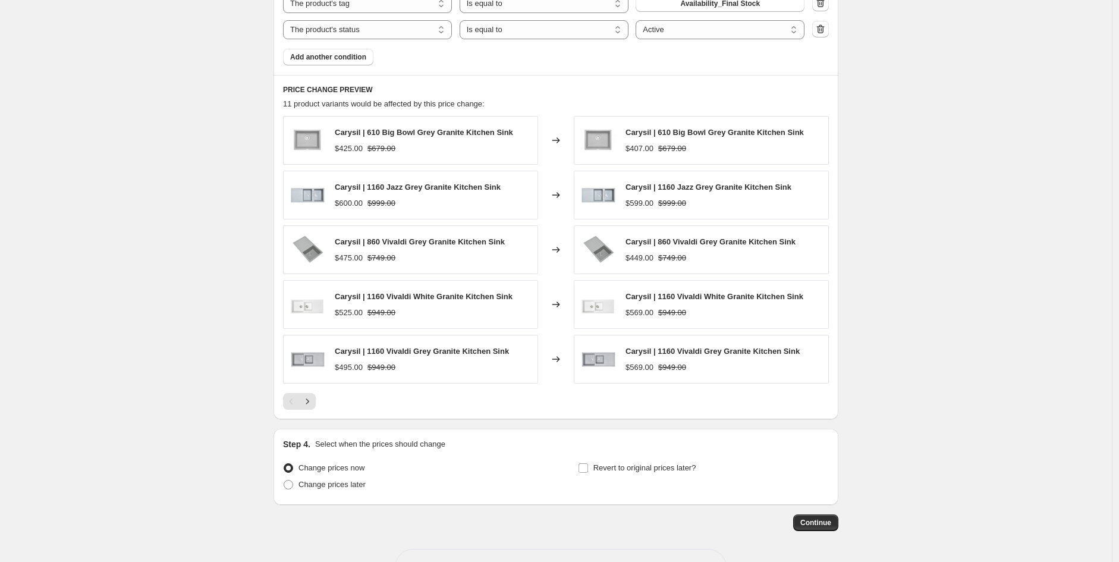
scroll to position [787, 0]
click at [835, 522] on button "Continue" at bounding box center [815, 522] width 45 height 17
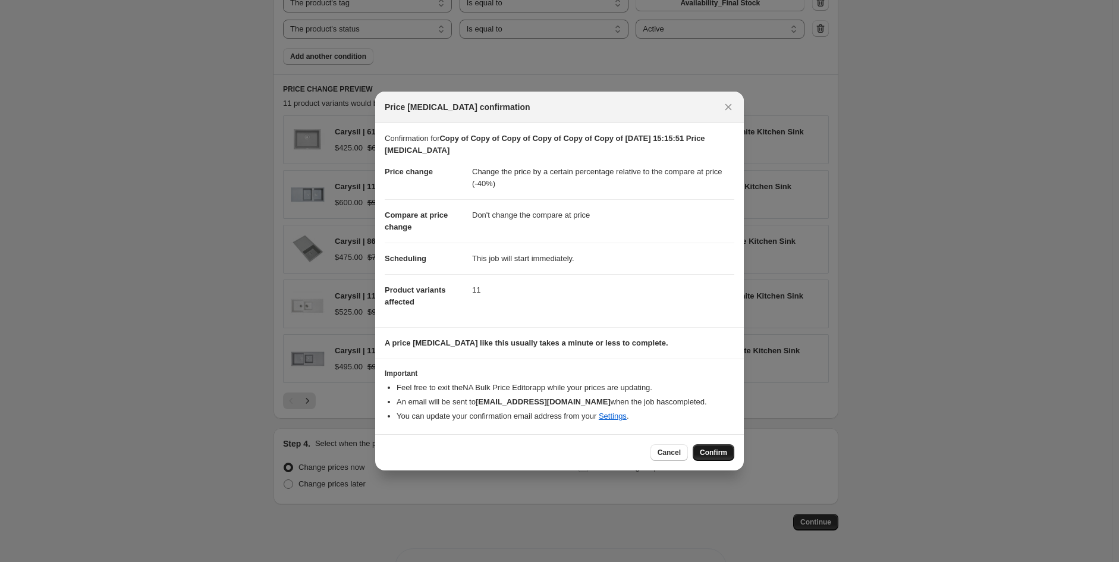
click at [722, 457] on span "Confirm" at bounding box center [713, 453] width 27 height 10
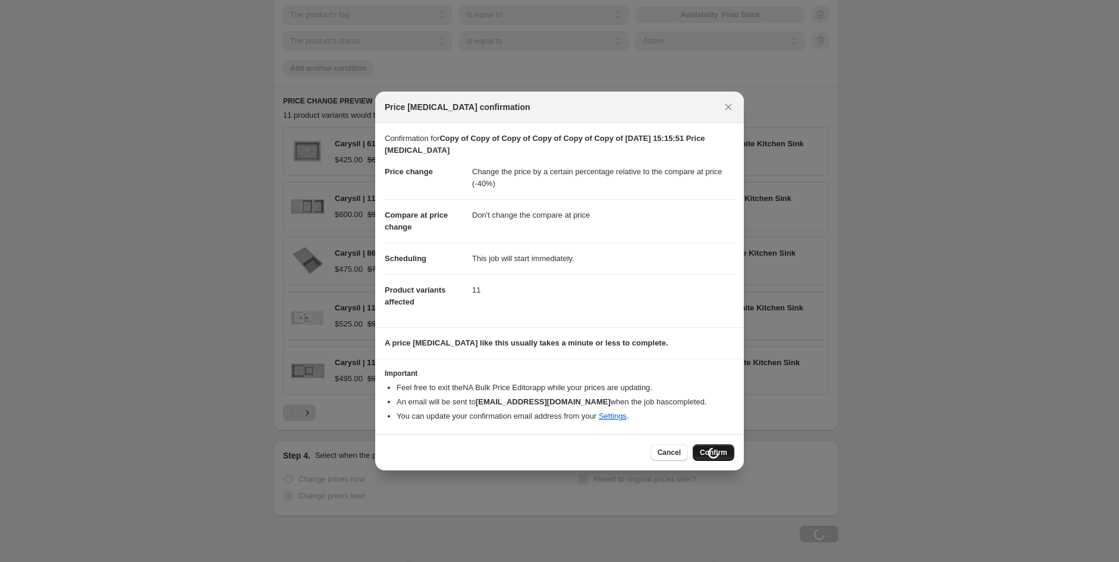
scroll to position [787, 0]
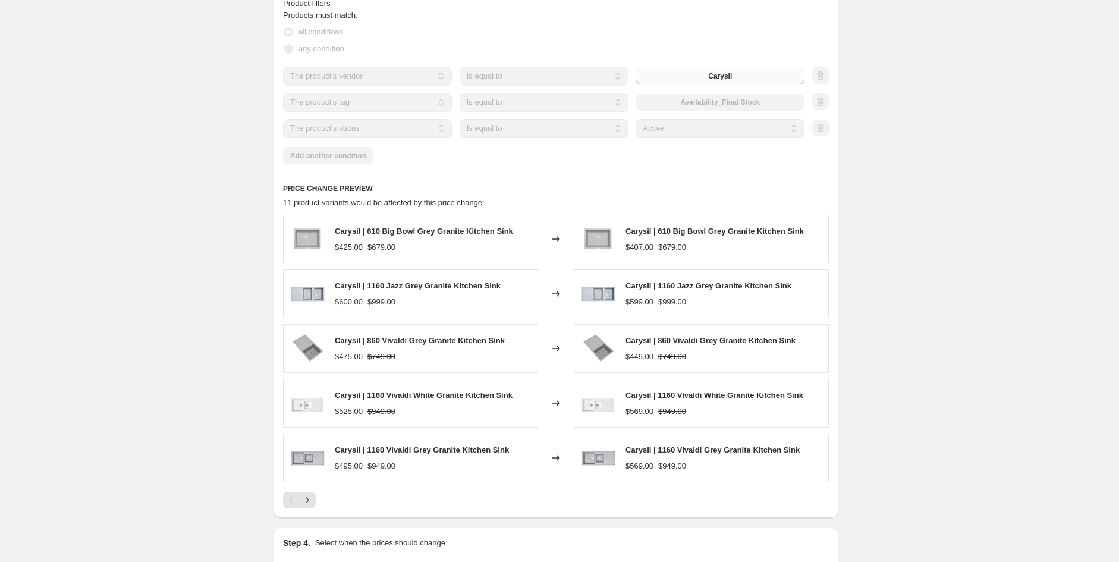
select select "pcap"
select select "no_change"
select select "vendor"
select select "tag"
select select "product_status"
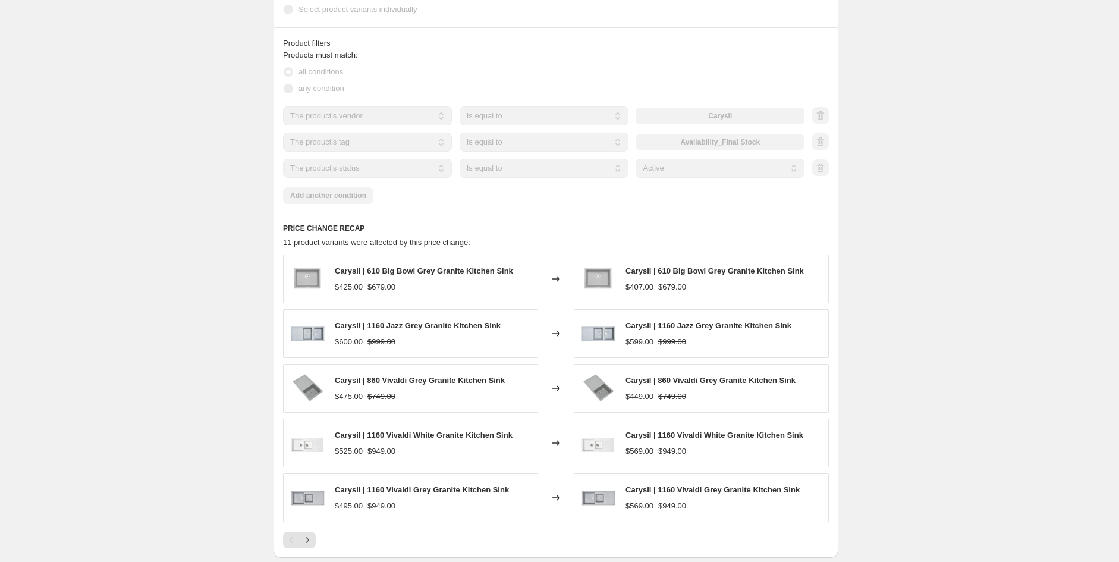
scroll to position [0, 0]
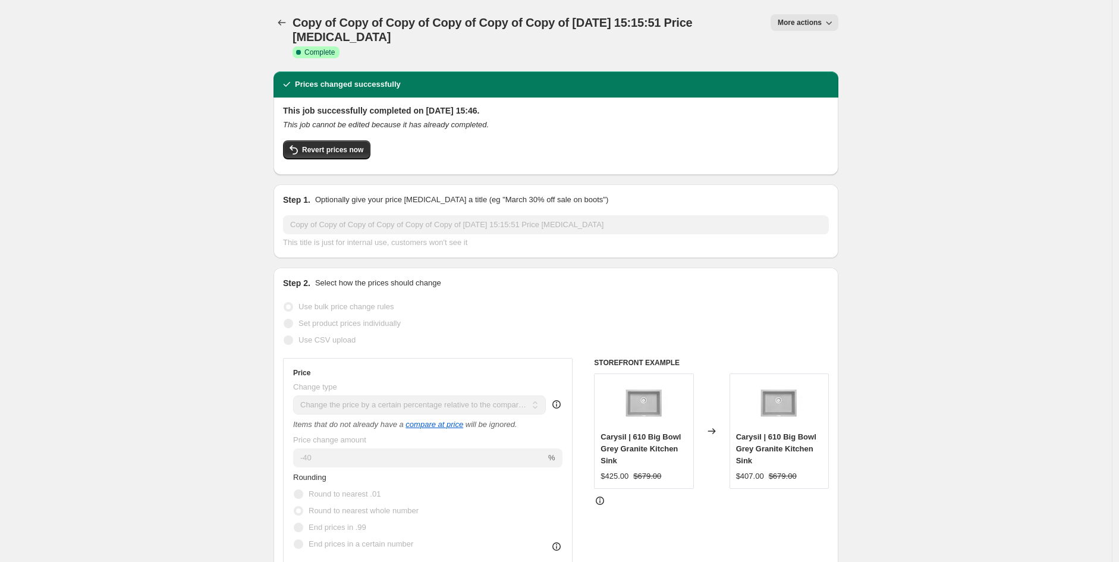
click at [816, 21] on span "More actions" at bounding box center [800, 23] width 44 height 10
click at [833, 67] on span "Copy to new job" at bounding box center [810, 66] width 55 height 9
select select "pcap"
select select "no_change"
select select "vendor"
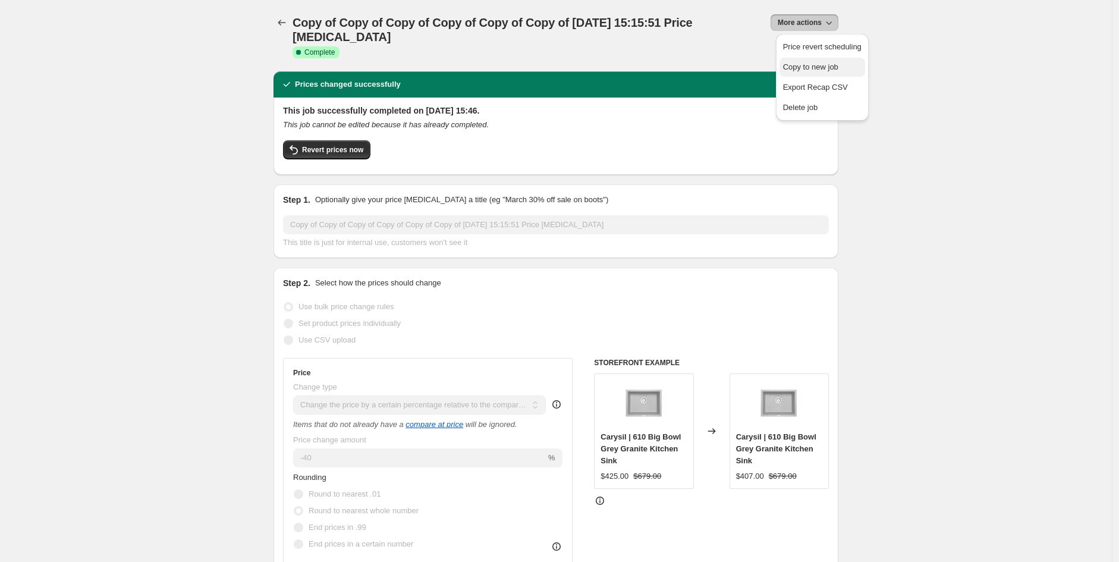
select select "tag"
select select "product_status"
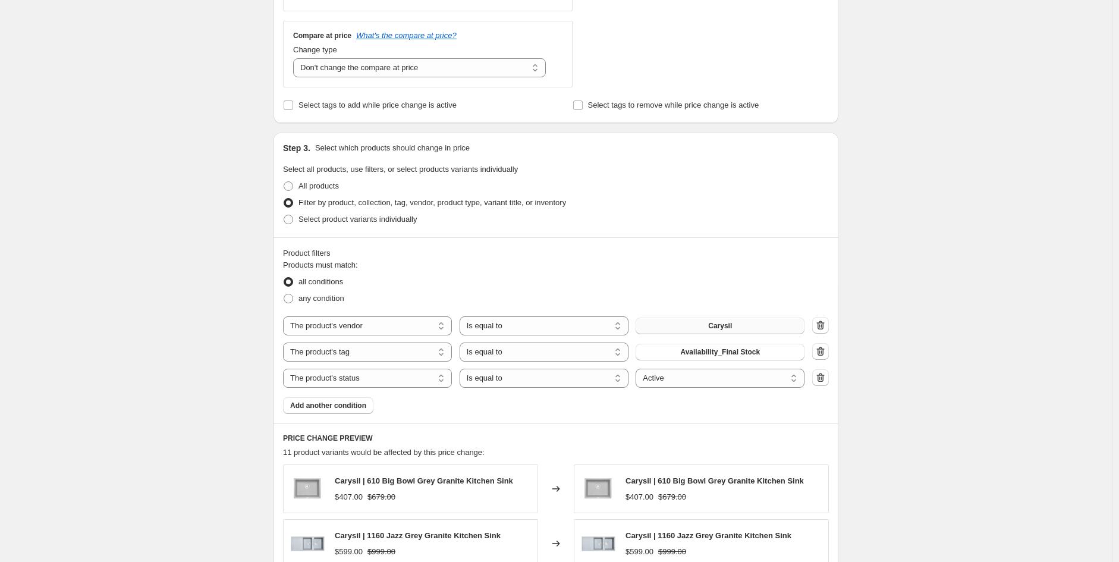
scroll to position [440, 0]
click at [750, 326] on button "Carysil" at bounding box center [719, 324] width 169 height 17
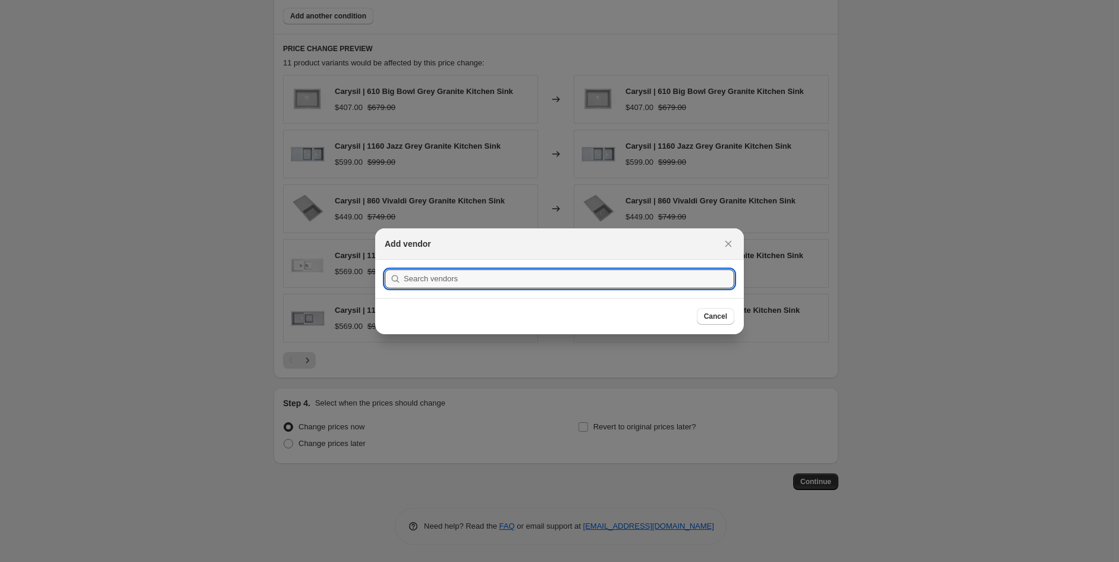
scroll to position [0, 0]
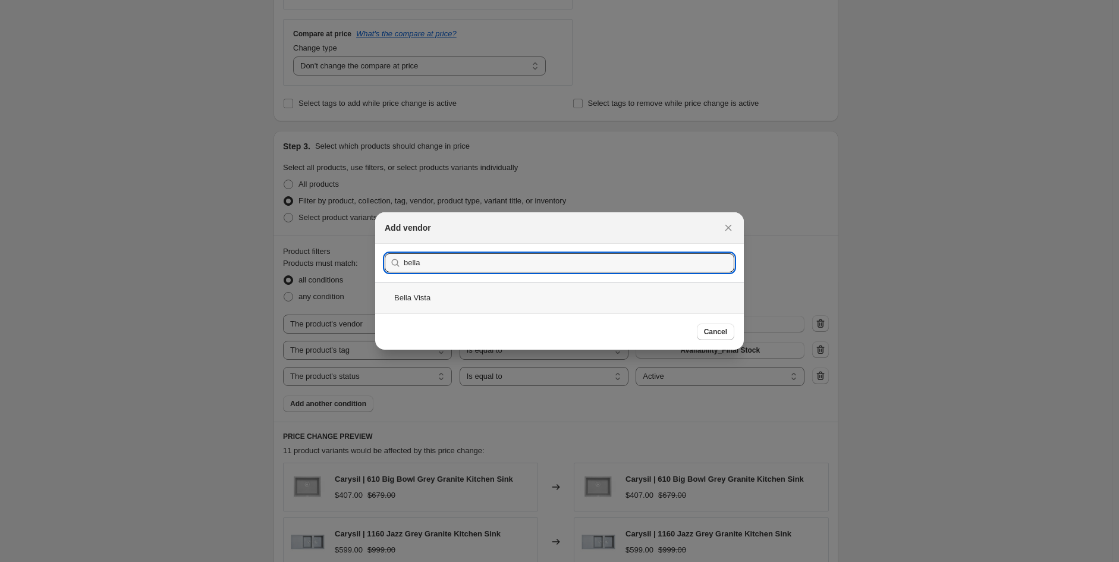
type input "bella"
click at [434, 294] on div "Bella Vista" at bounding box center [559, 298] width 369 height 32
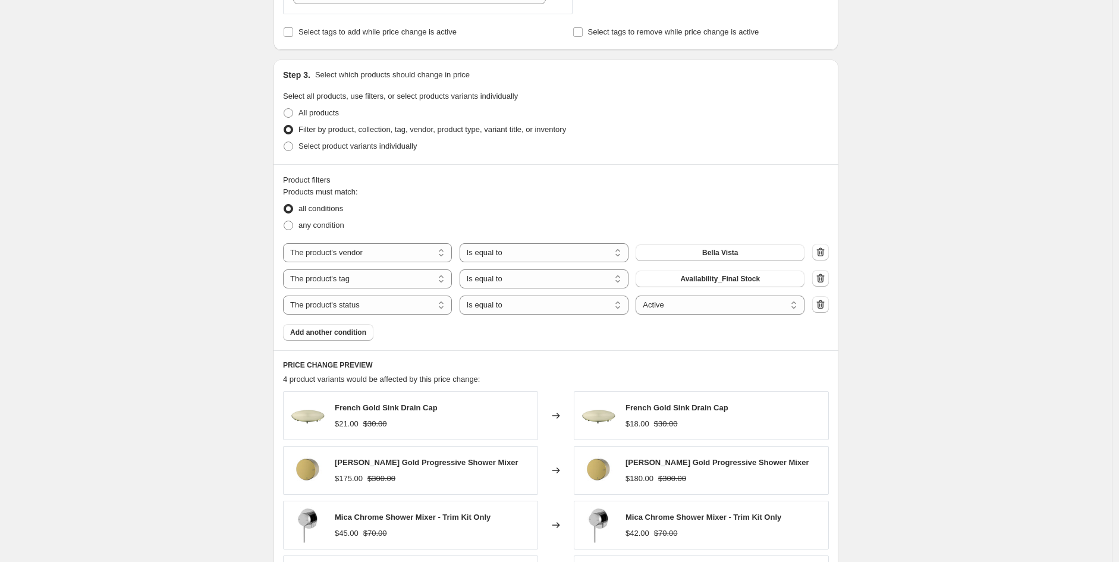
scroll to position [775, 0]
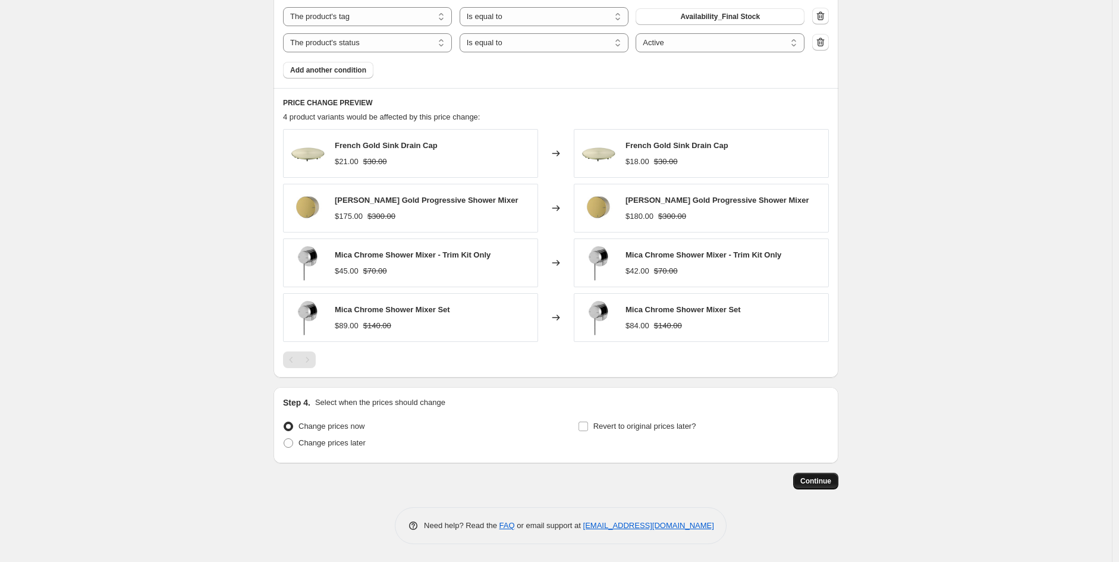
click at [822, 481] on span "Continue" at bounding box center [815, 481] width 31 height 10
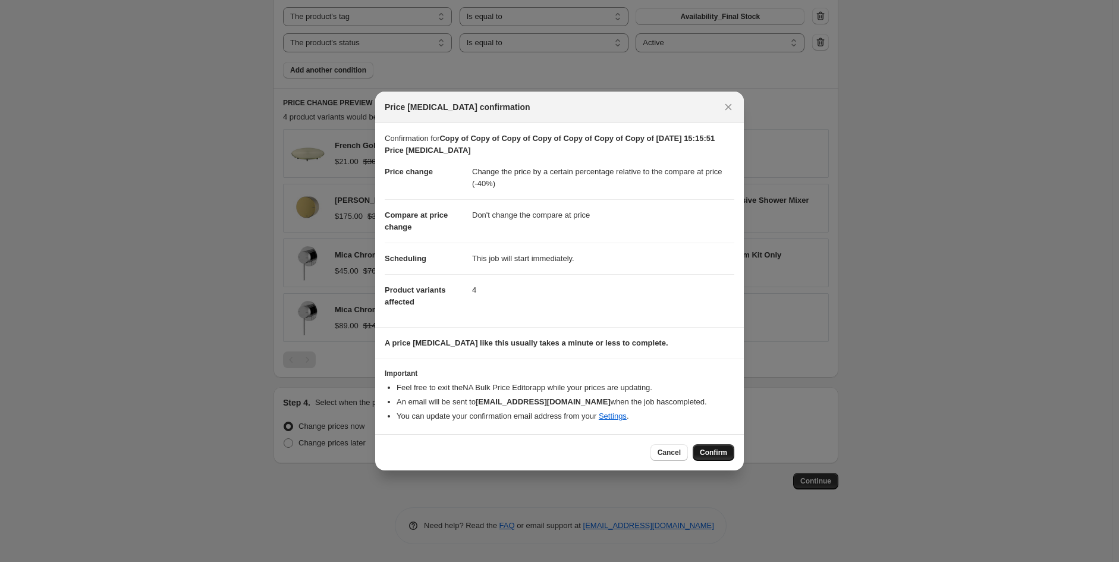
click at [714, 447] on button "Confirm" at bounding box center [713, 452] width 42 height 17
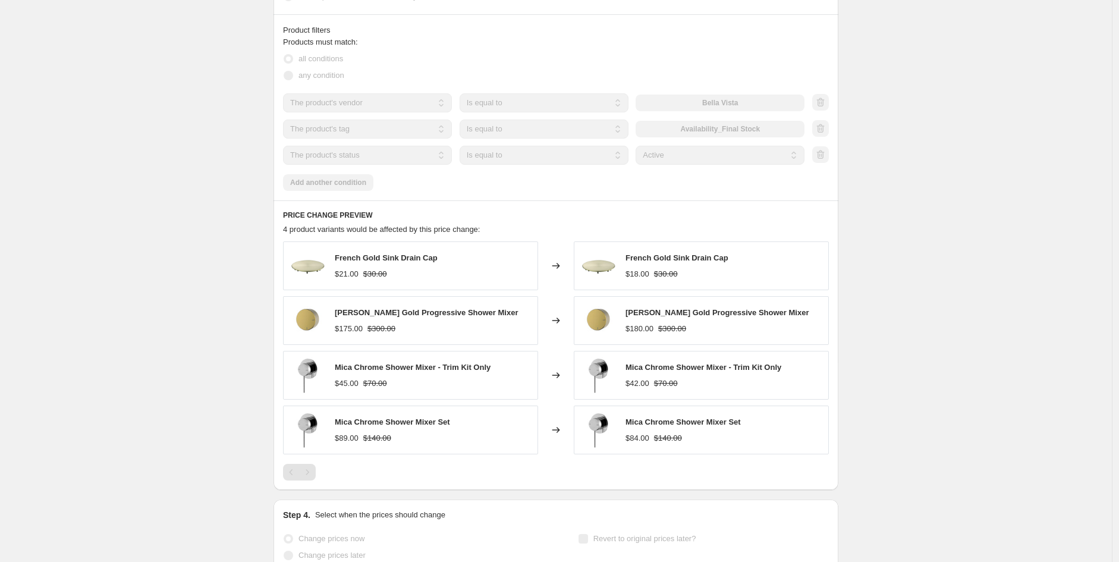
scroll to position [805, 0]
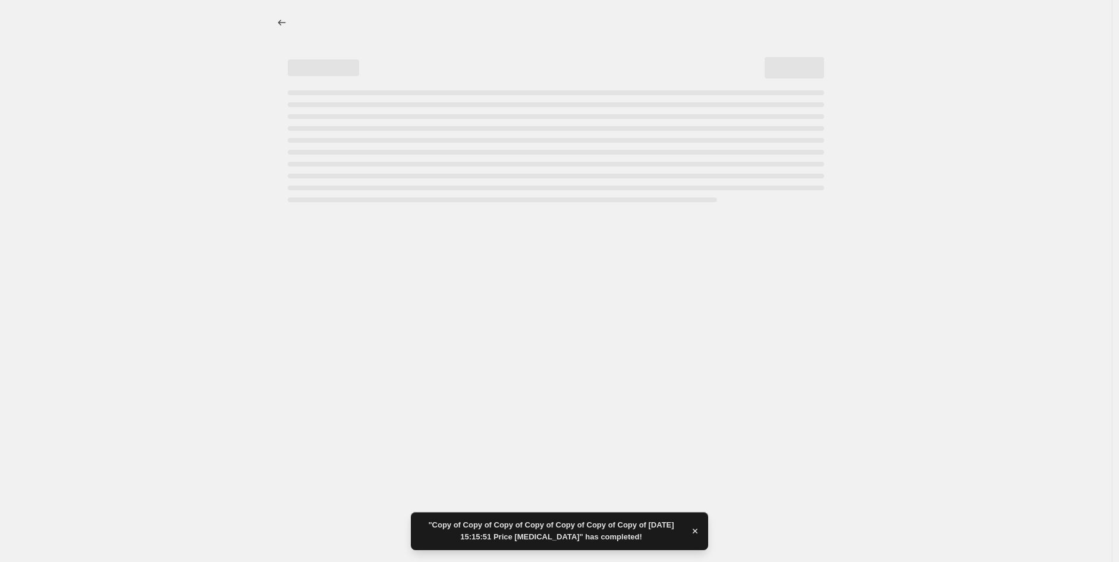
scroll to position [0, 0]
select select "pcap"
select select "no_change"
select select "vendor"
select select "tag"
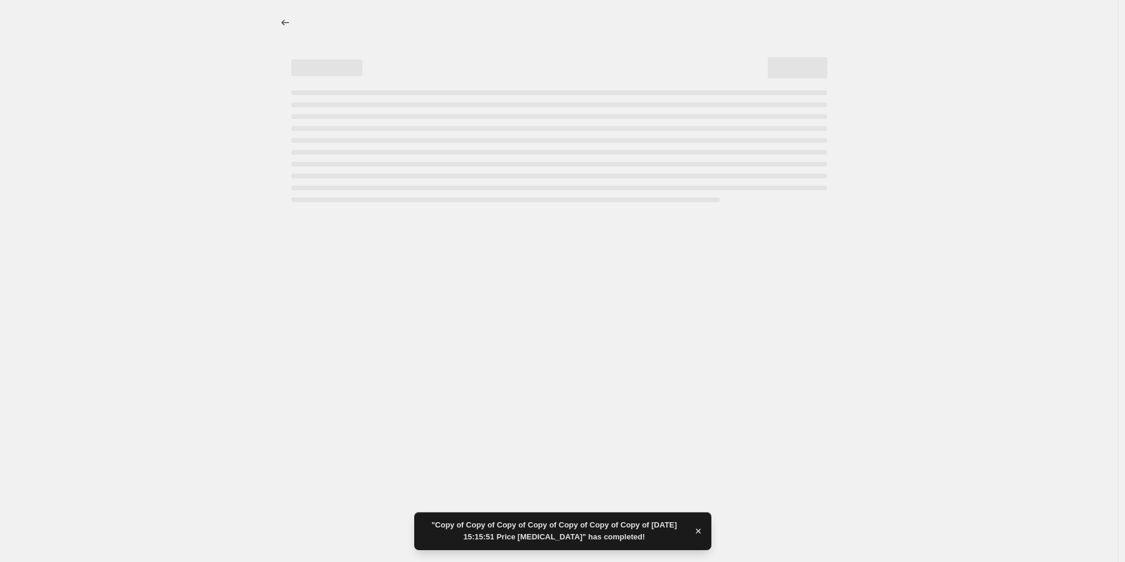
select select "product_status"
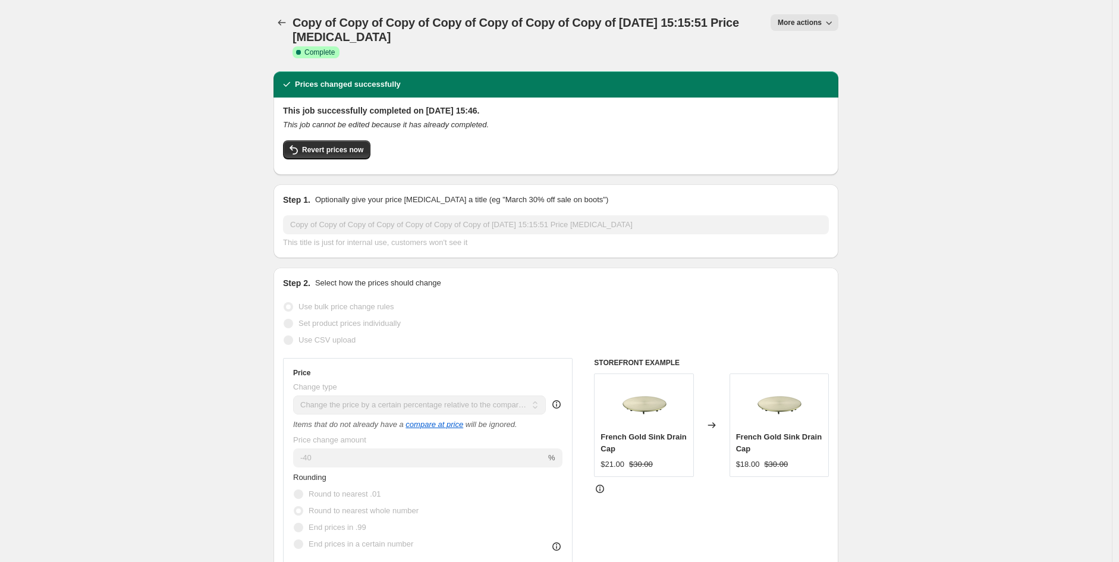
click at [807, 32] on div "Copy of Copy of Copy of Copy of Copy of Copy of Copy of 30 Sept 2025, 15:15:51 …" at bounding box center [555, 35] width 565 height 43
click at [811, 19] on span "More actions" at bounding box center [800, 23] width 44 height 10
click at [821, 67] on span "Copy to new job" at bounding box center [810, 66] width 55 height 9
select select "pcap"
select select "no_change"
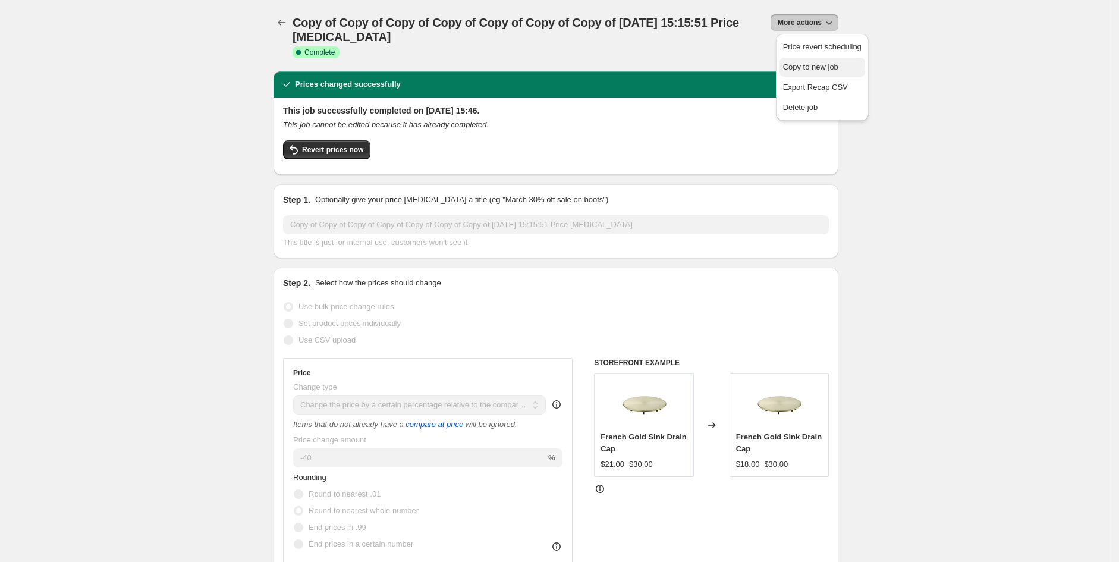
select select "vendor"
select select "tag"
select select "product_status"
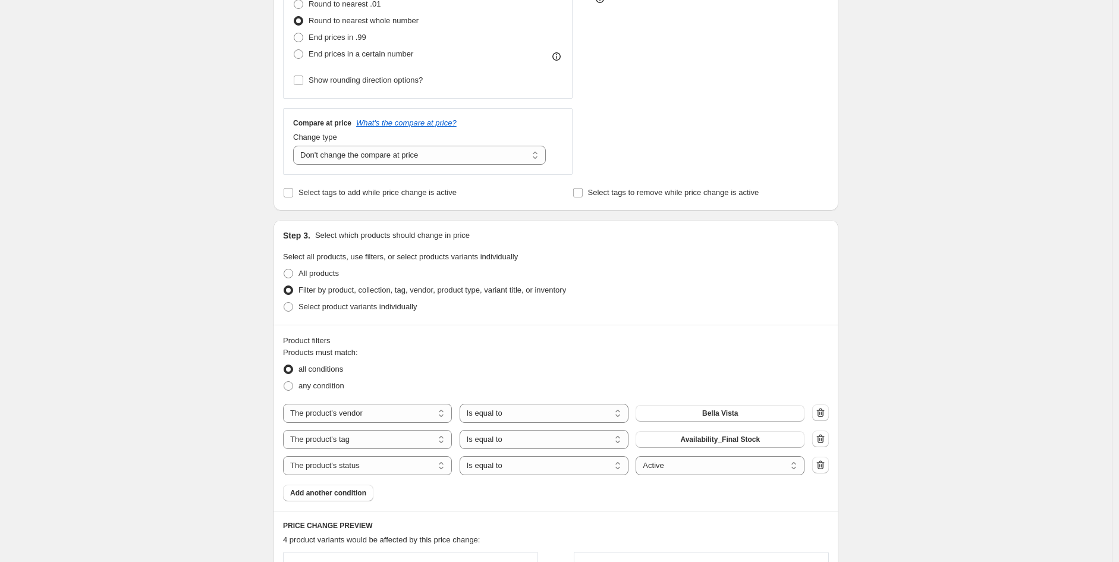
scroll to position [351, 0]
click at [709, 417] on span "Bella Vista" at bounding box center [720, 413] width 36 height 10
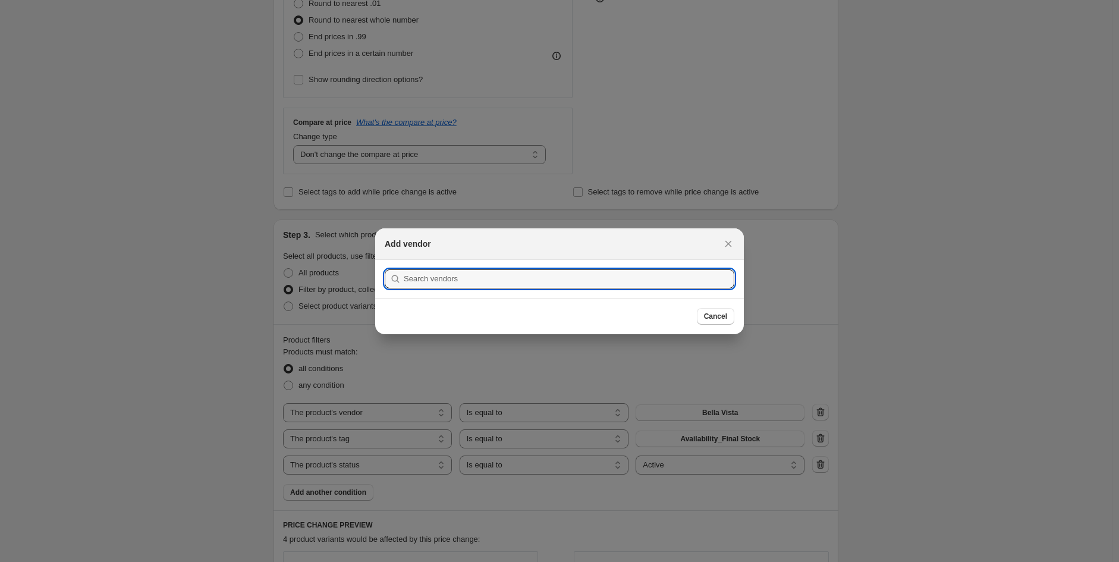
type input "s"
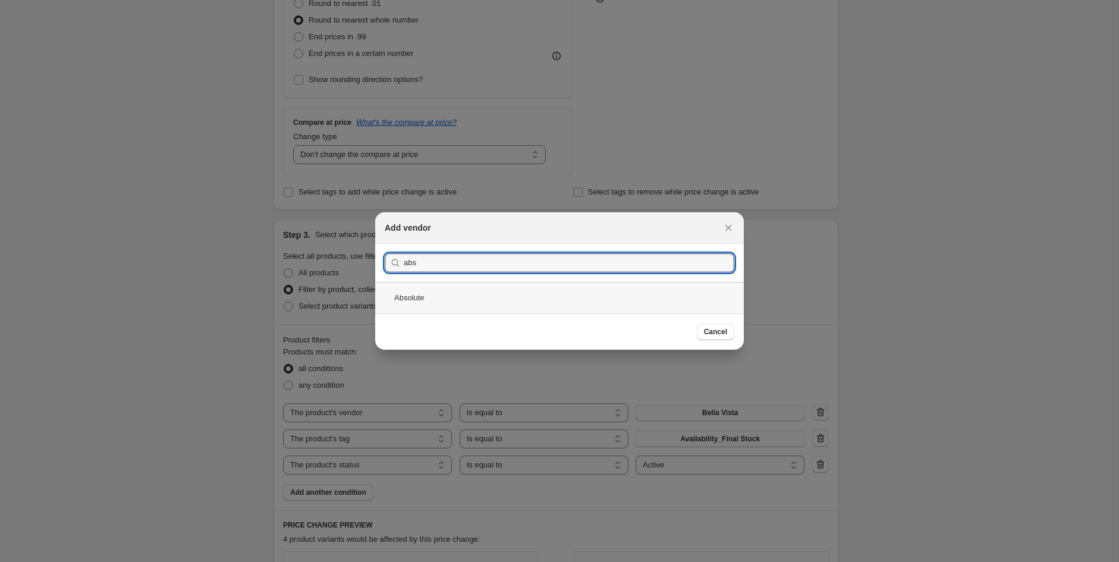
type input "abs"
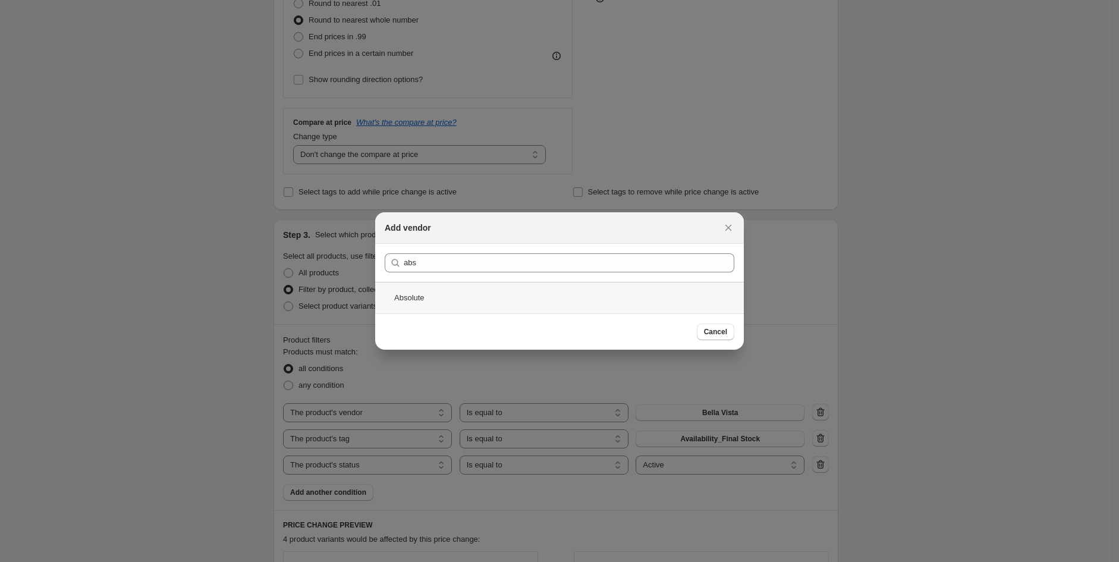
click at [495, 295] on div "Absolute" at bounding box center [559, 298] width 369 height 32
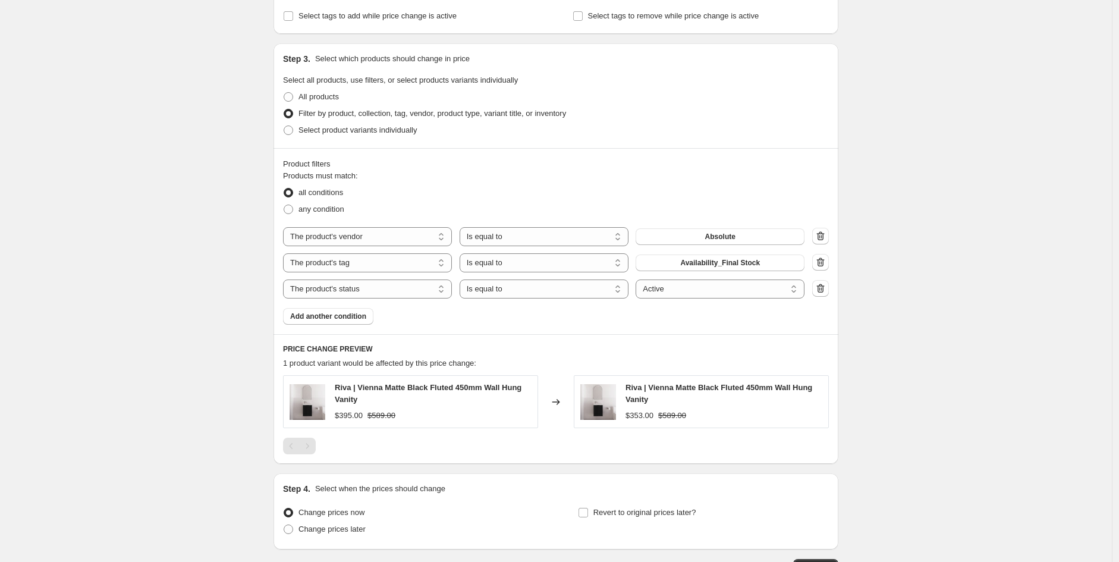
scroll to position [614, 0]
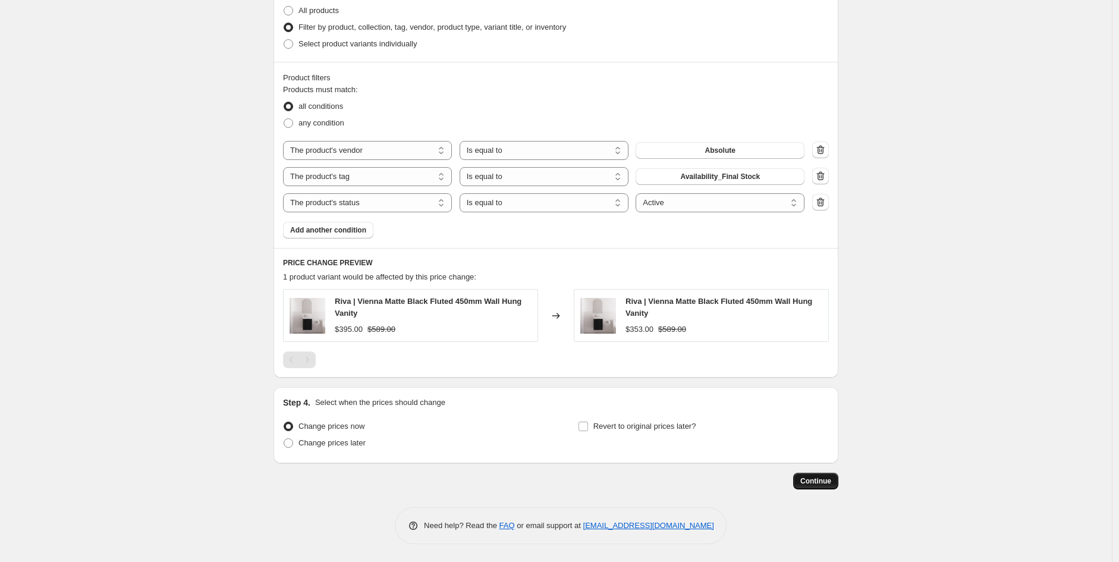
click at [835, 485] on button "Continue" at bounding box center [815, 481] width 45 height 17
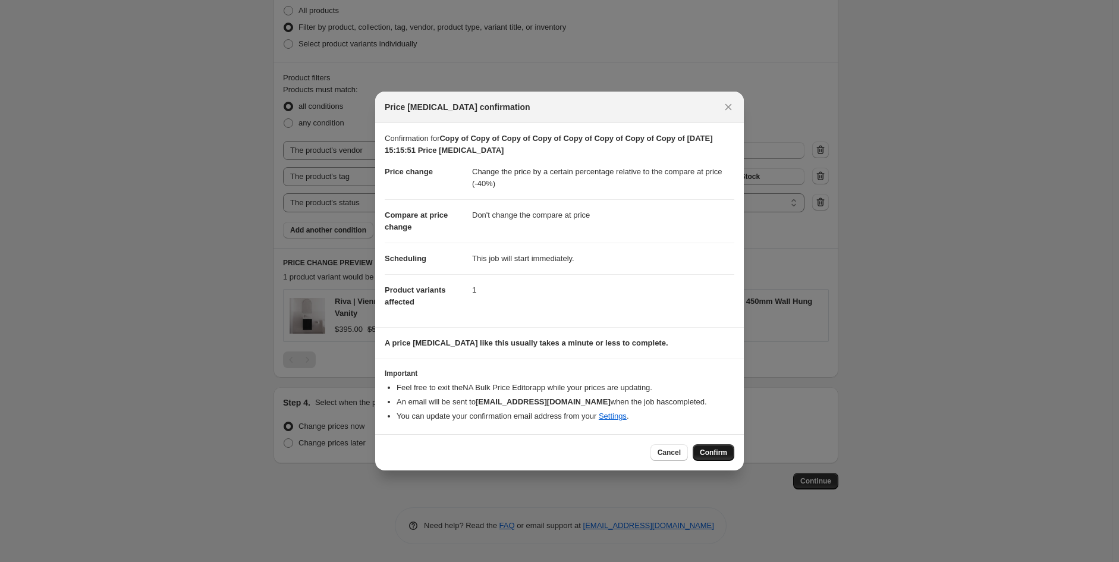
click at [719, 448] on span "Confirm" at bounding box center [713, 453] width 27 height 10
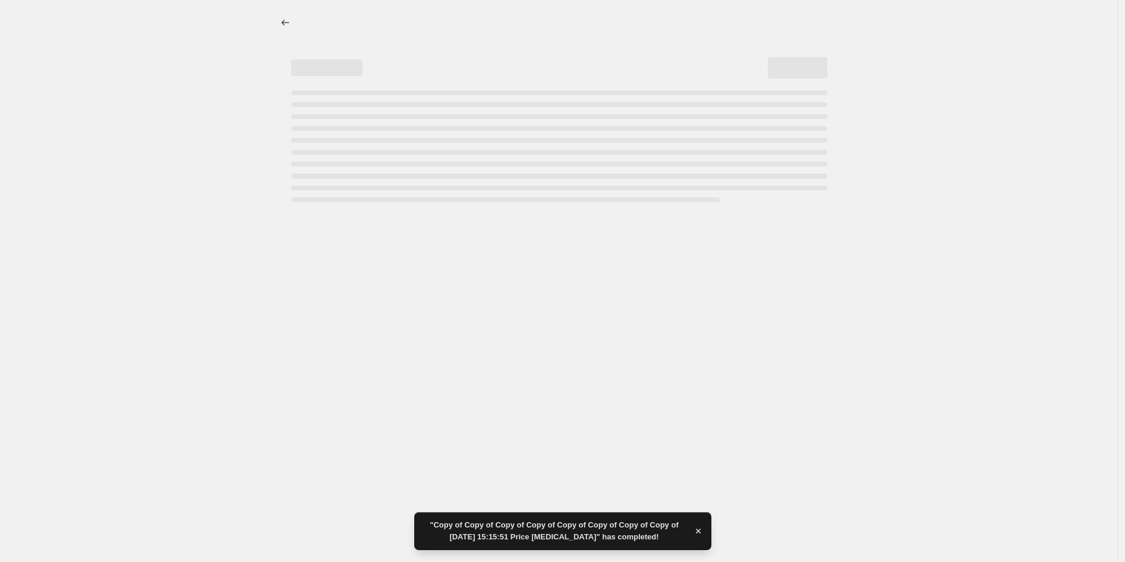
select select "pcap"
select select "no_change"
select select "vendor"
select select "tag"
select select "product_status"
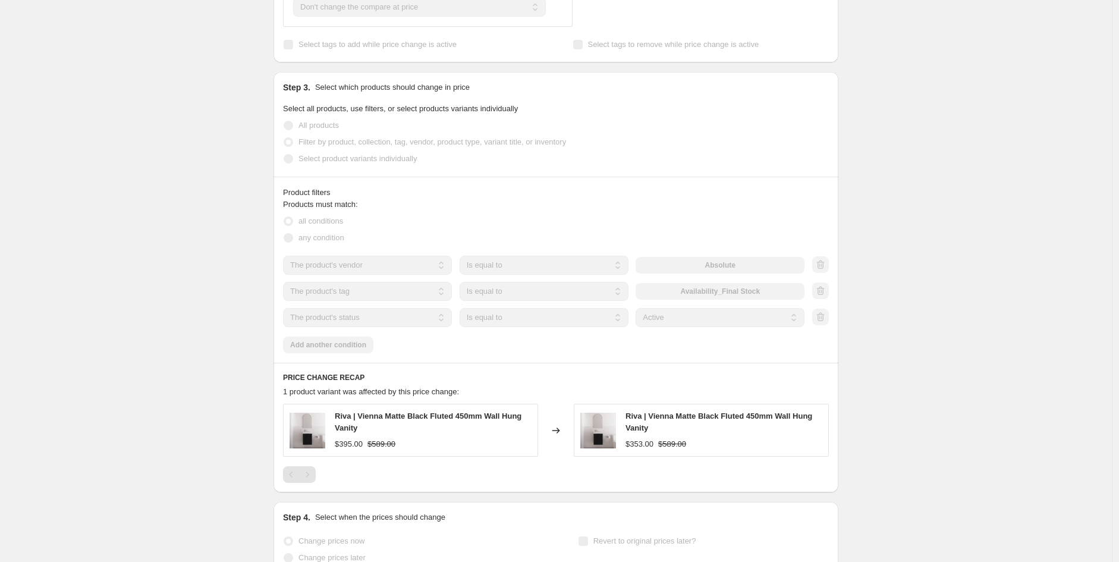
drag, startPoint x: 924, startPoint y: 506, endPoint x: 920, endPoint y: 511, distance: 6.8
click at [920, 511] on div "Copy of Copy of Copy of Copy of Copy of Copy of Copy of Copy of 30 Sept 2025, 1…" at bounding box center [556, 6] width 1112 height 1288
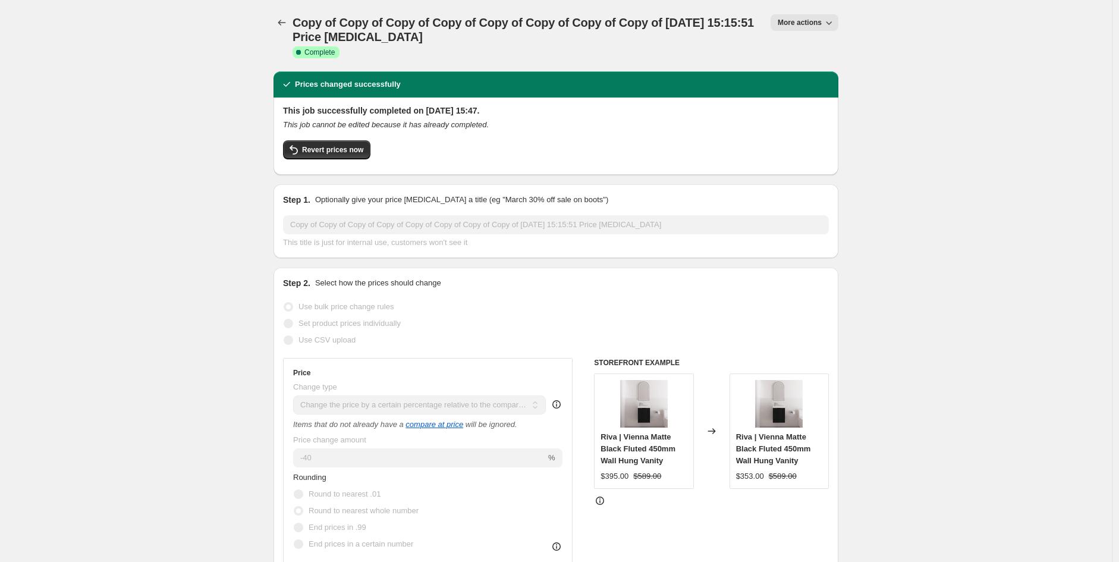
click at [793, 18] on span "More actions" at bounding box center [800, 23] width 44 height 10
click at [842, 68] on span "Copy to new job" at bounding box center [822, 67] width 78 height 12
select select "pcap"
select select "no_change"
select select "vendor"
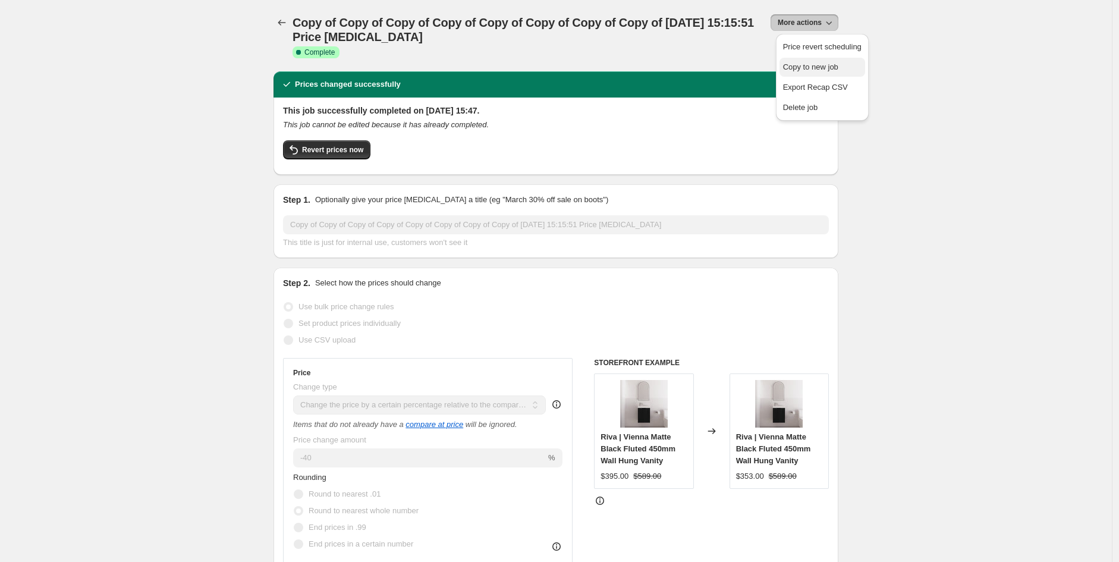
select select "tag"
select select "product_status"
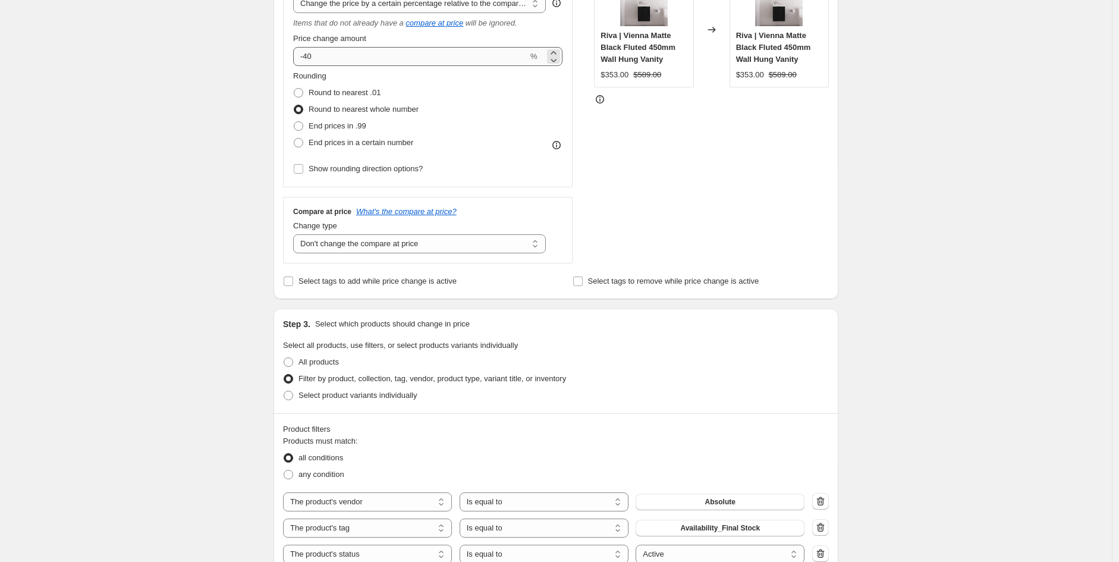
scroll to position [263, 0]
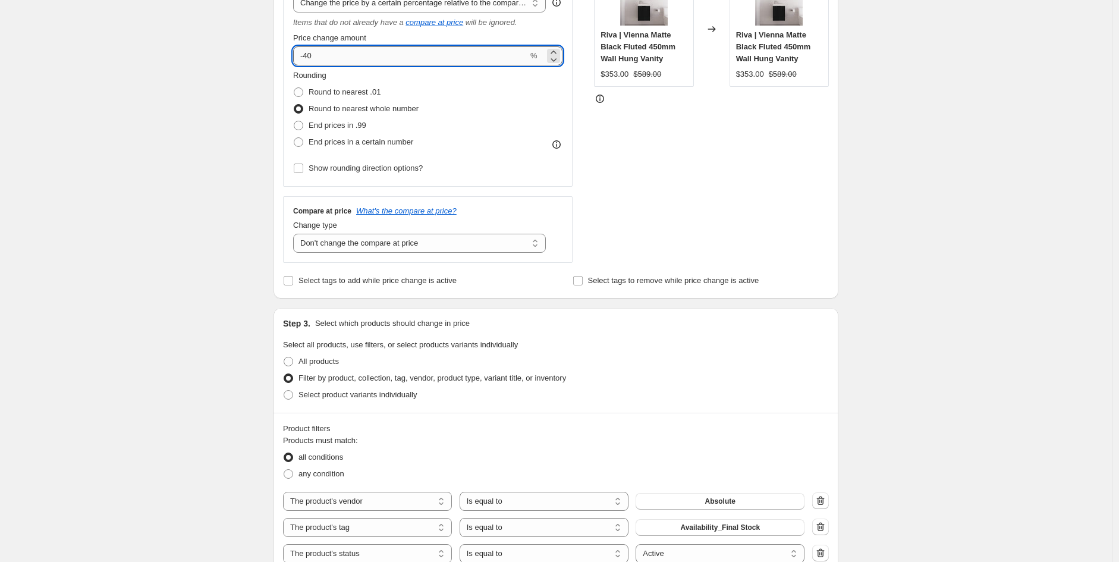
click at [329, 52] on input "-40" at bounding box center [410, 55] width 235 height 19
type input "-4"
type input "-70"
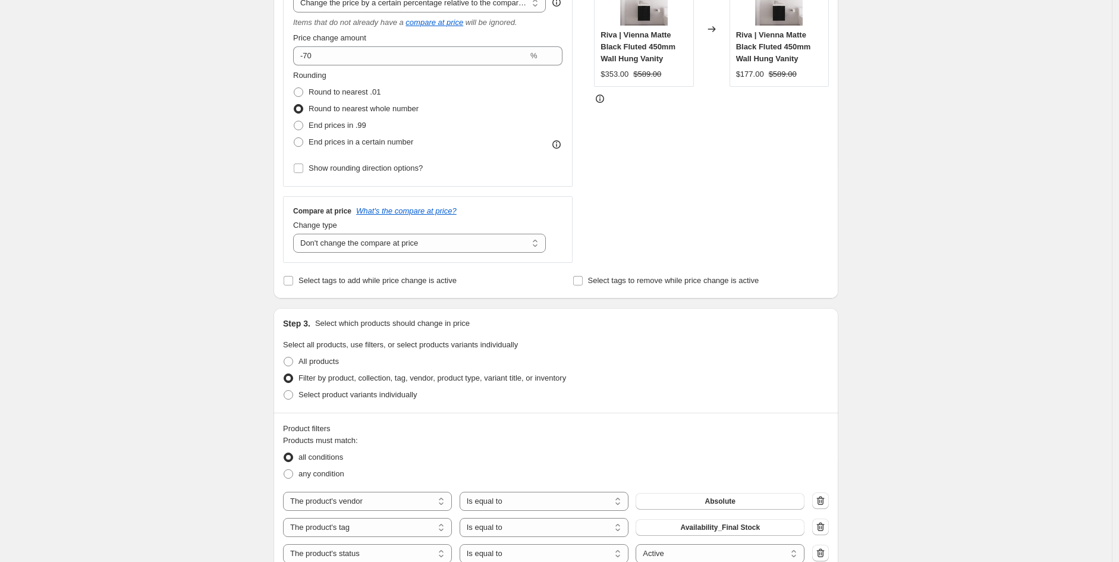
click at [929, 281] on div "Create new price change job. This page is ready Create new price change job Dra…" at bounding box center [556, 324] width 1112 height 1175
click at [752, 505] on button "Absolute" at bounding box center [719, 501] width 169 height 17
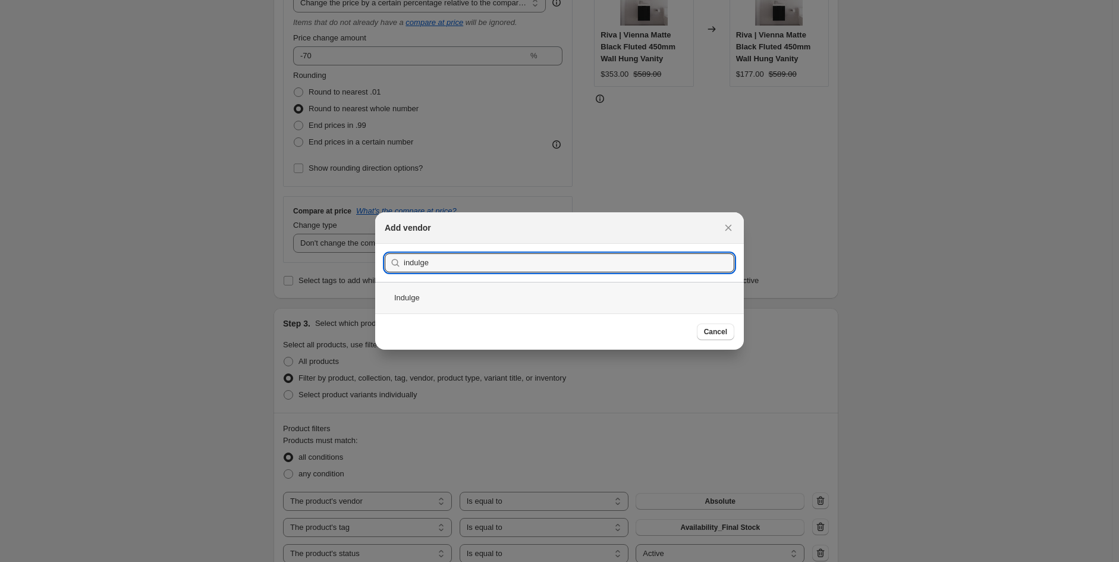
type input "indulge"
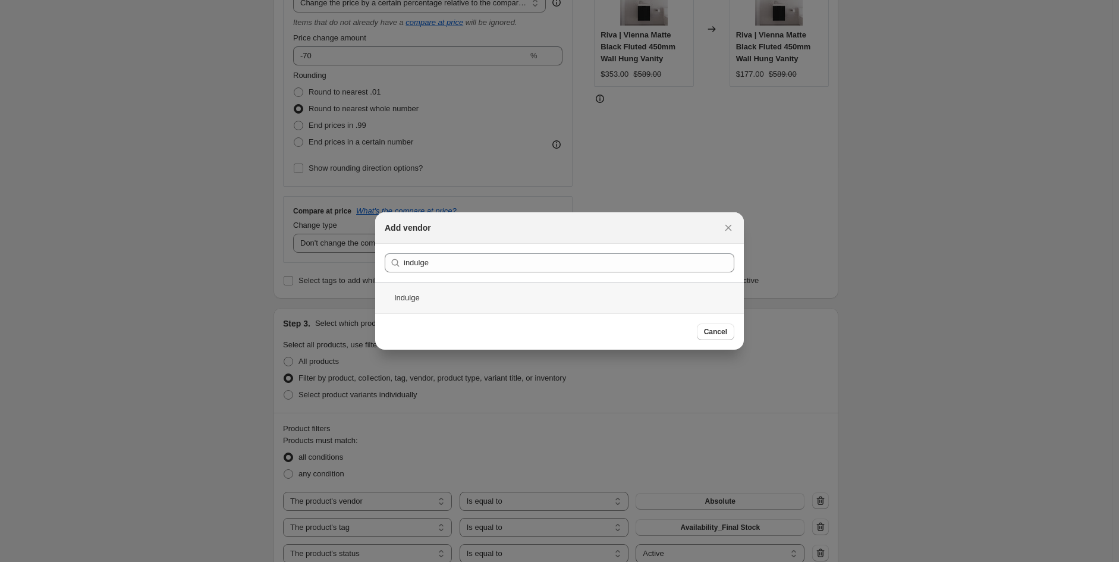
click at [442, 297] on div "Indulge" at bounding box center [559, 298] width 369 height 32
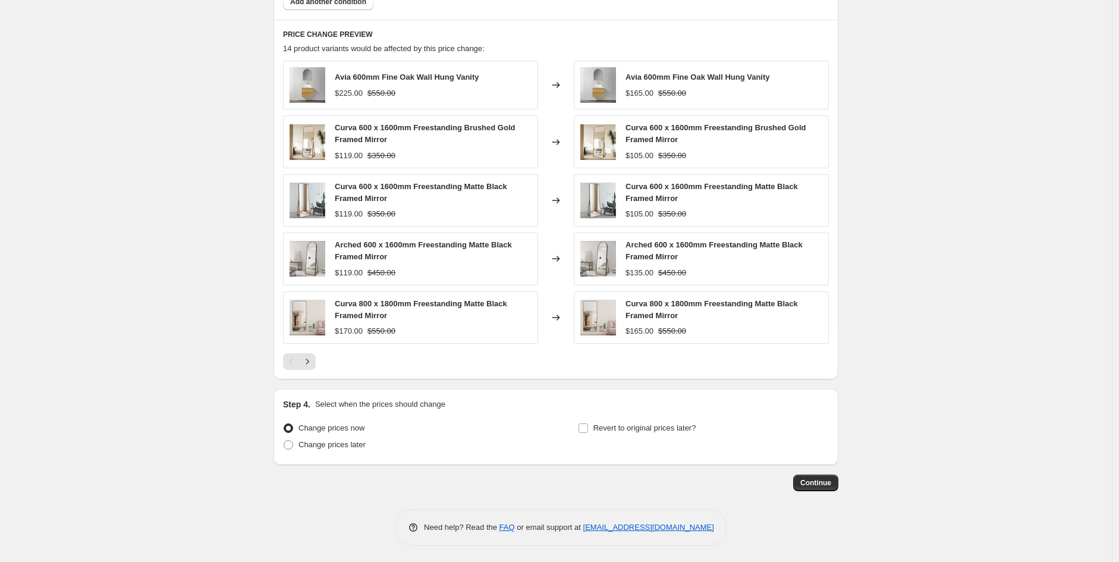
scroll to position [845, 0]
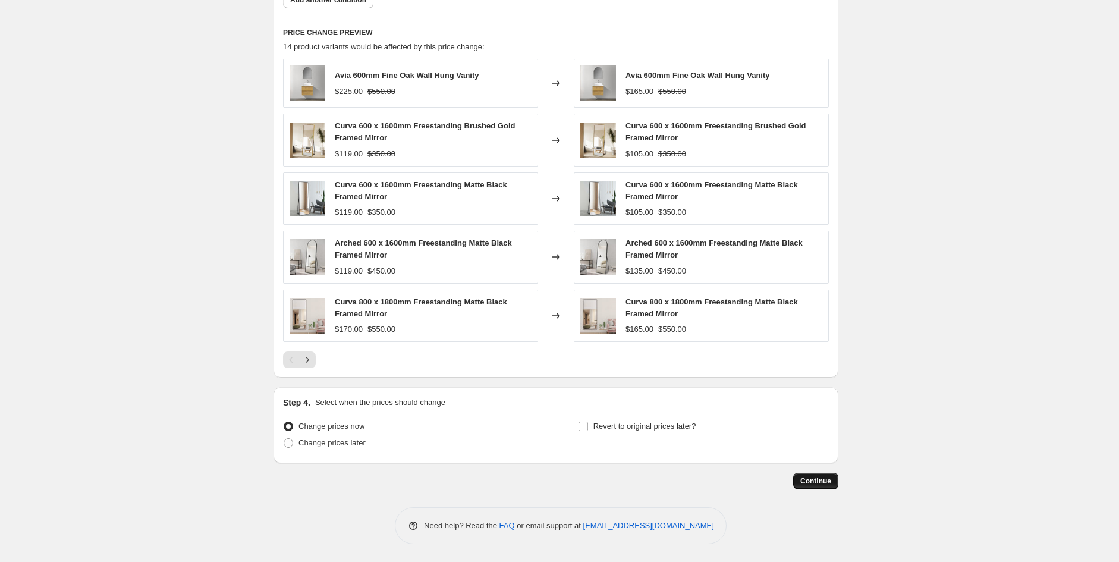
click at [814, 484] on span "Continue" at bounding box center [815, 481] width 31 height 10
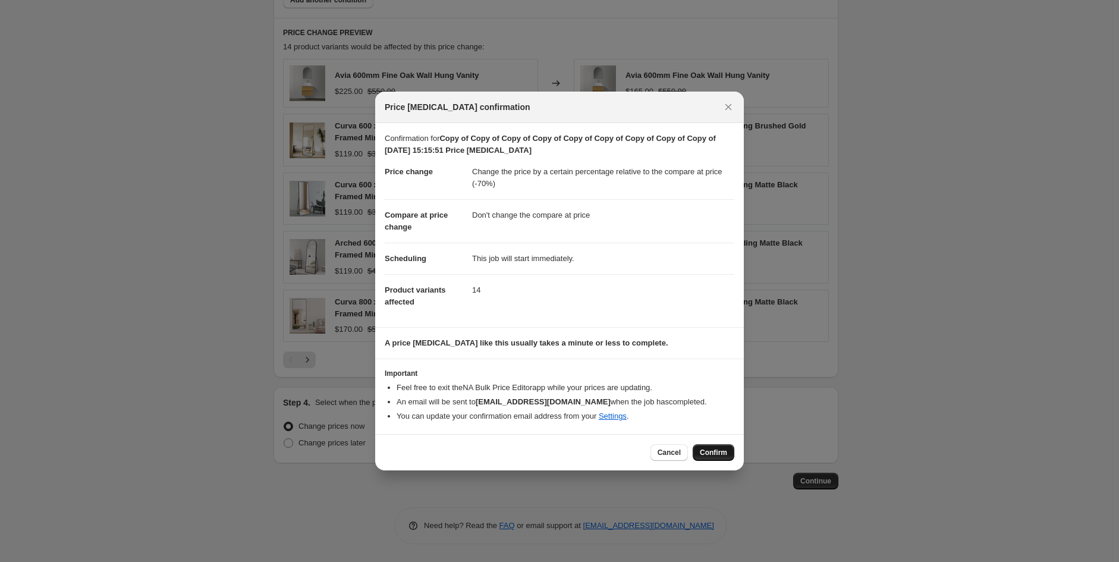
click at [702, 457] on span "Confirm" at bounding box center [713, 453] width 27 height 10
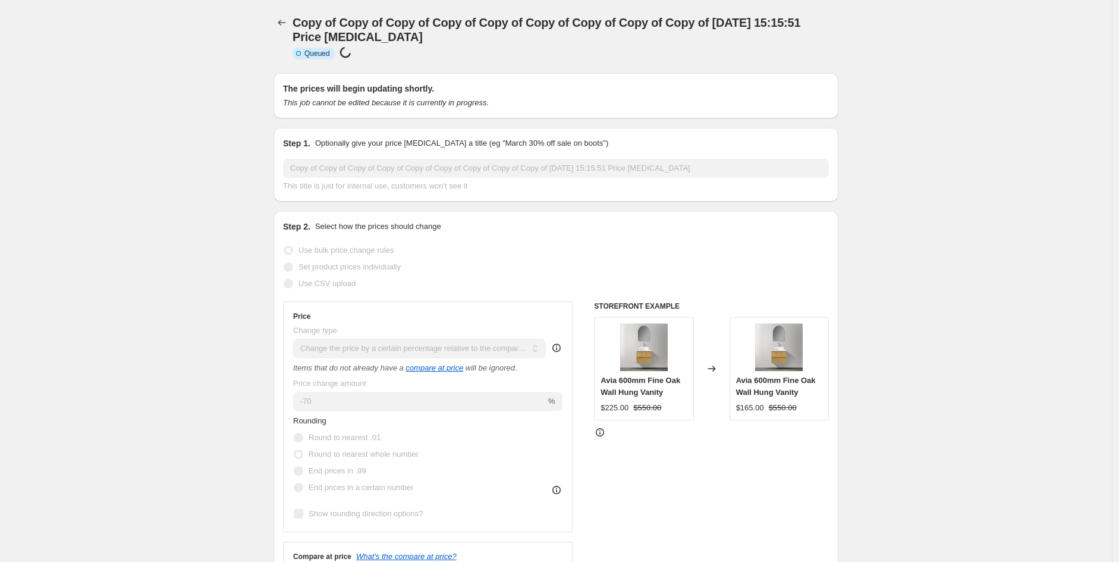
scroll to position [845, 0]
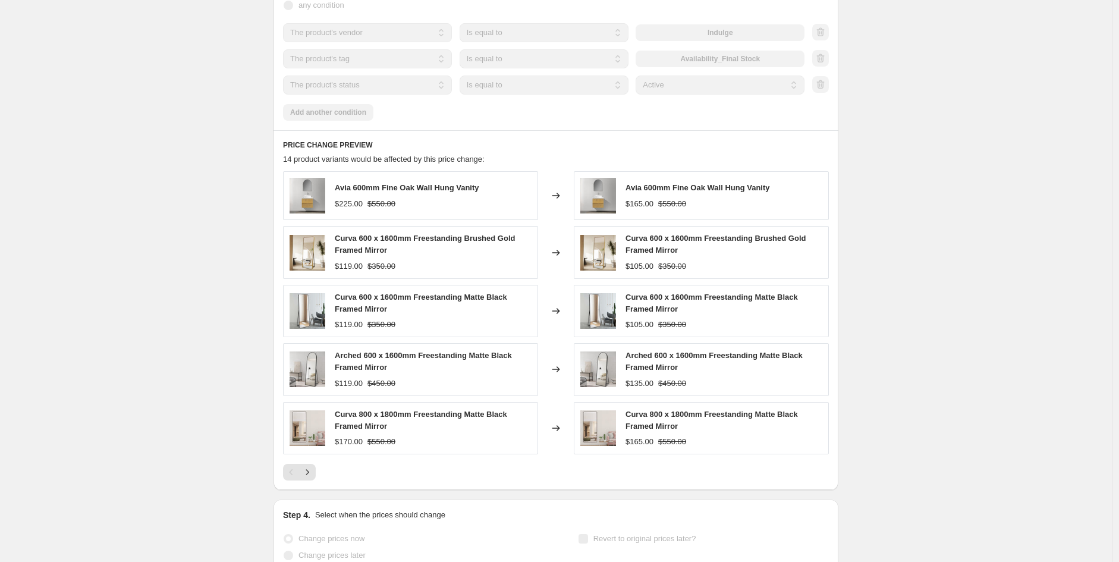
select select "pcap"
select select "no_change"
select select "vendor"
select select "tag"
select select "product_status"
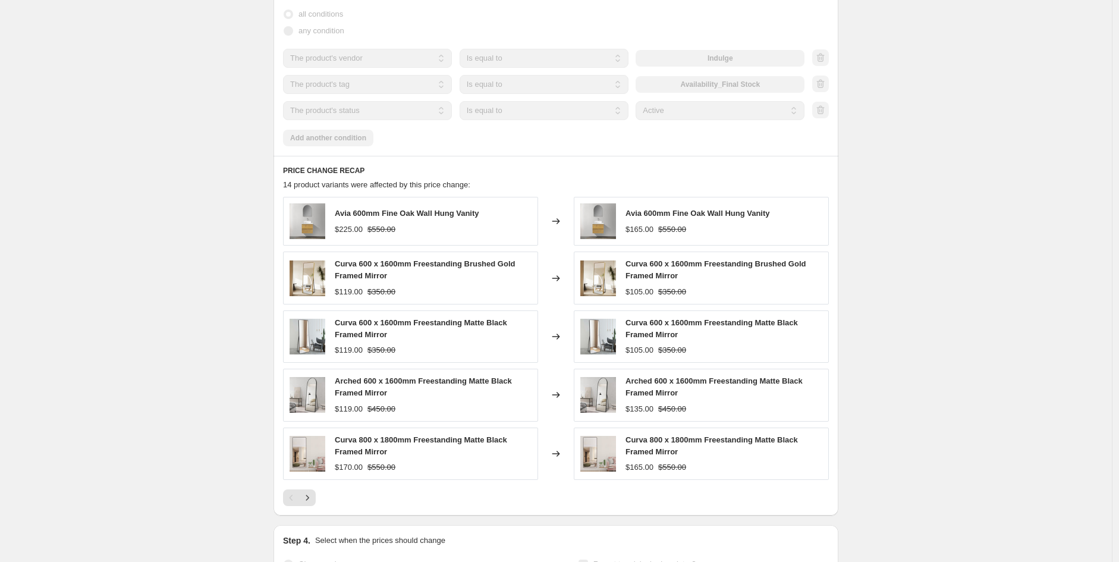
scroll to position [0, 0]
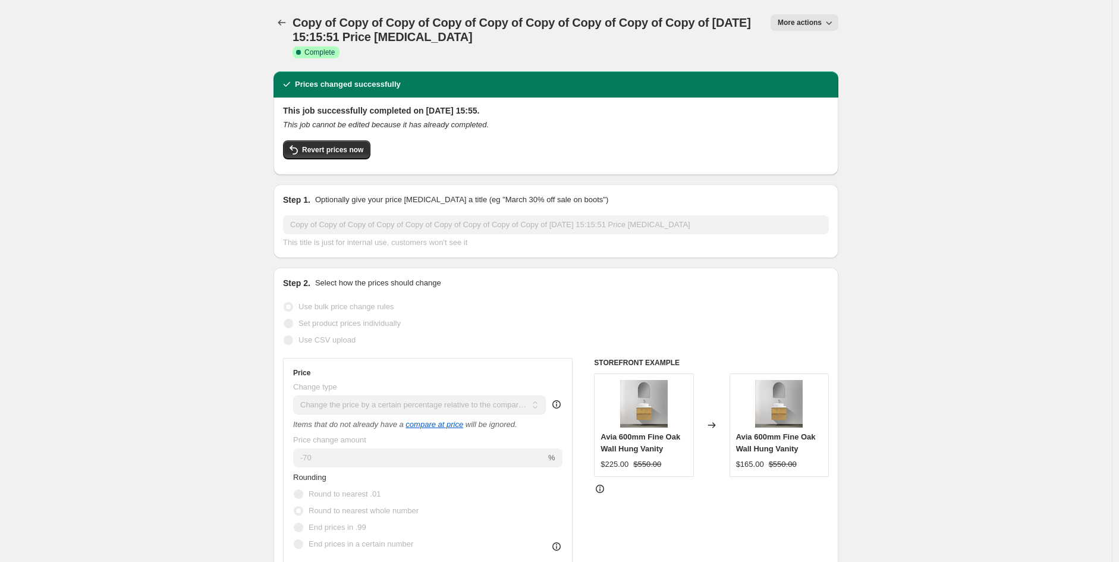
click at [807, 18] on span "More actions" at bounding box center [800, 23] width 44 height 10
click at [848, 69] on span "Copy to new job" at bounding box center [822, 67] width 78 height 12
select select "pcap"
select select "no_change"
select select "vendor"
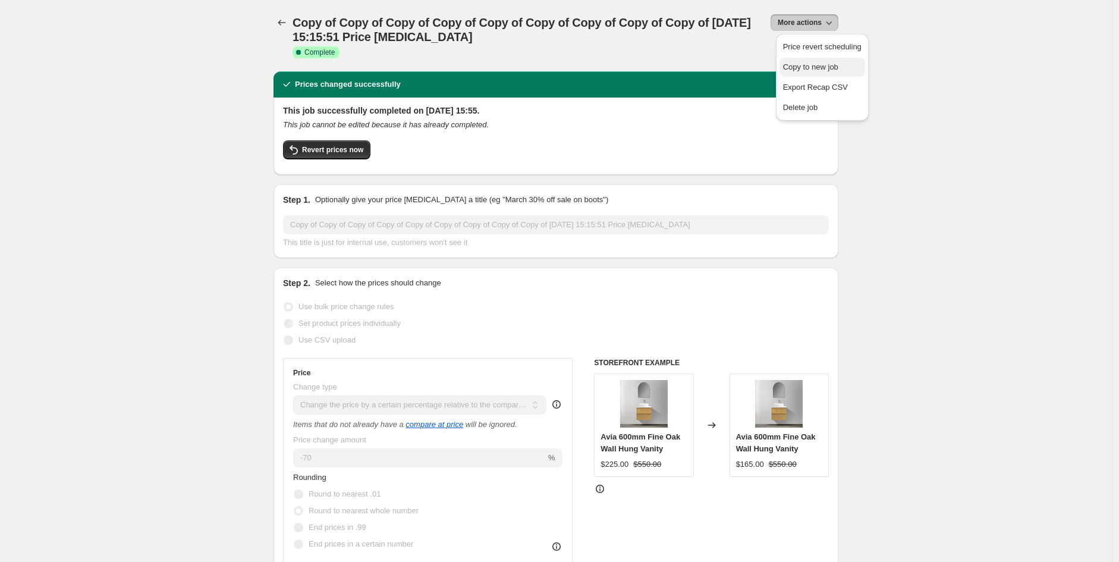
select select "tag"
select select "product_status"
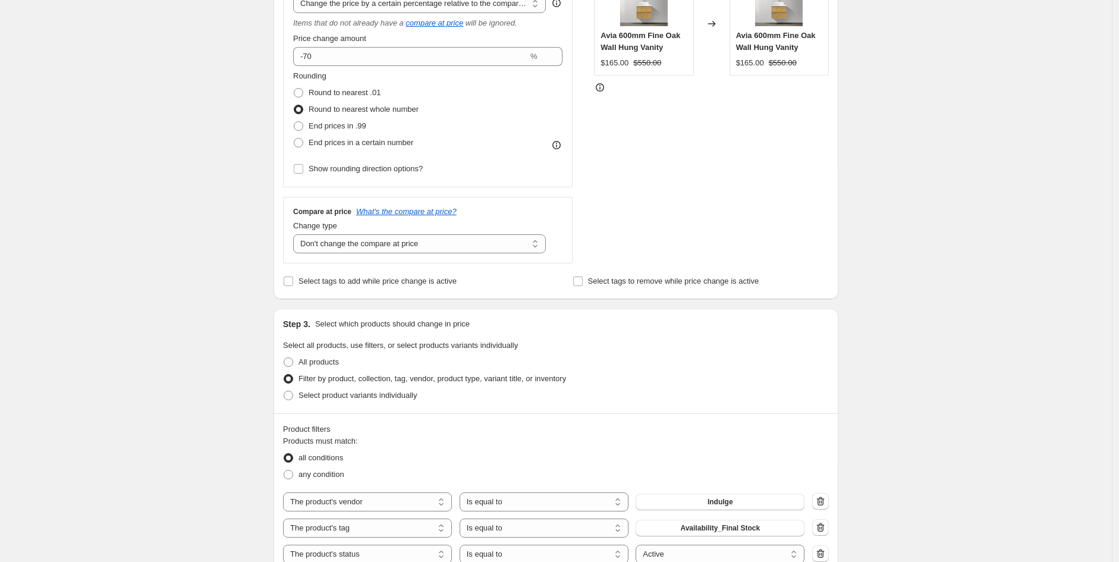
scroll to position [263, 0]
click at [725, 505] on span "Indulge" at bounding box center [720, 501] width 26 height 10
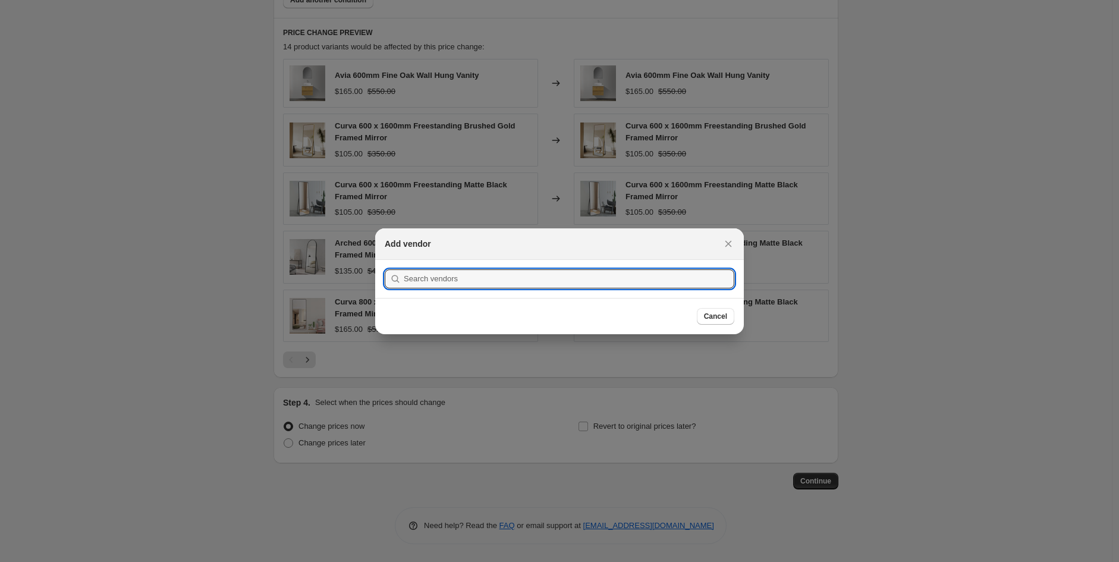
scroll to position [0, 0]
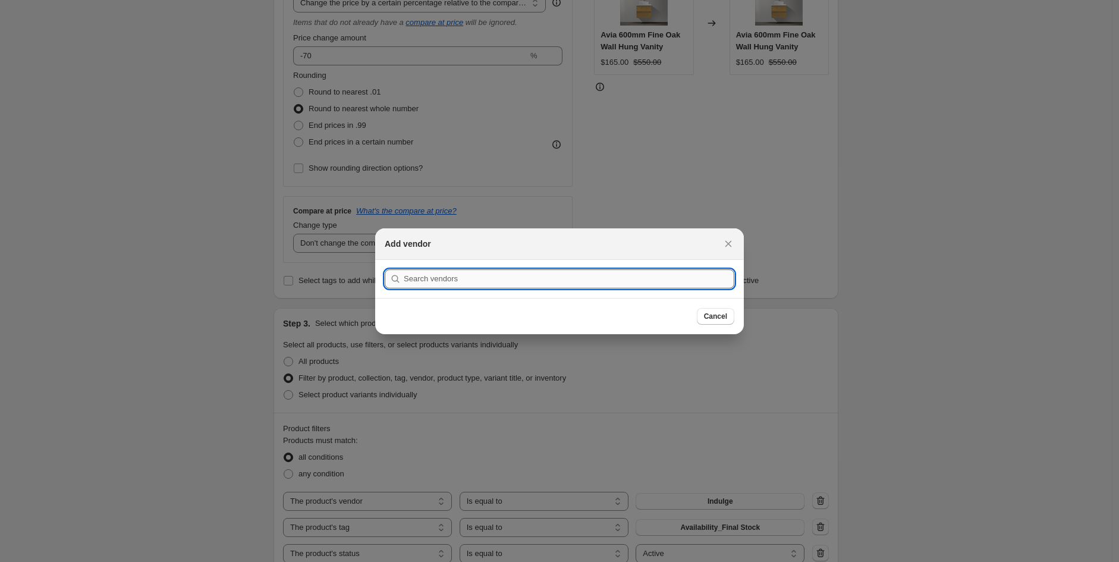
click at [484, 281] on input ":r172:" at bounding box center [569, 278] width 330 height 19
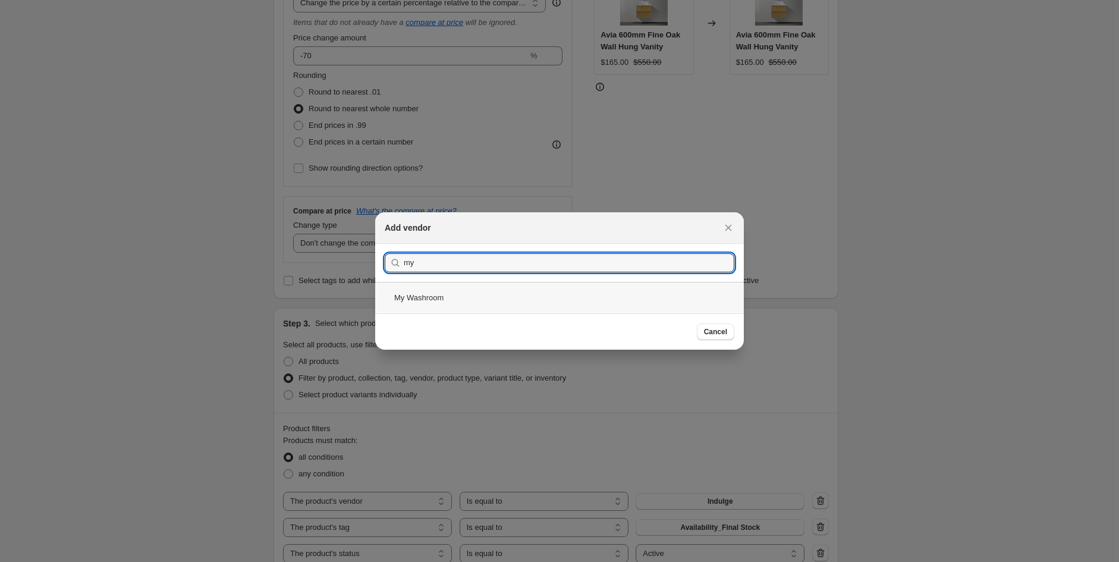
type input "my"
click at [470, 295] on div "My Washroom" at bounding box center [559, 298] width 369 height 32
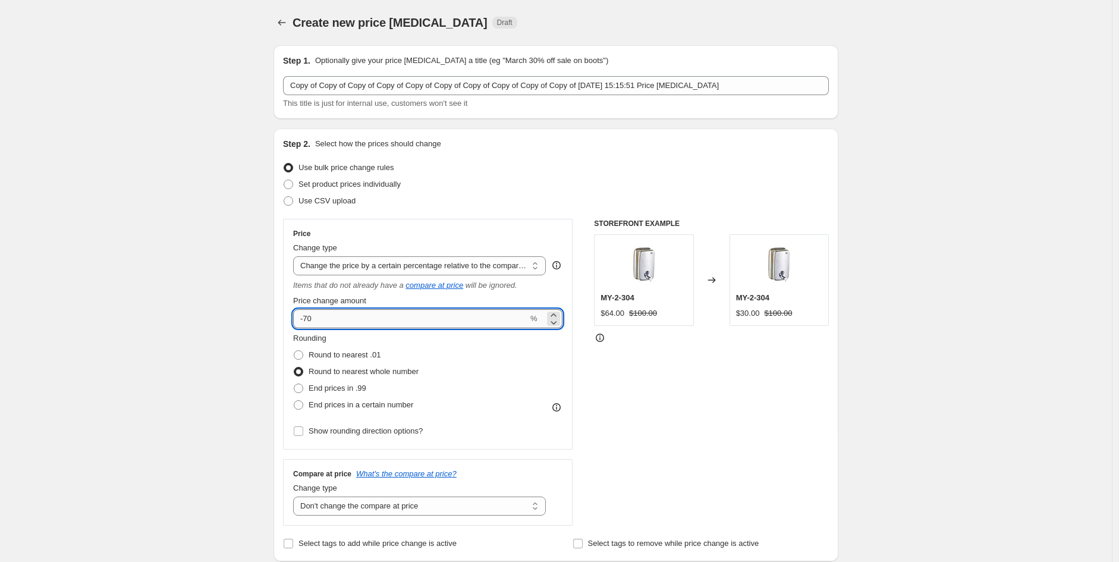
click at [364, 322] on input "-70" at bounding box center [410, 318] width 235 height 19
type input "-7"
type input "-40"
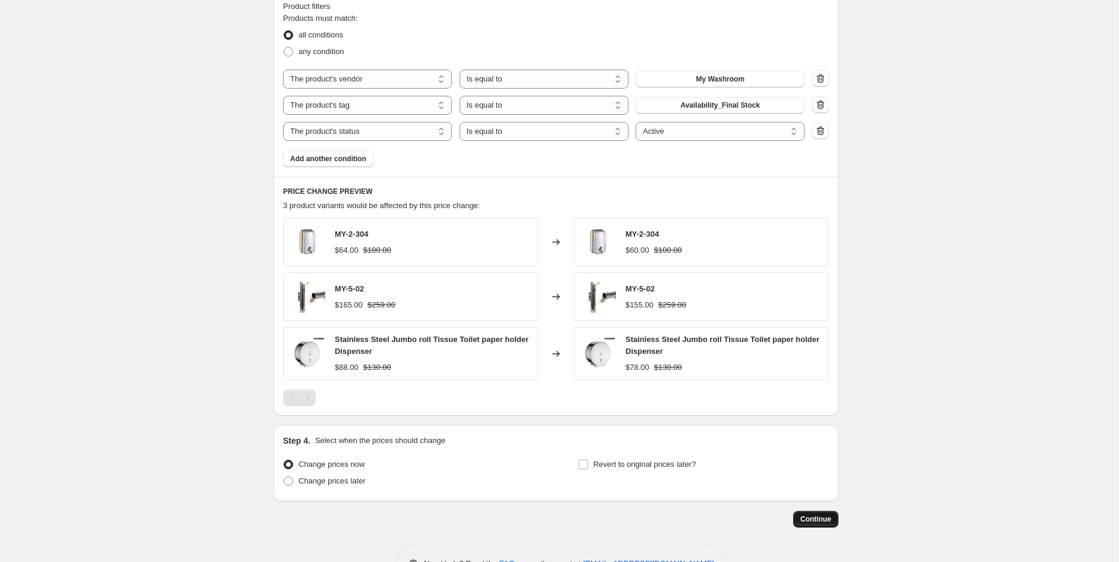
scroll to position [685, 0]
click at [827, 514] on span "Continue" at bounding box center [815, 519] width 31 height 10
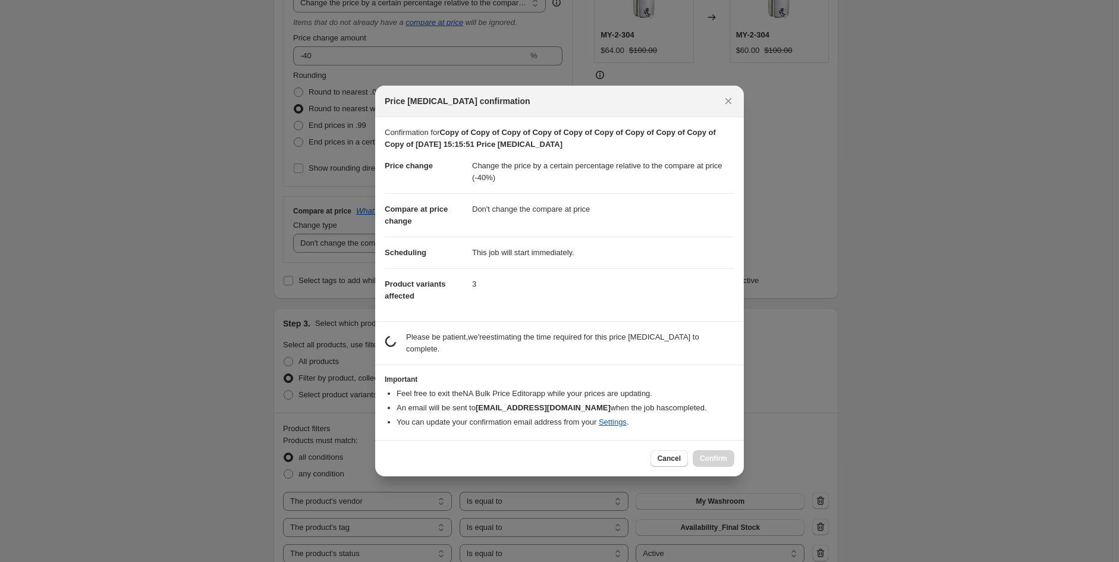
scroll to position [0, 0]
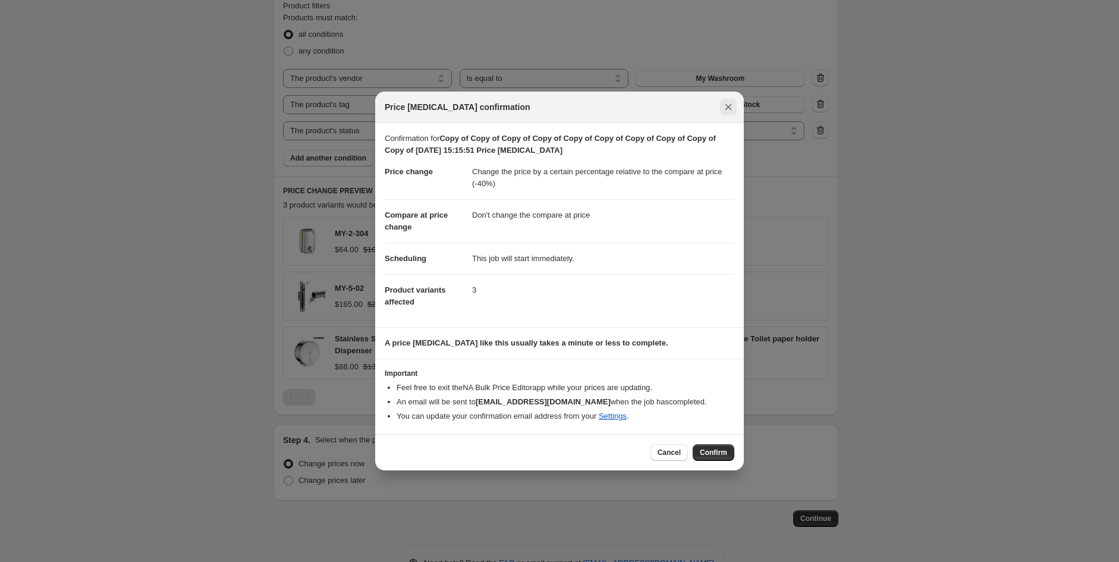
click at [723, 103] on icon "Close" at bounding box center [728, 107] width 12 height 12
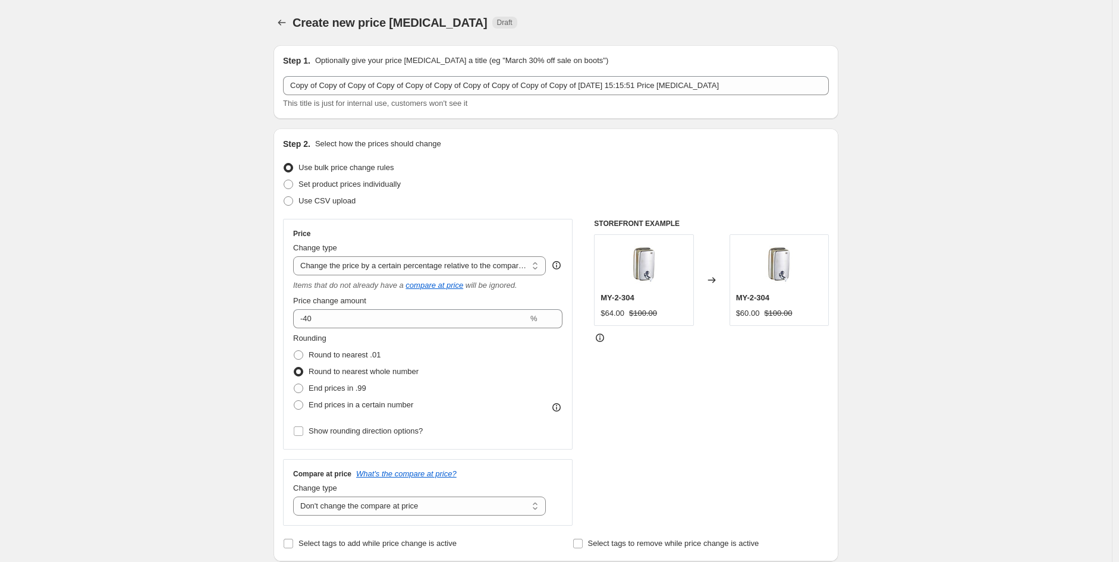
scroll to position [685, 0]
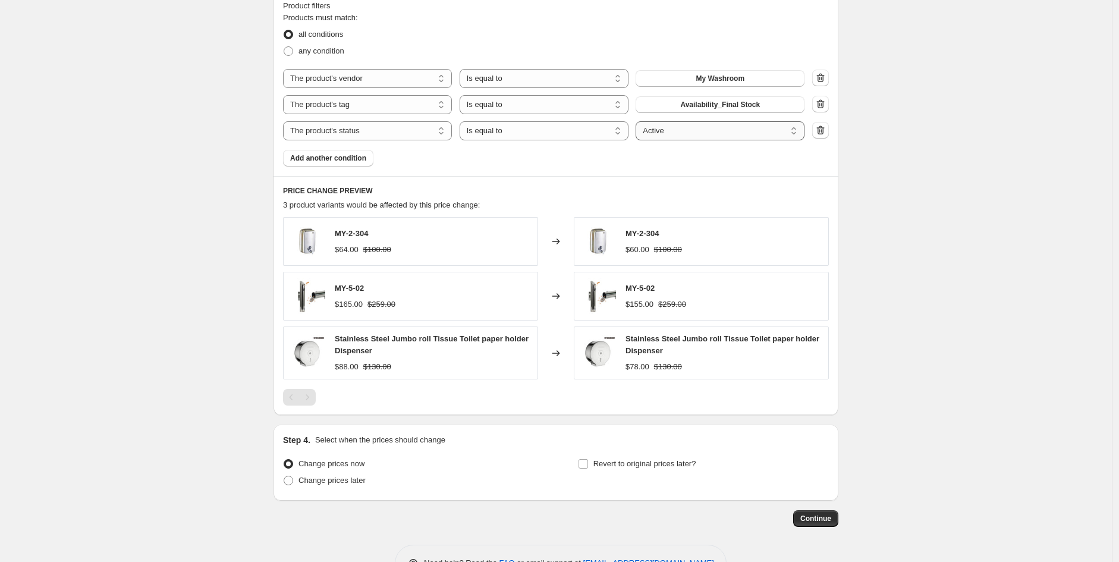
click at [722, 131] on select "Active Draft Archived" at bounding box center [719, 130] width 169 height 19
click at [822, 134] on icon "button" at bounding box center [821, 129] width 8 height 9
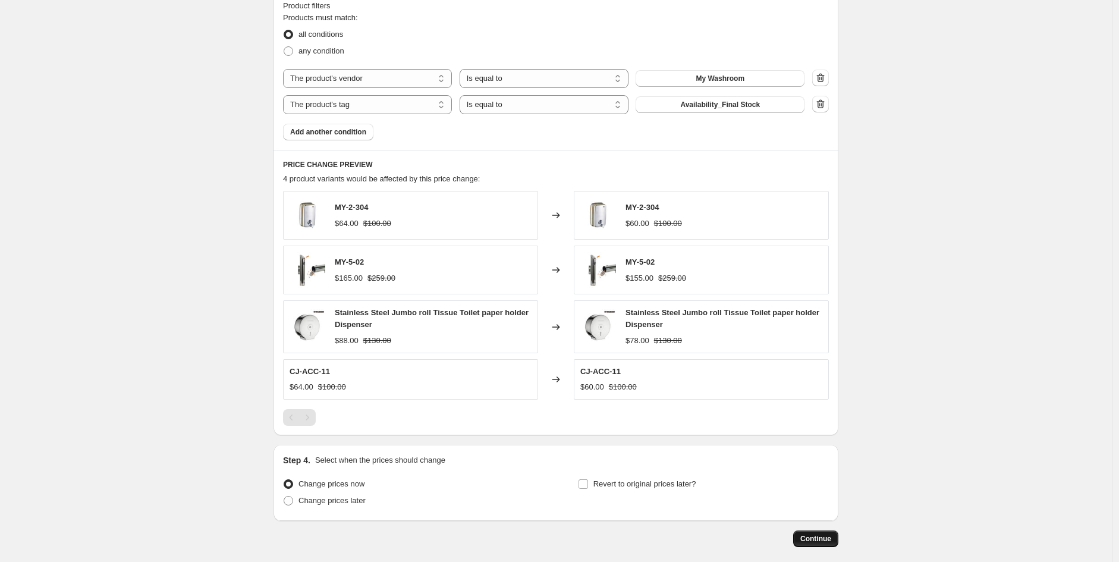
click at [818, 532] on button "Continue" at bounding box center [815, 538] width 45 height 17
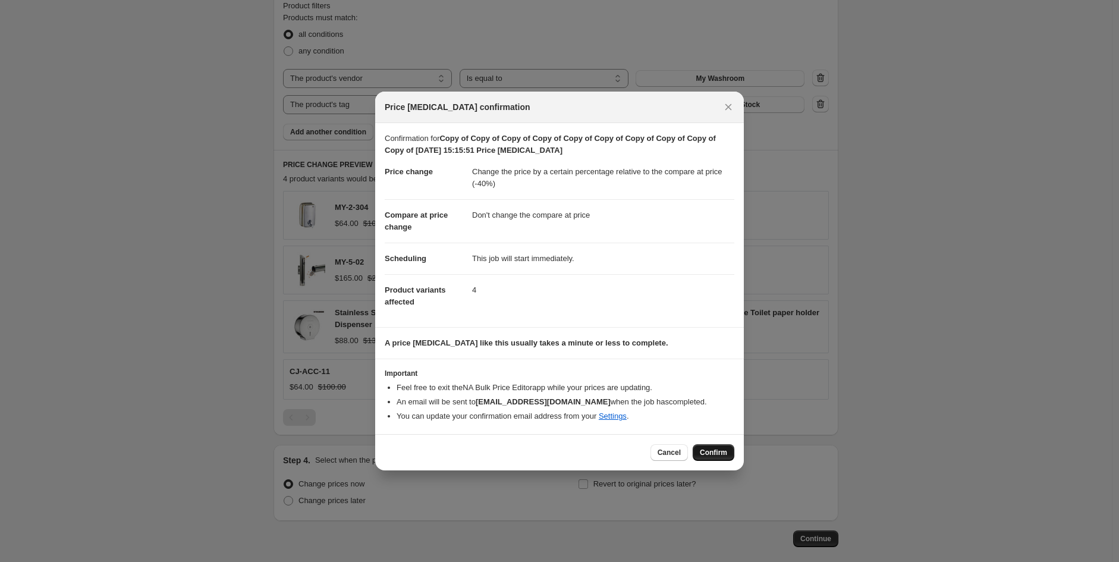
click at [712, 454] on span "Confirm" at bounding box center [713, 453] width 27 height 10
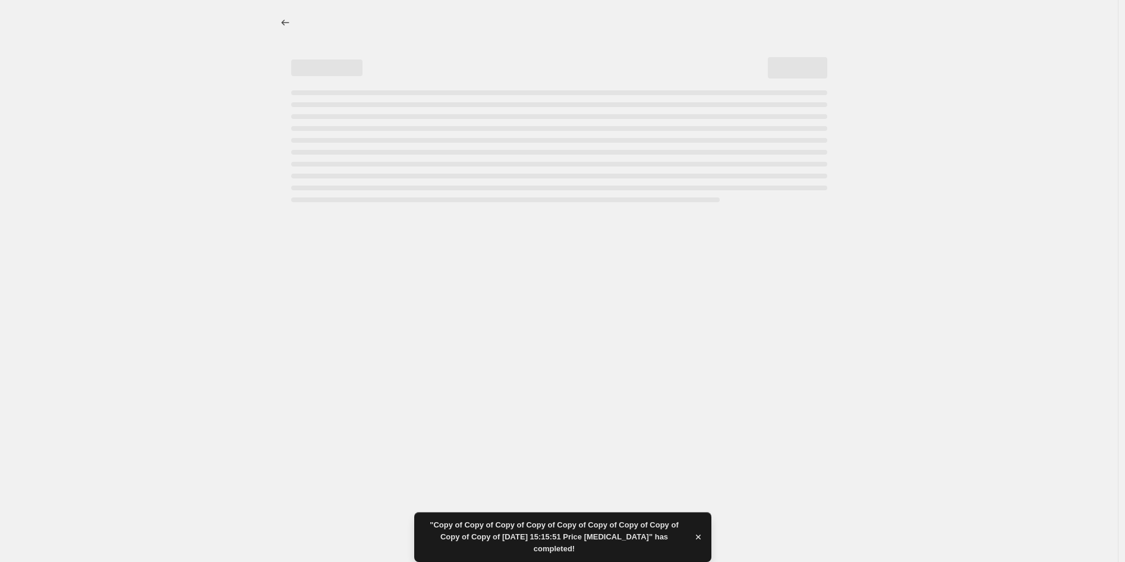
select select "pcap"
select select "no_change"
select select "vendor"
select select "tag"
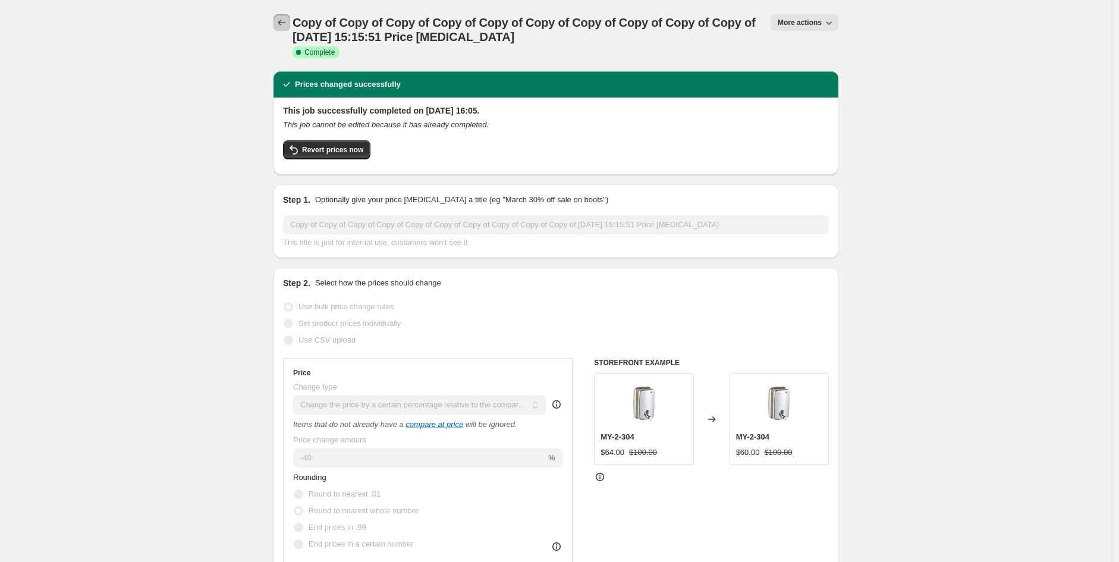
click at [284, 26] on icon "Price change jobs" at bounding box center [282, 23] width 12 height 12
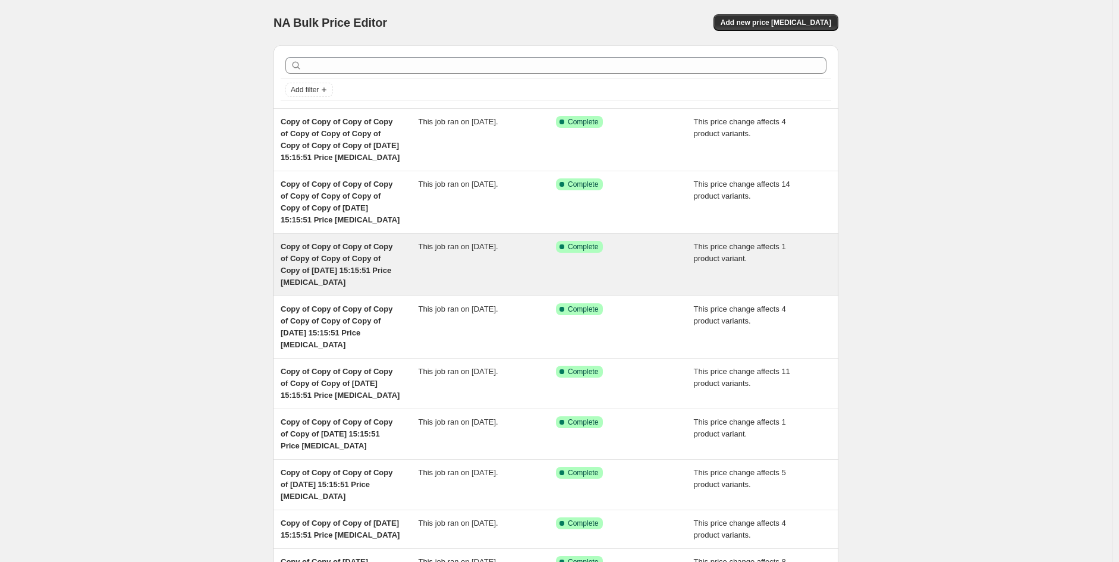
click at [296, 261] on span "Copy of Copy of Copy of Copy of Copy of Copy of Copy of Copy of 30 Sept 2025, 1…" at bounding box center [337, 264] width 112 height 45
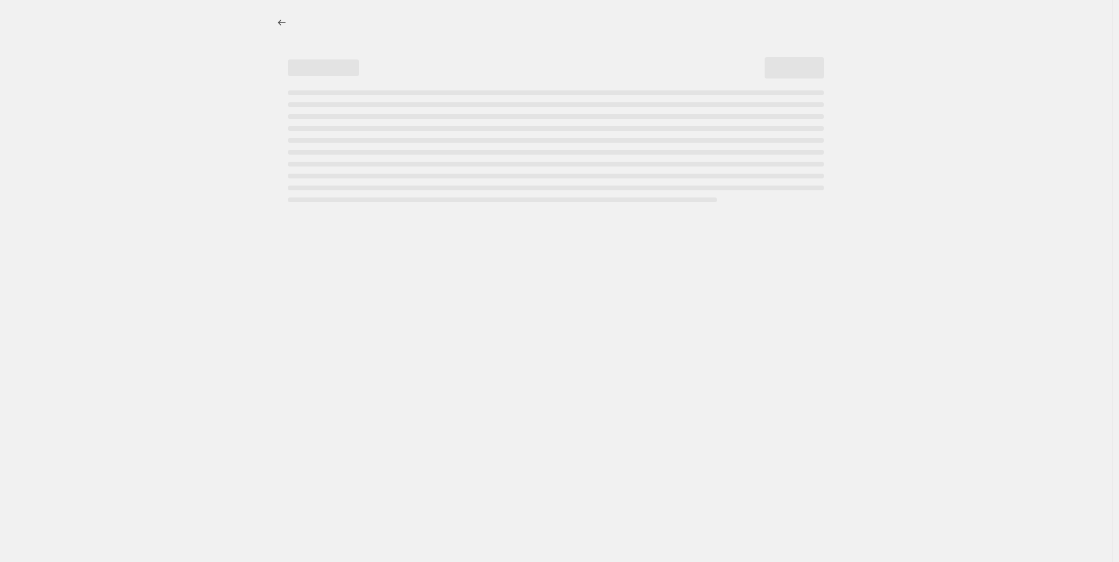
select select "pcap"
select select "no_change"
select select "vendor"
select select "tag"
select select "product_status"
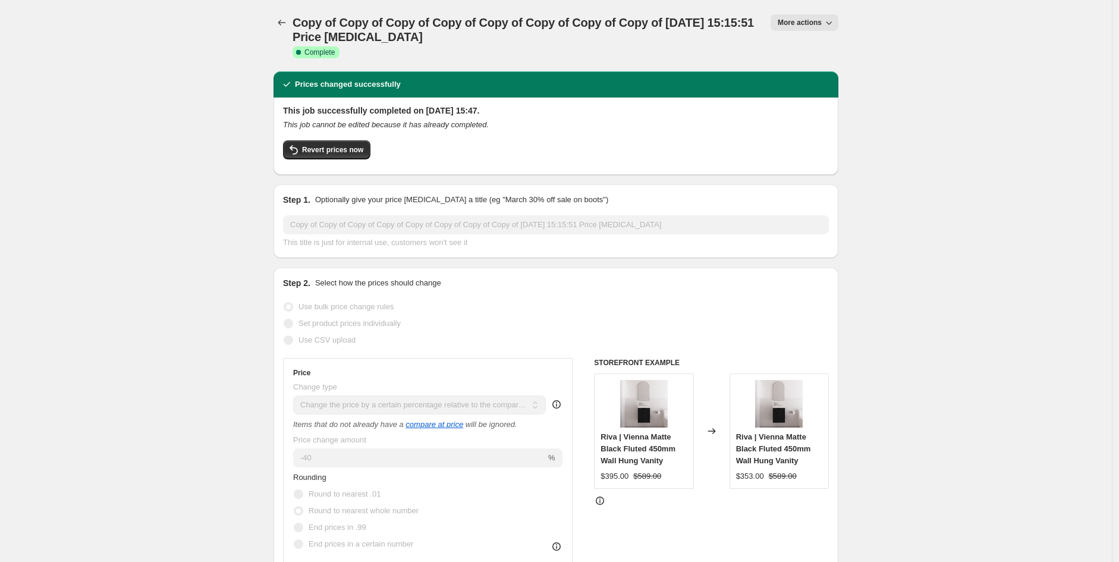
click at [814, 23] on span "More actions" at bounding box center [800, 23] width 44 height 10
click at [822, 67] on span "Copy to new job" at bounding box center [810, 66] width 55 height 9
select select "pcap"
select select "no_change"
select select "vendor"
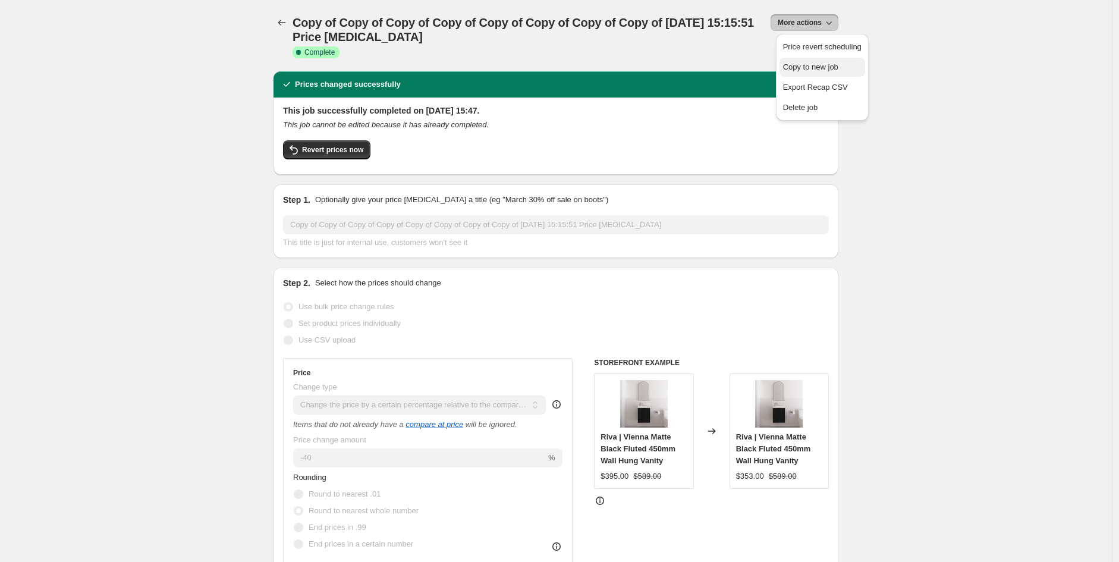
select select "tag"
select select "product_status"
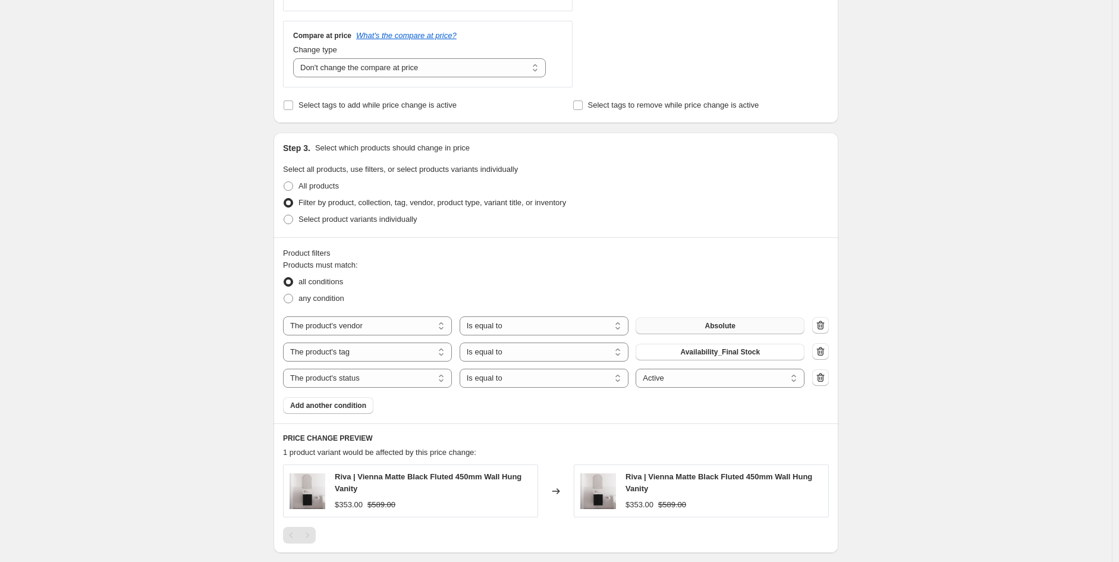
scroll to position [439, 0]
click at [747, 323] on button "Absolute" at bounding box center [719, 325] width 169 height 17
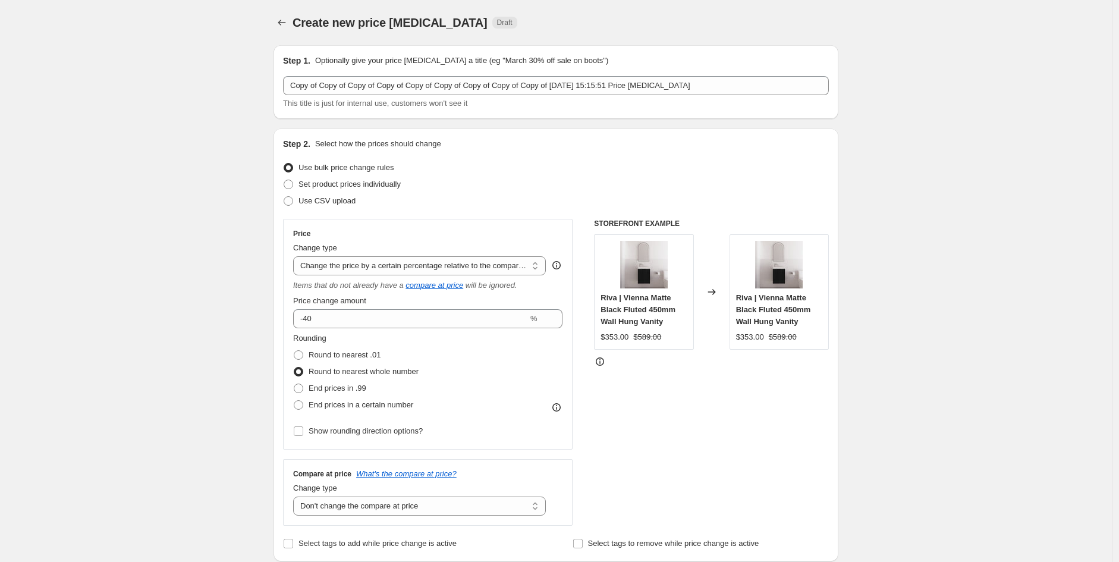
scroll to position [440, 0]
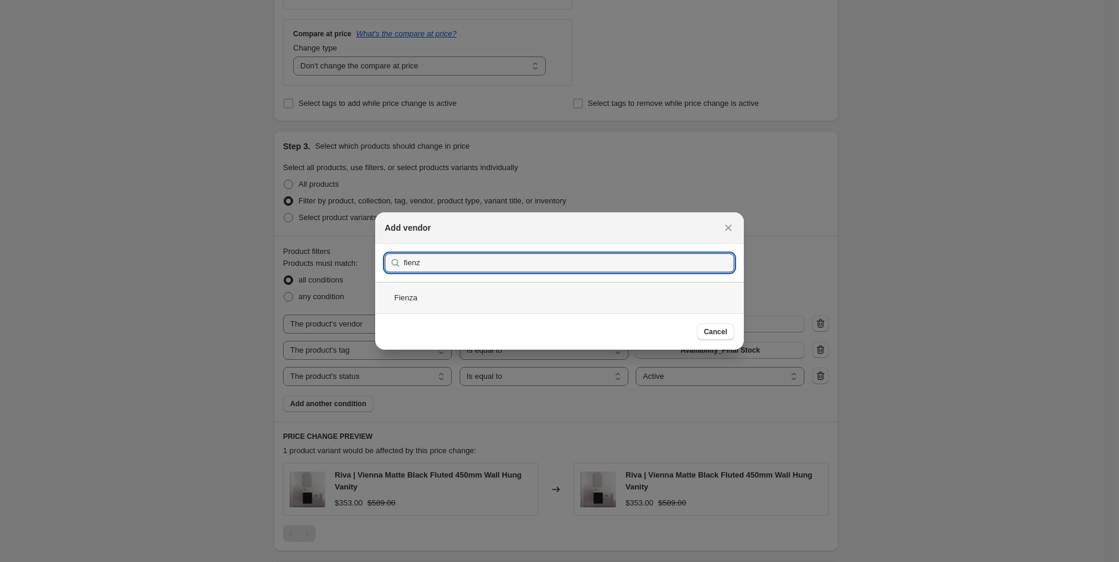
type input "fienz"
click at [456, 291] on div "Fienza" at bounding box center [559, 298] width 369 height 32
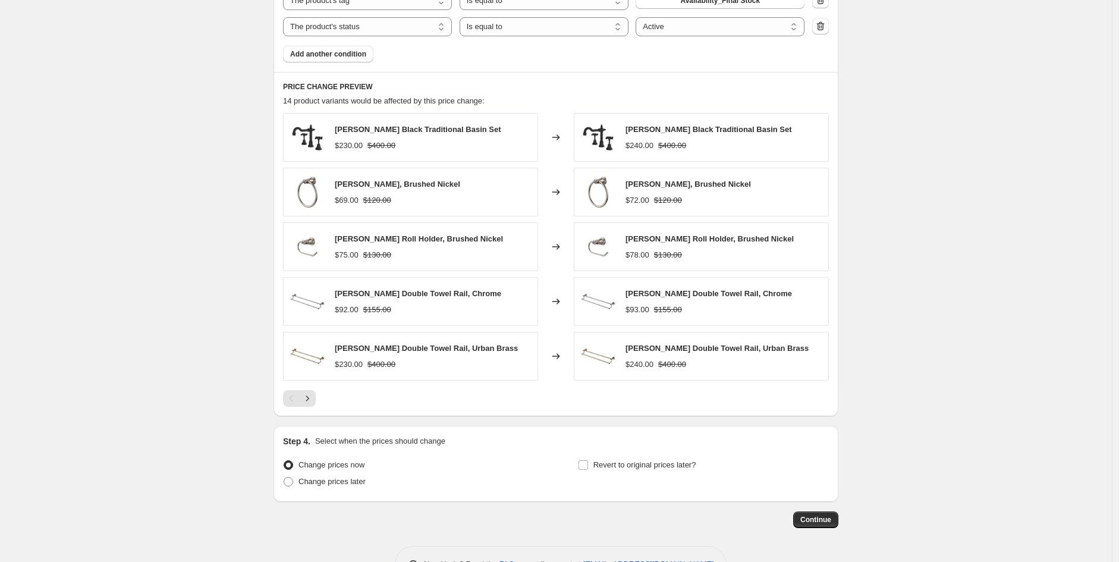
scroll to position [791, 0]
click at [316, 399] on button "Next" at bounding box center [307, 397] width 17 height 17
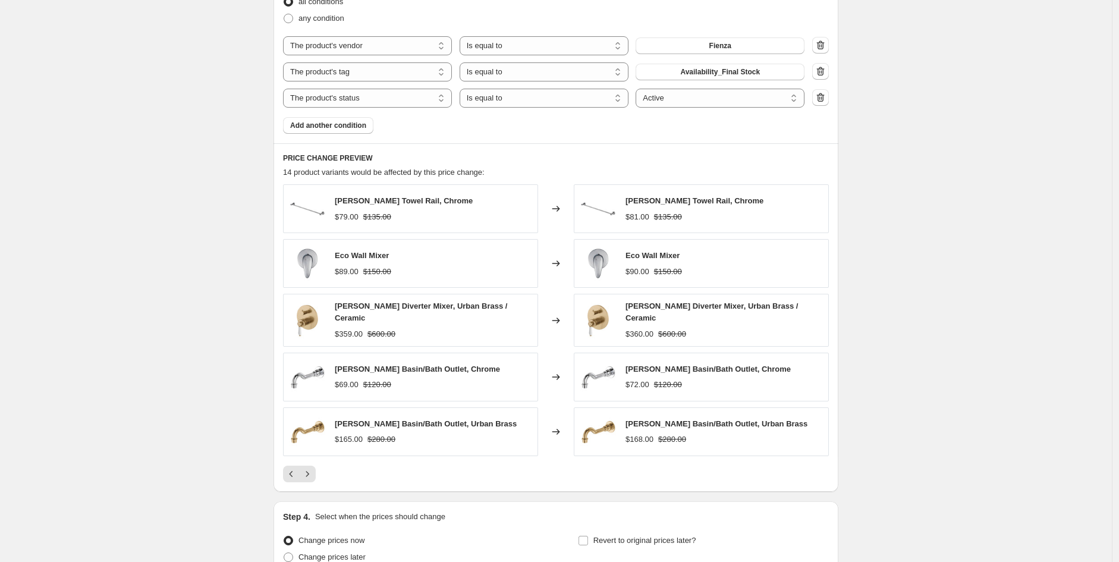
scroll to position [829, 0]
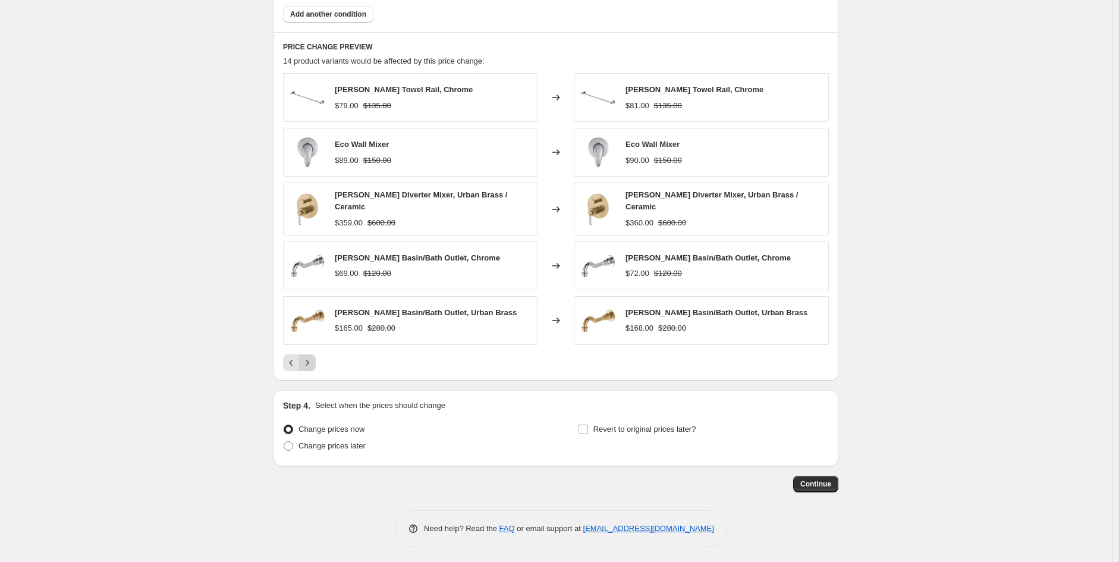
click at [307, 361] on icon "Next" at bounding box center [307, 363] width 12 height 12
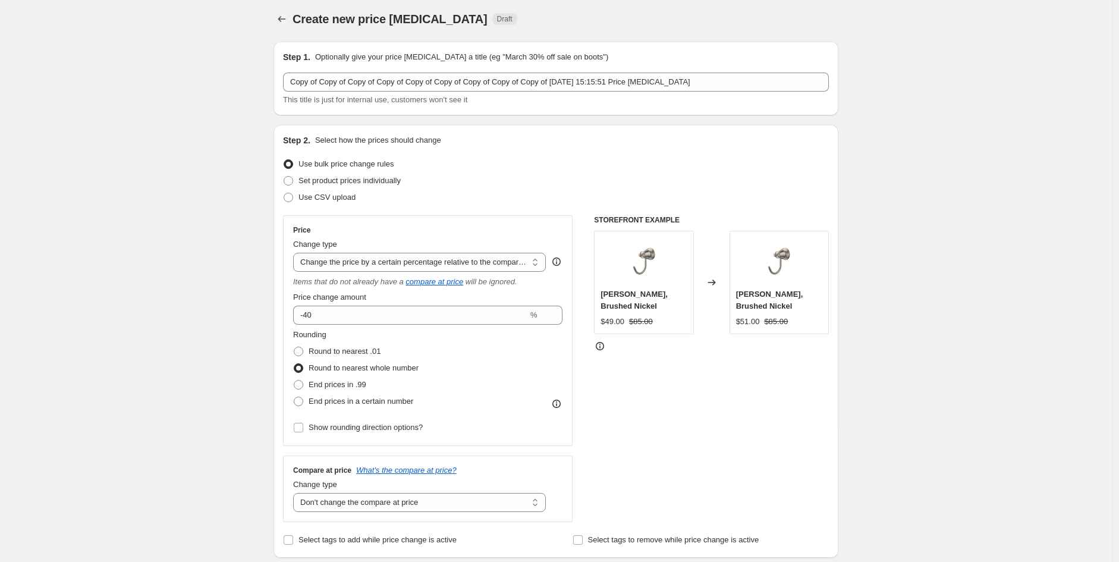
scroll to position [0, 0]
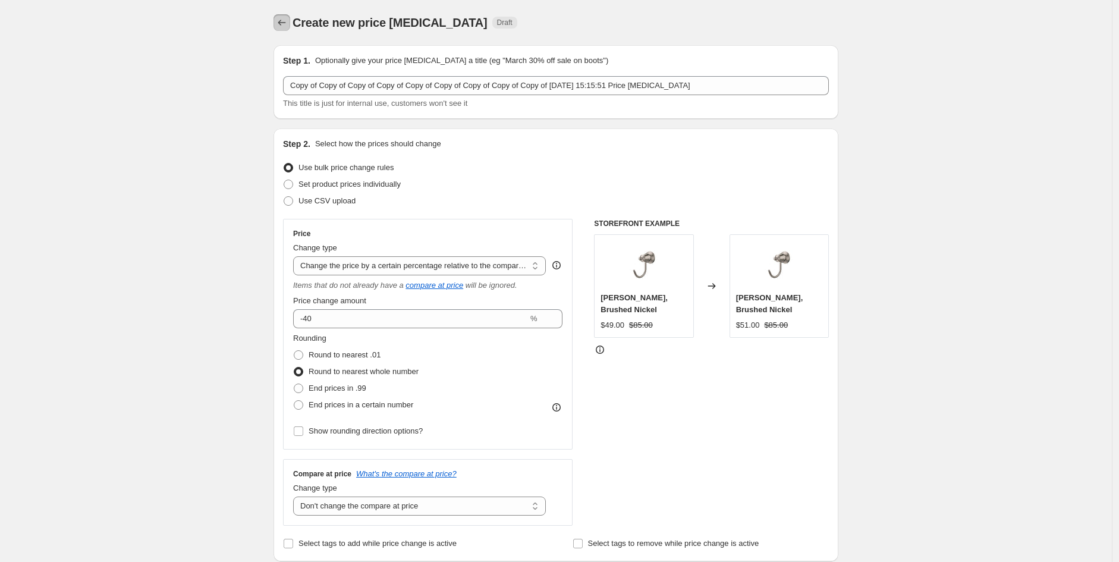
click at [290, 20] on button "Price change jobs" at bounding box center [281, 22] width 17 height 17
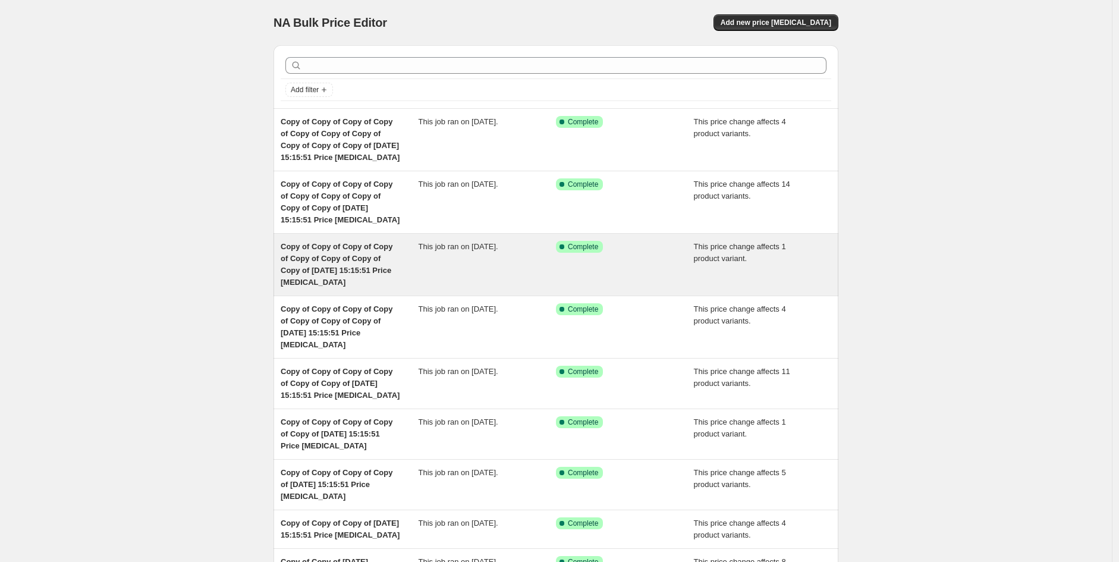
drag, startPoint x: 823, startPoint y: 27, endPoint x: 394, endPoint y: 253, distance: 485.0
click at [465, 233] on div "NA Bulk Price Editor. This page is ready NA Bulk Price Editor Add new price cha…" at bounding box center [555, 371] width 593 height 743
click at [335, 256] on span "Copy of Copy of Copy of Copy of Copy of Copy of Copy of Copy of 30 Sept 2025, 1…" at bounding box center [337, 264] width 112 height 45
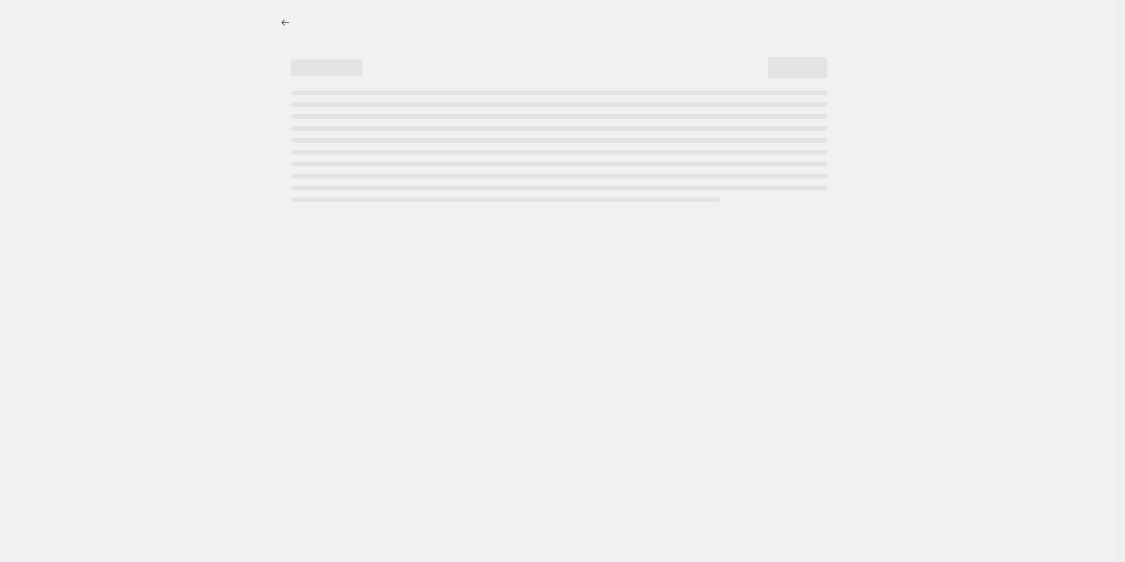
select select "pcap"
select select "no_change"
select select "vendor"
select select "tag"
select select "product_status"
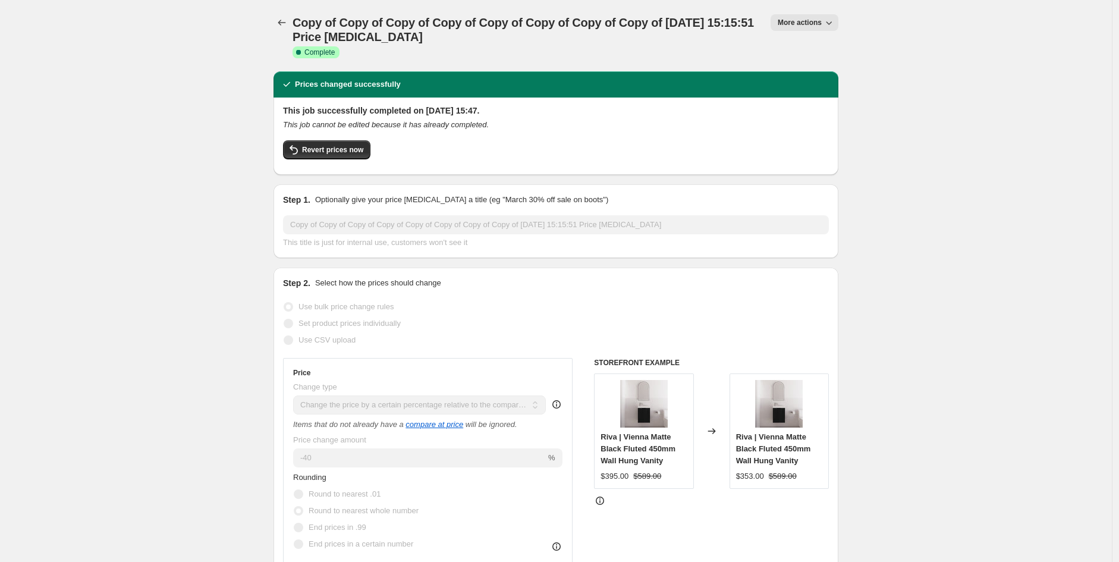
click at [833, 21] on icon "button" at bounding box center [829, 23] width 12 height 12
click at [836, 69] on span "Copy to new job" at bounding box center [810, 66] width 55 height 9
select select "pcap"
select select "no_change"
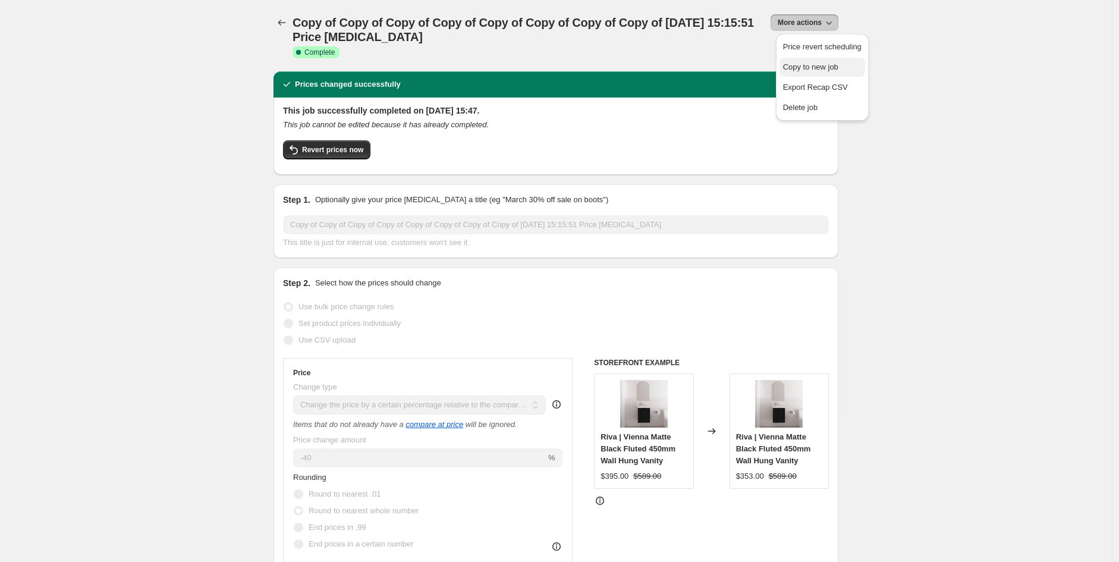
select select "vendor"
select select "tag"
select select "product_status"
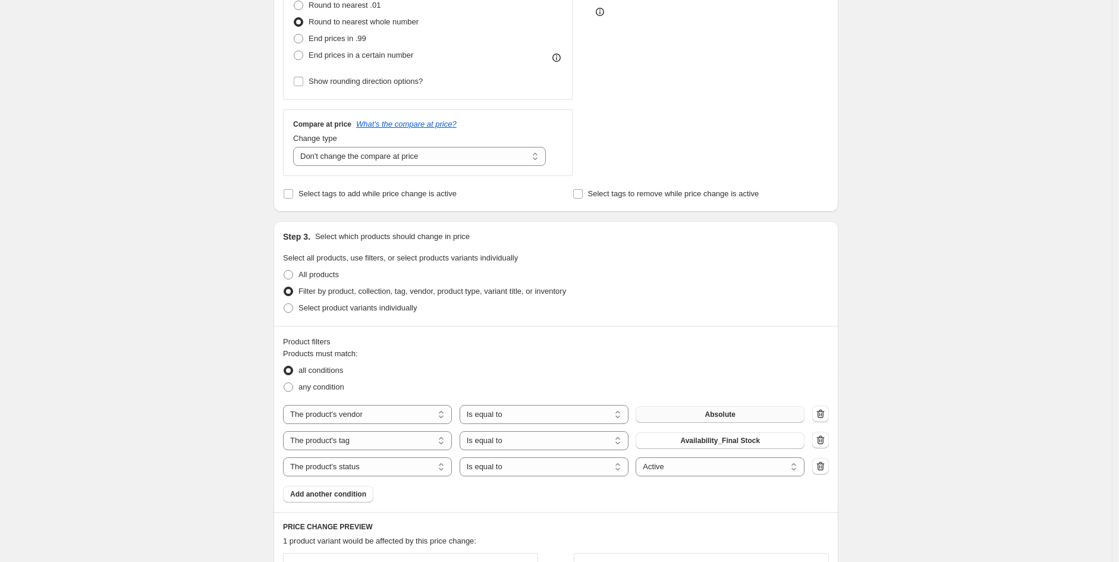
scroll to position [351, 0]
click at [717, 410] on span "Absolute" at bounding box center [720, 413] width 30 height 10
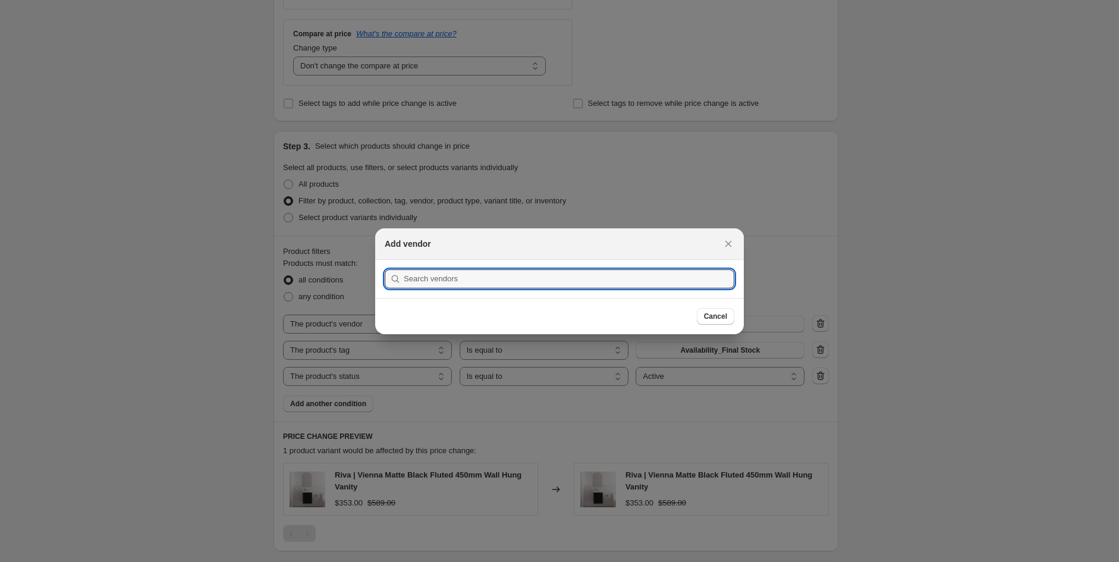
scroll to position [0, 0]
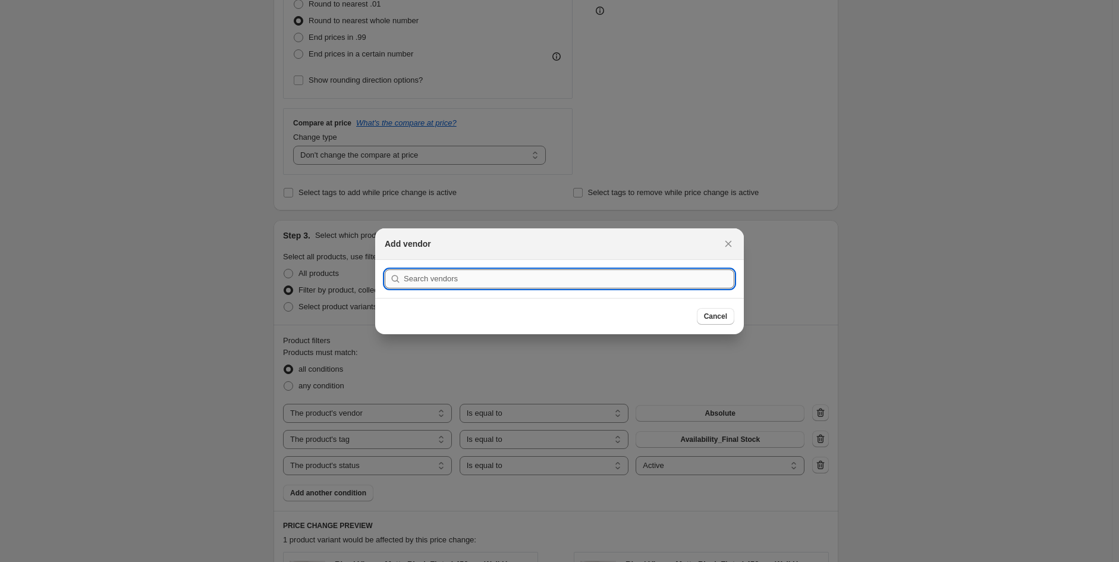
click at [540, 276] on input ":r1io:" at bounding box center [569, 278] width 330 height 19
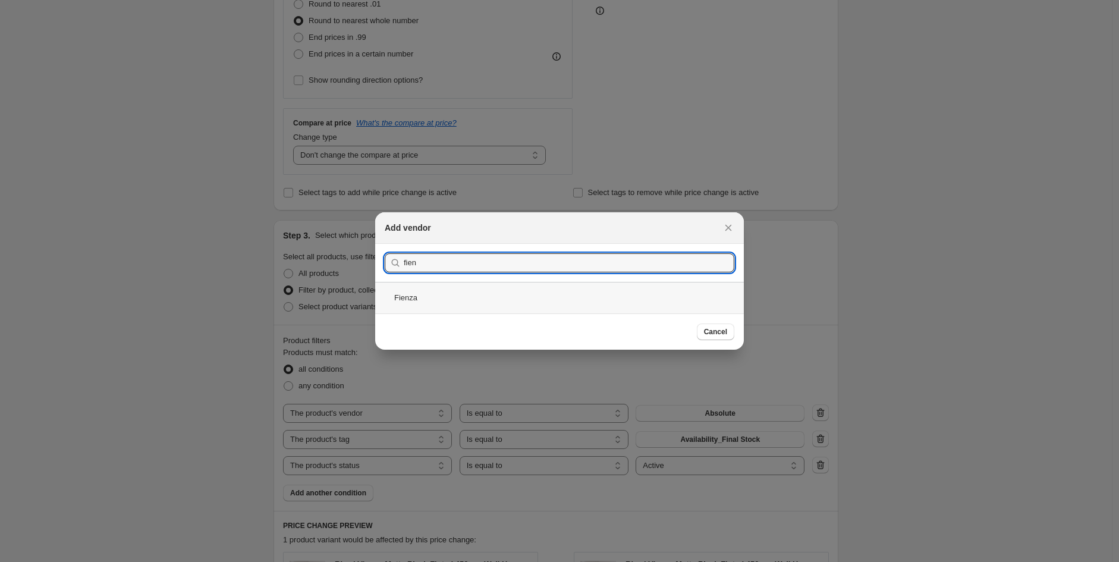
type input "fien"
click at [416, 300] on div "Fienza" at bounding box center [559, 298] width 369 height 32
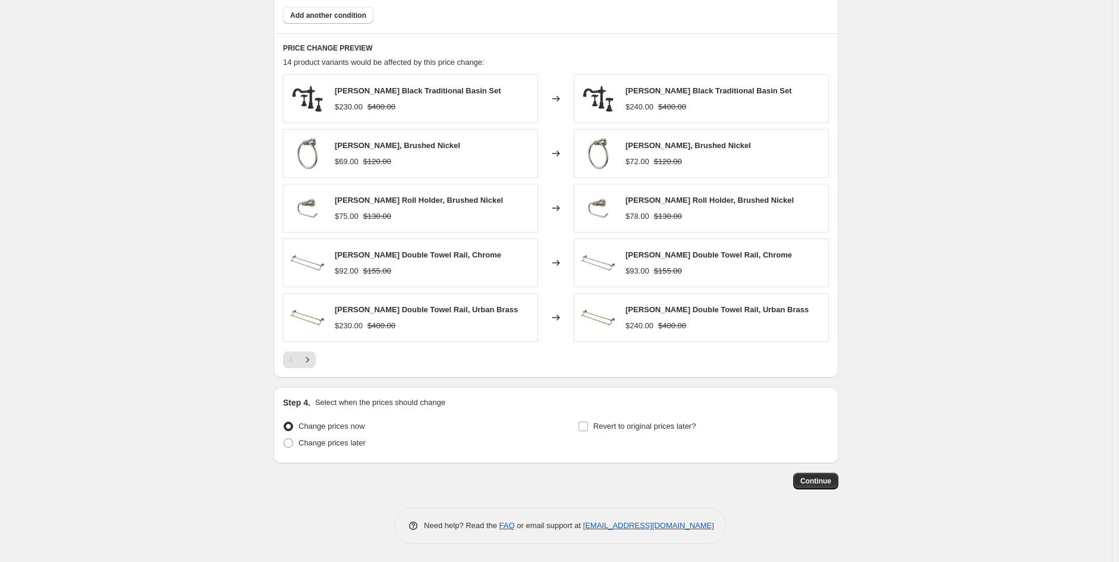
scroll to position [829, 0]
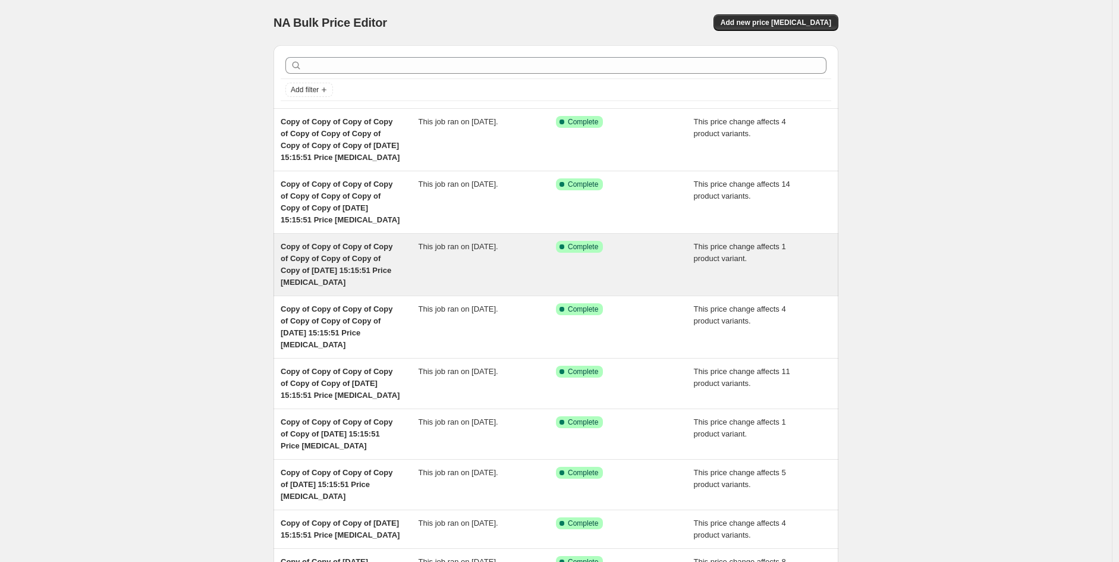
click at [304, 257] on span "Copy of Copy of Copy of Copy of Copy of Copy of Copy of Copy of 30 Sept 2025, 1…" at bounding box center [337, 264] width 112 height 45
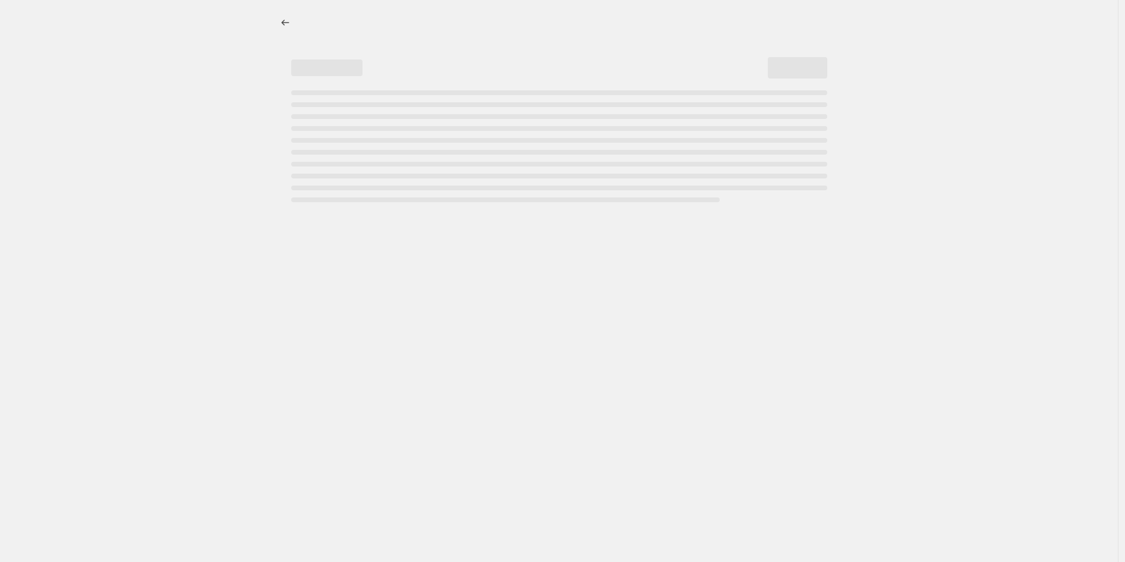
select select "pcap"
select select "no_change"
select select "vendor"
select select "tag"
select select "product_status"
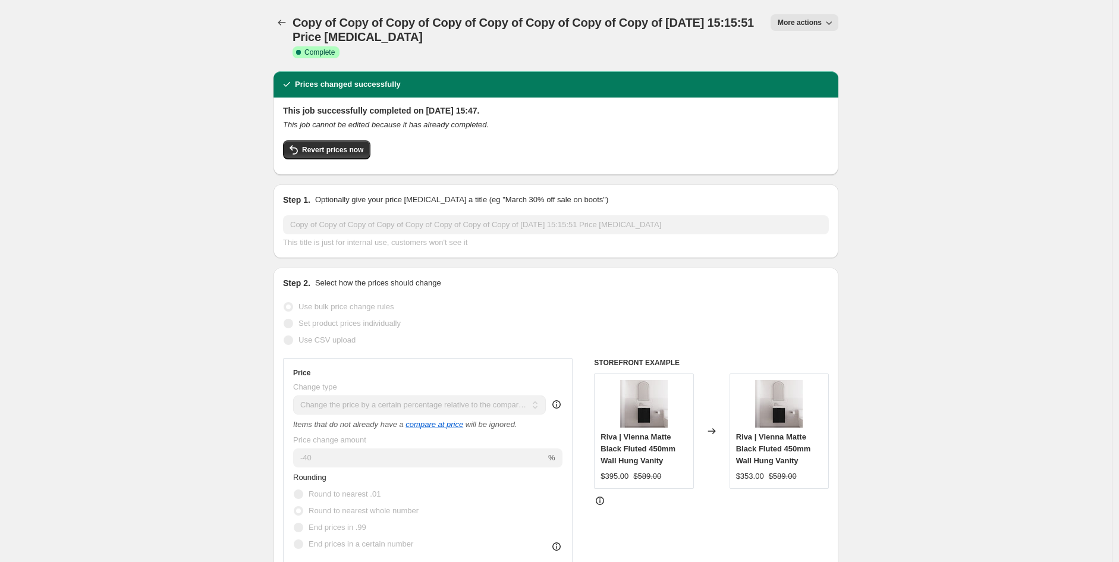
click at [814, 21] on span "More actions" at bounding box center [800, 23] width 44 height 10
click at [831, 67] on span "Copy to new job" at bounding box center [810, 66] width 55 height 9
select select "pcap"
select select "no_change"
select select "vendor"
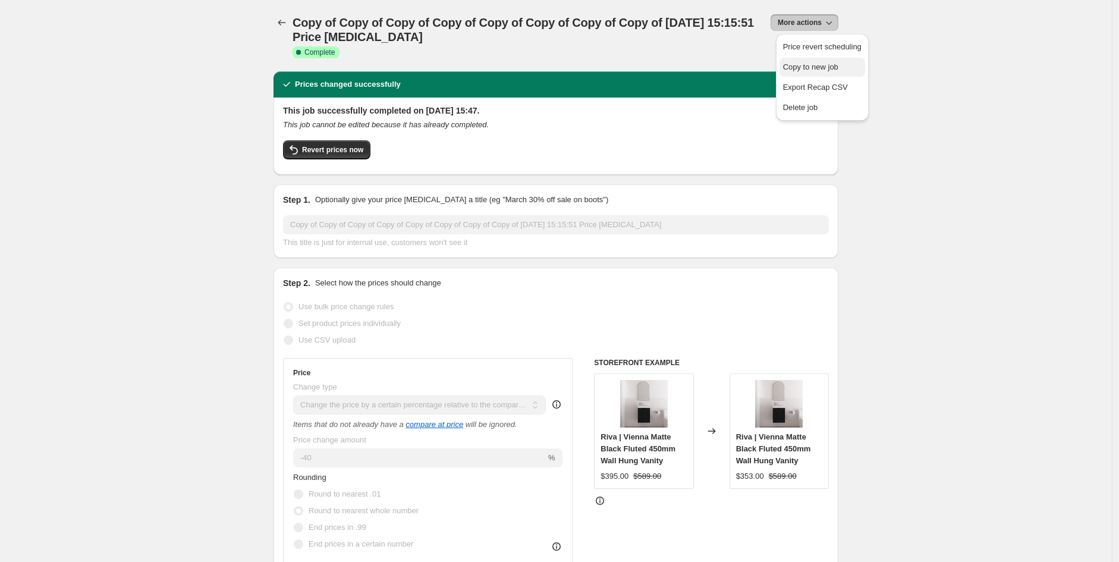
select select "tag"
select select "product_status"
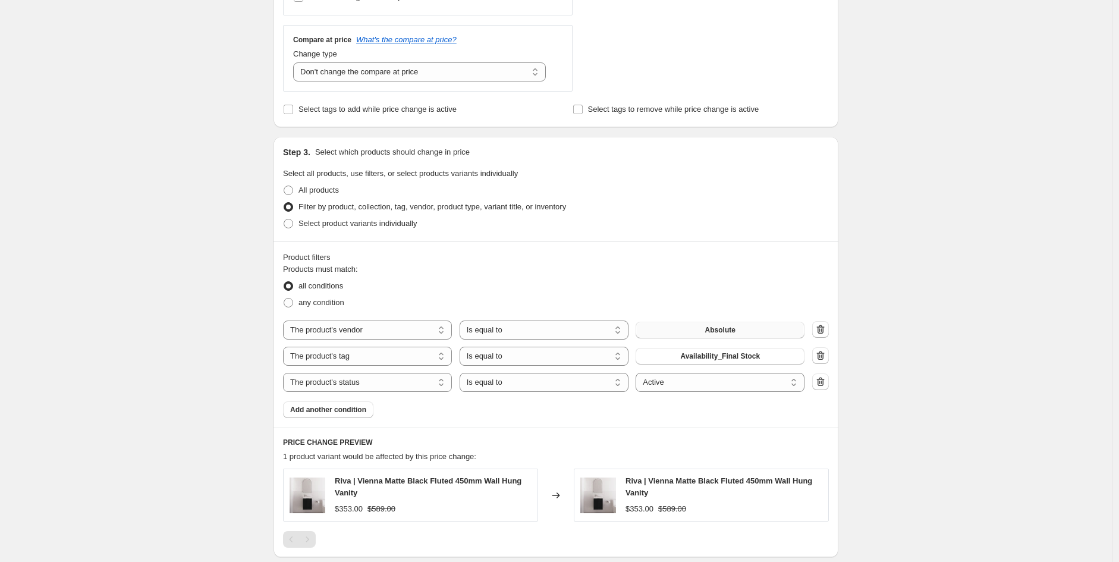
scroll to position [436, 0]
click at [719, 329] on span "Absolute" at bounding box center [720, 328] width 30 height 10
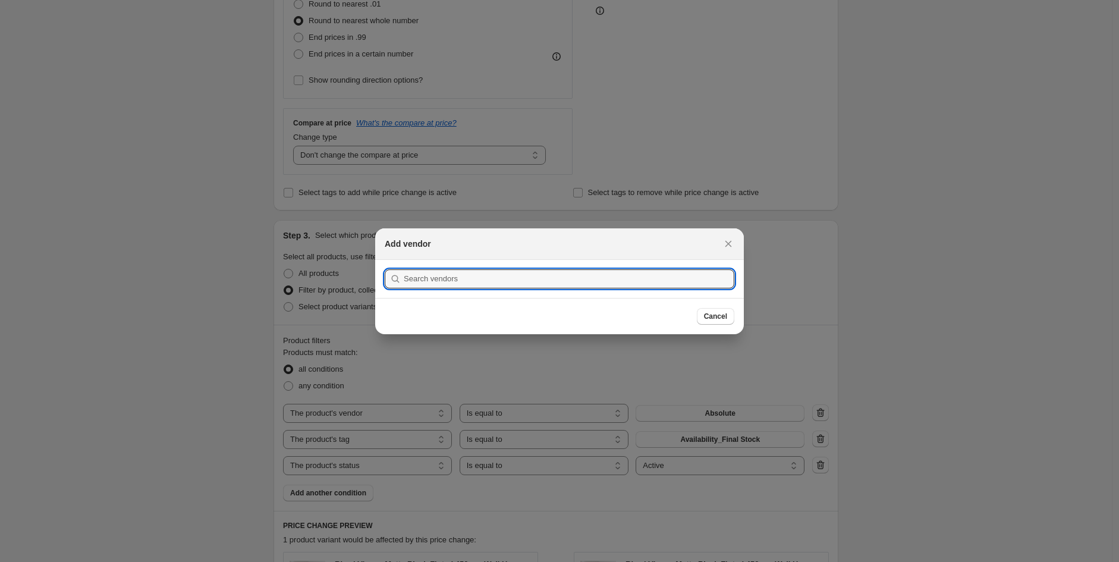
scroll to position [437, 0]
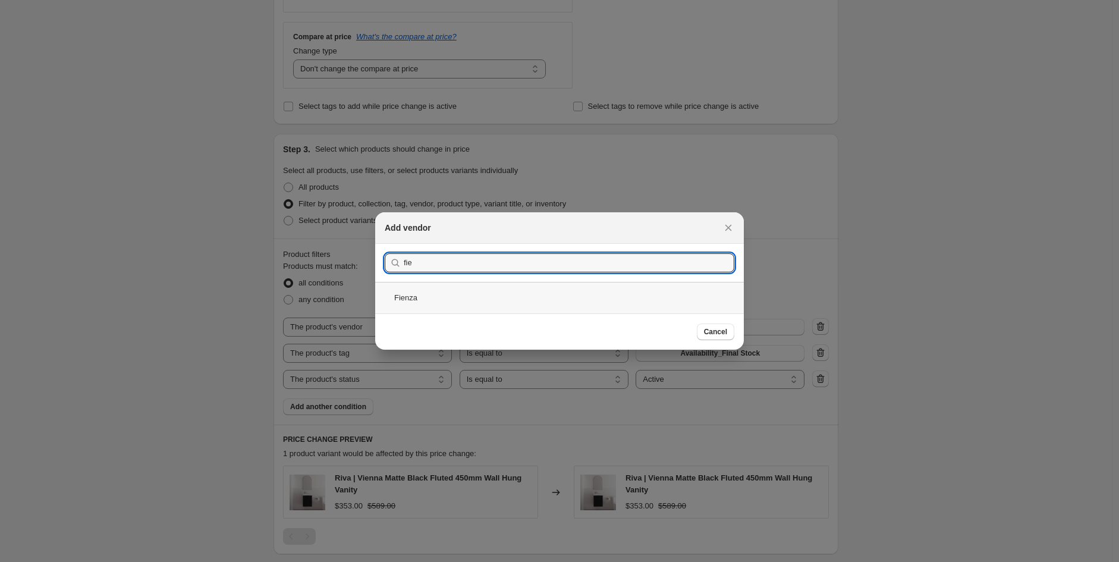
type input "fie"
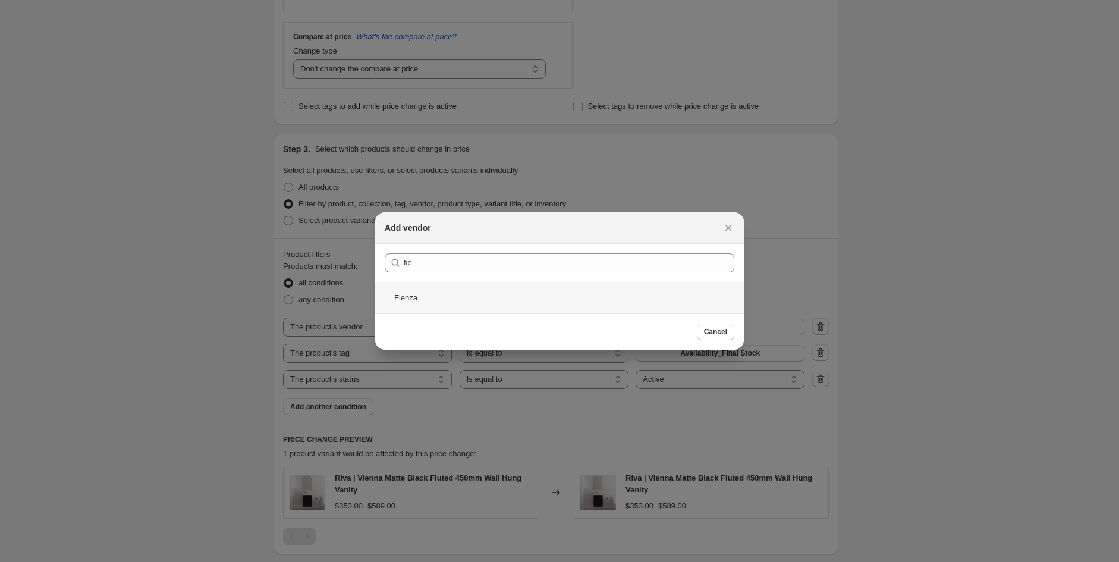
click at [431, 298] on div "Fienza" at bounding box center [559, 298] width 369 height 32
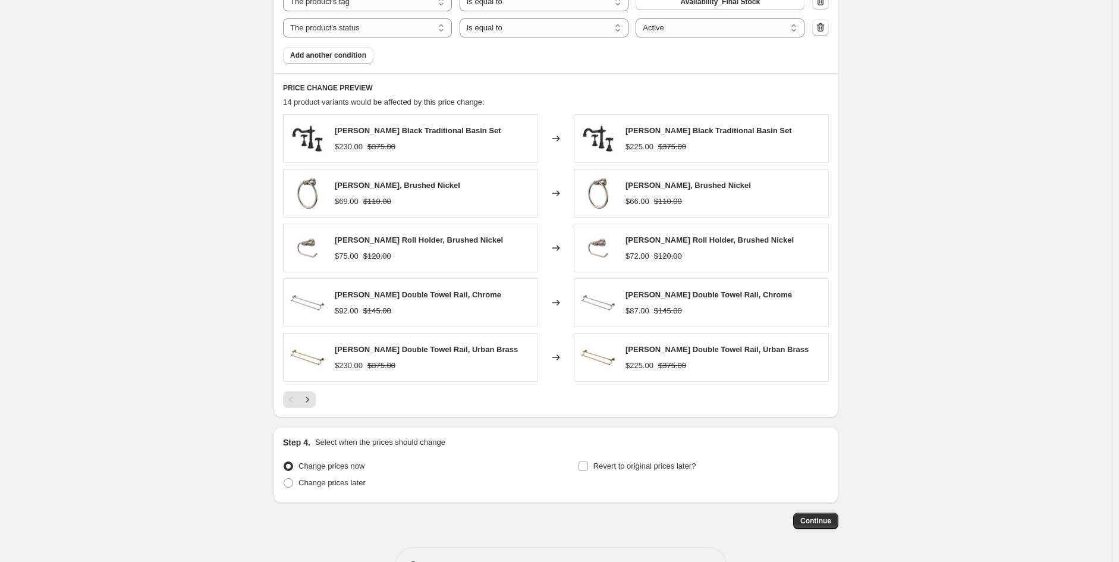
scroll to position [789, 0]
click at [307, 401] on icon "Next" at bounding box center [307, 399] width 12 height 12
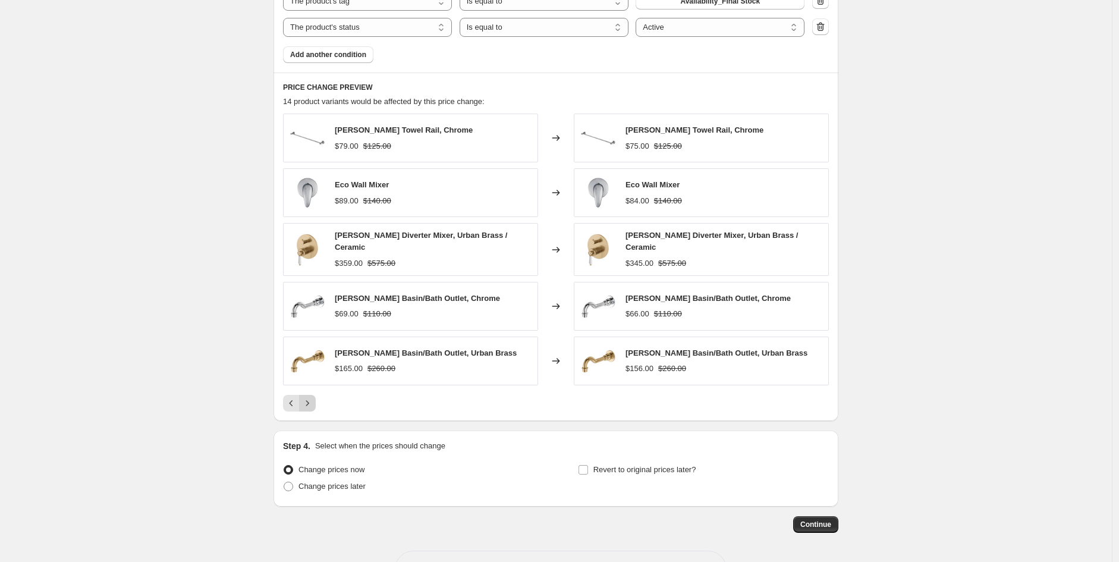
click at [307, 401] on icon "Next" at bounding box center [307, 403] width 12 height 12
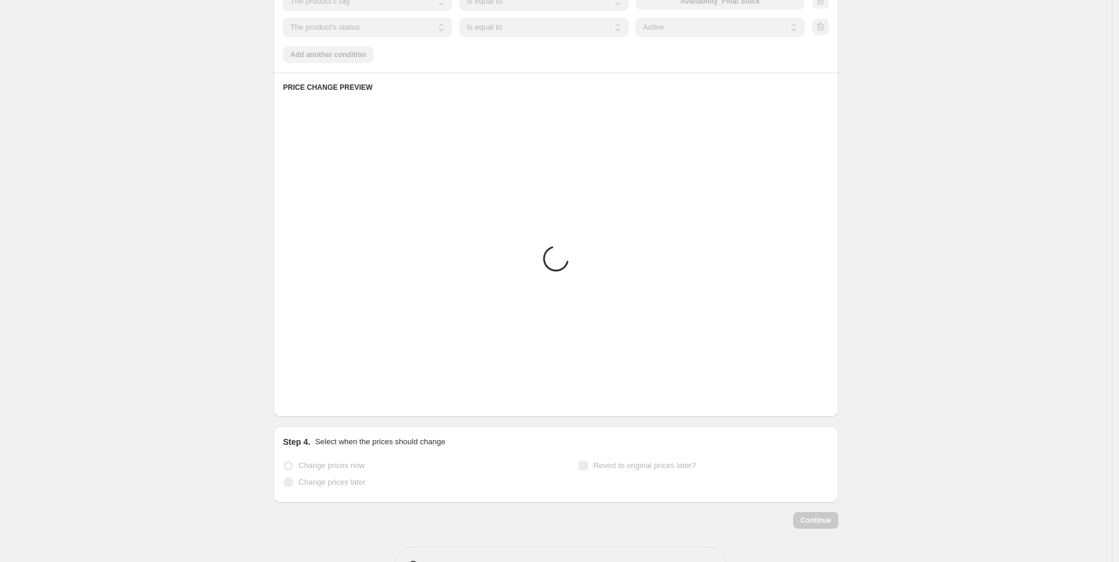
scroll to position [779, 0]
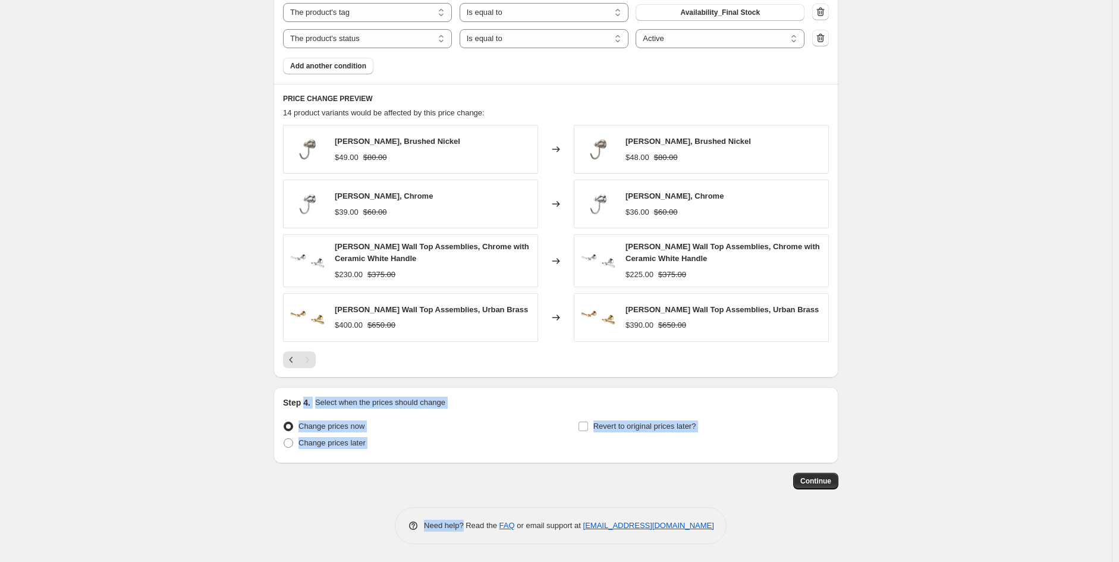
drag, startPoint x: 307, startPoint y: 401, endPoint x: 466, endPoint y: 493, distance: 183.8
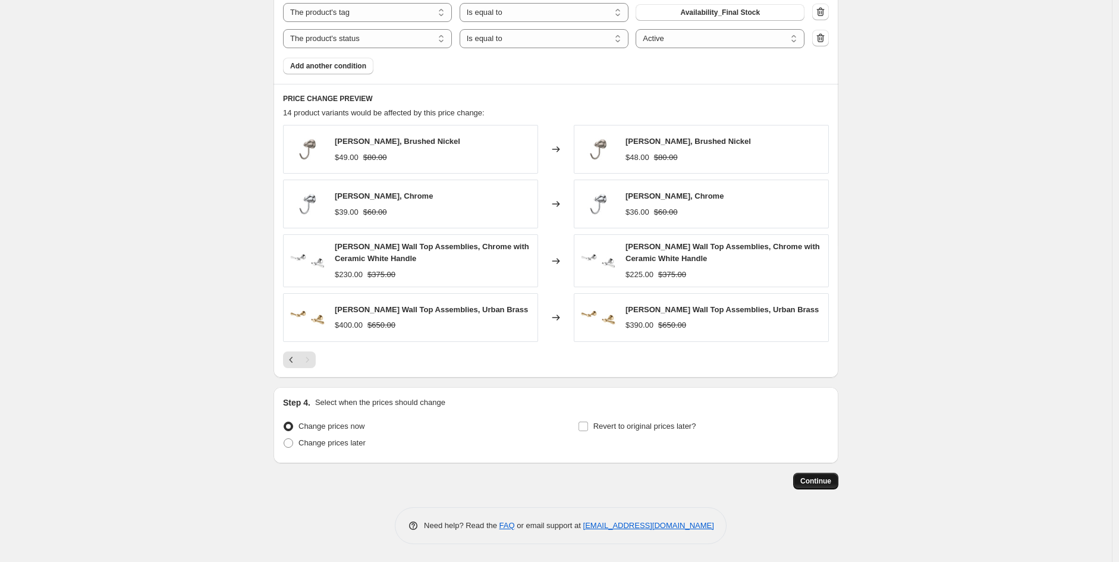
click at [811, 483] on span "Continue" at bounding box center [815, 481] width 31 height 10
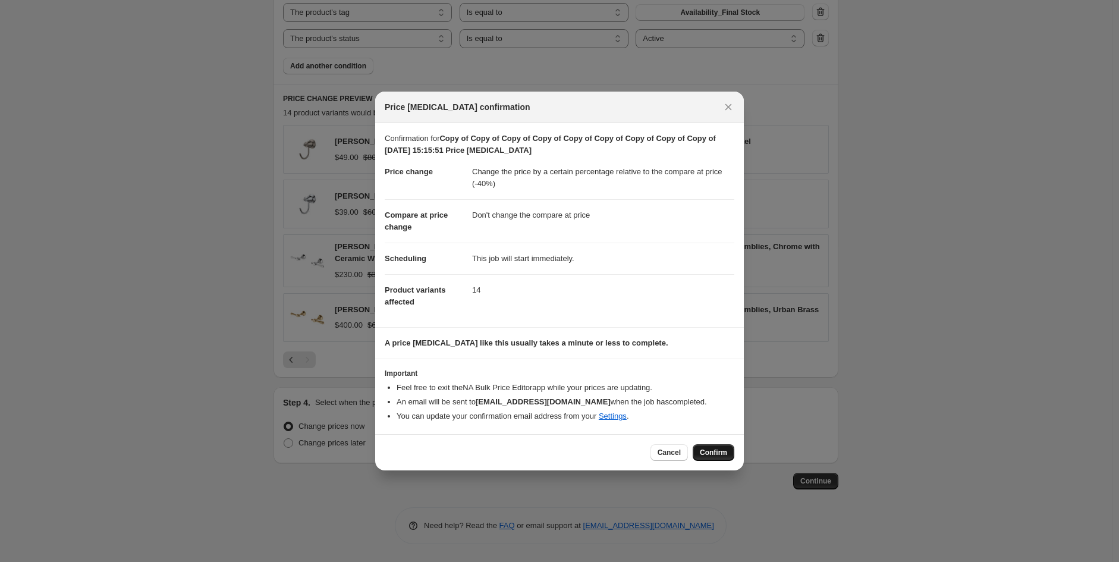
click at [712, 448] on span "Confirm" at bounding box center [713, 453] width 27 height 10
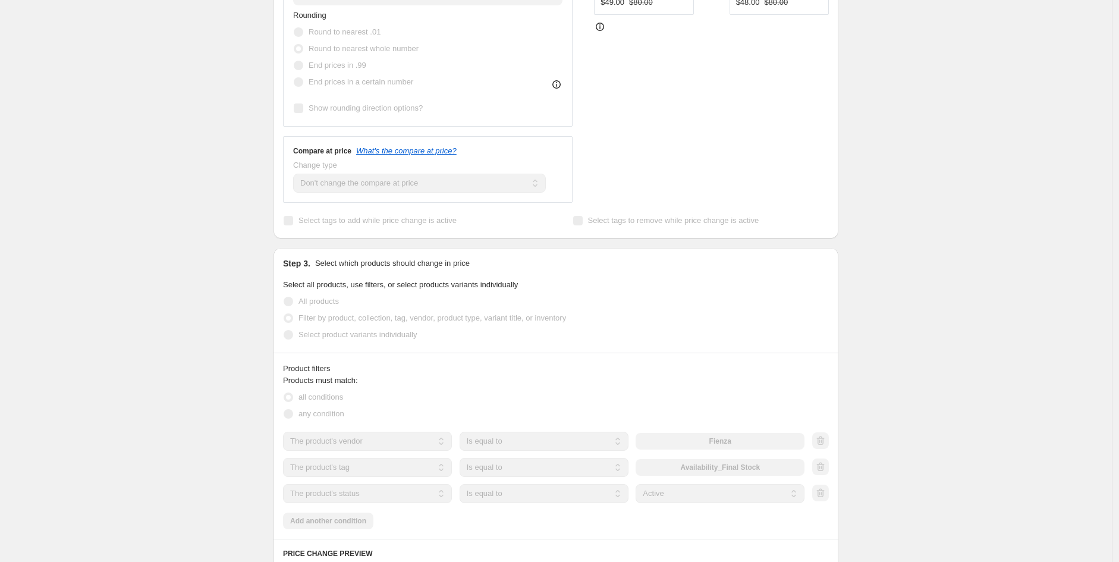
scroll to position [467, 0]
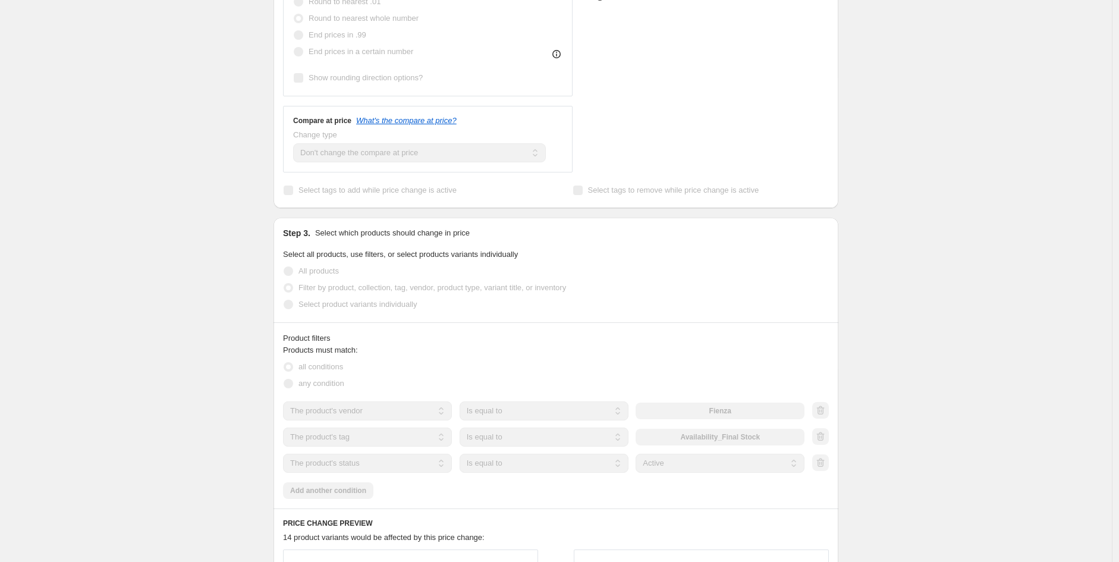
select select "pcap"
select select "no_change"
select select "vendor"
select select "tag"
select select "product_status"
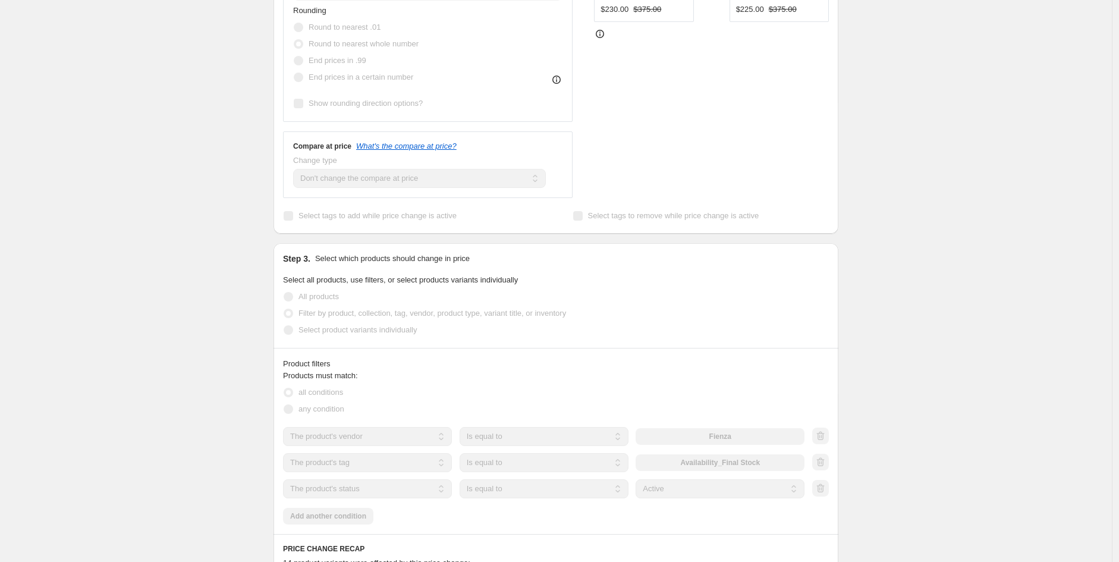
scroll to position [0, 0]
